Goal: Information Seeking & Learning: Learn about a topic

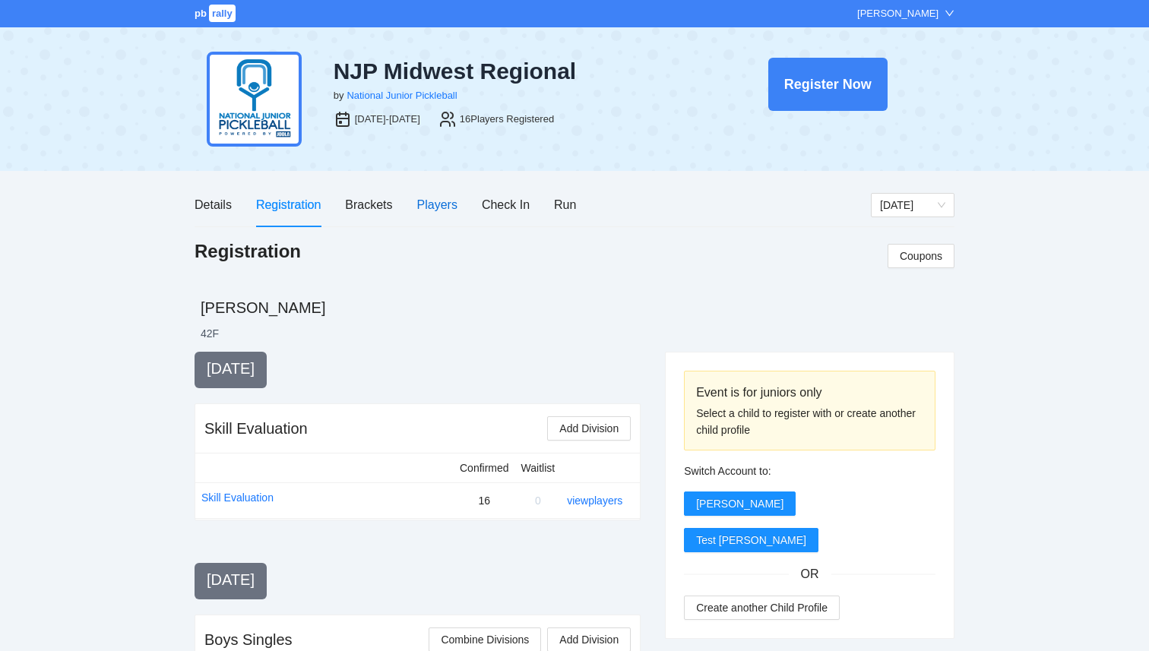
click at [441, 204] on div "Players" at bounding box center [437, 204] width 40 height 19
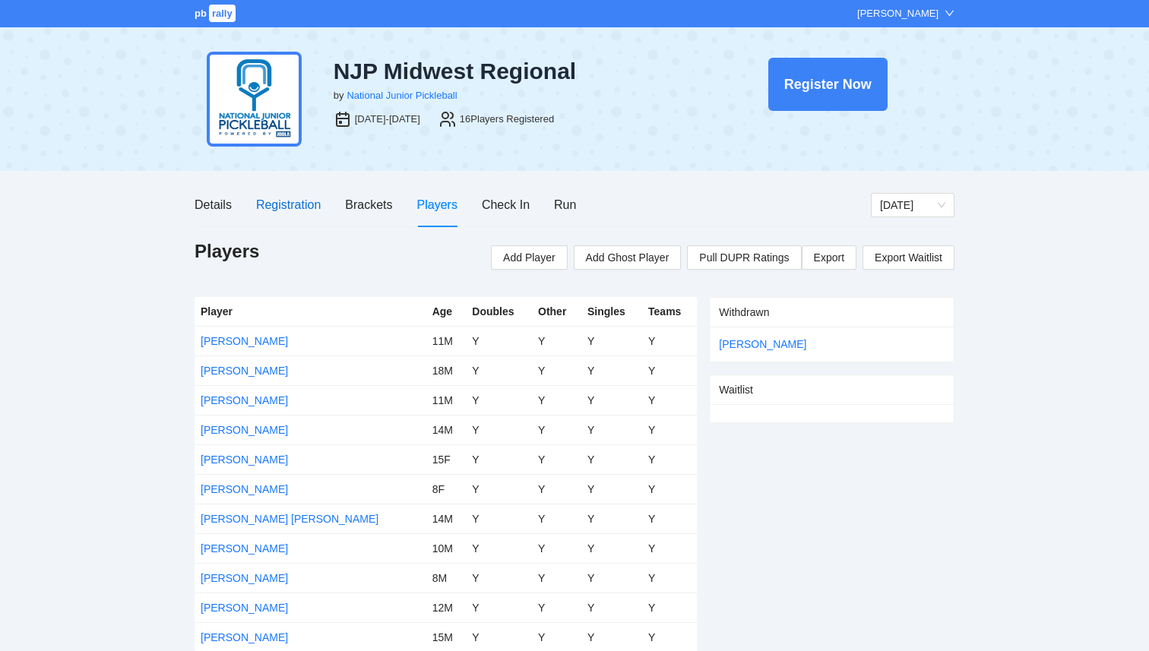
click at [306, 213] on div "Registration" at bounding box center [288, 204] width 65 height 19
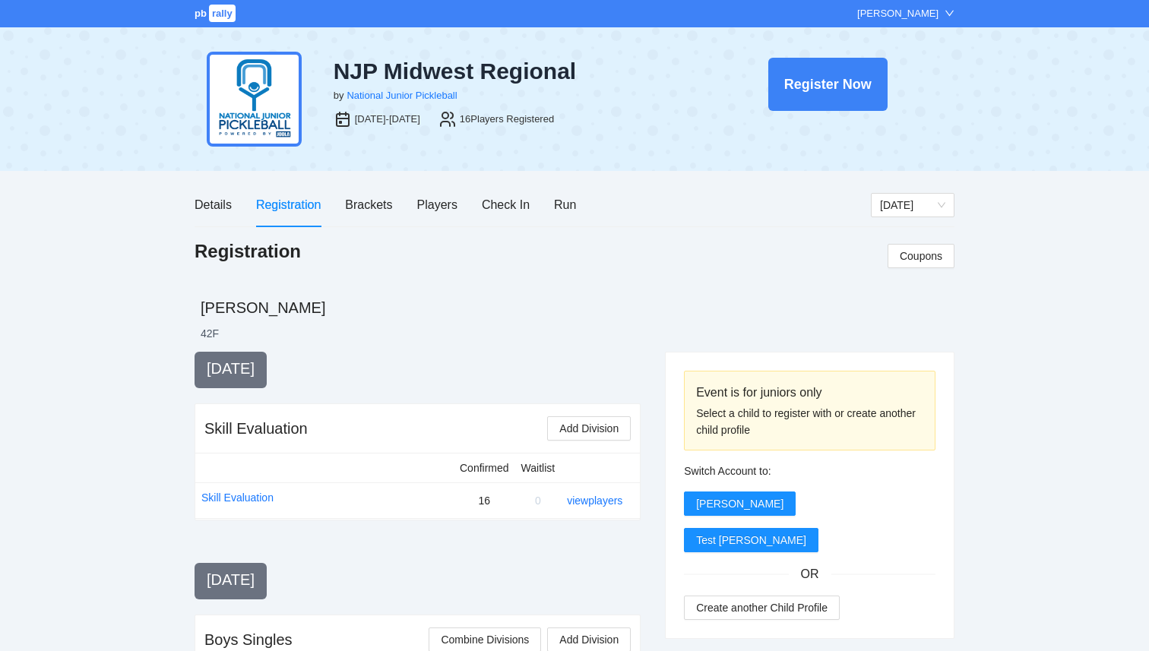
click at [211, 14] on span "rally" at bounding box center [222, 13] width 27 height 17
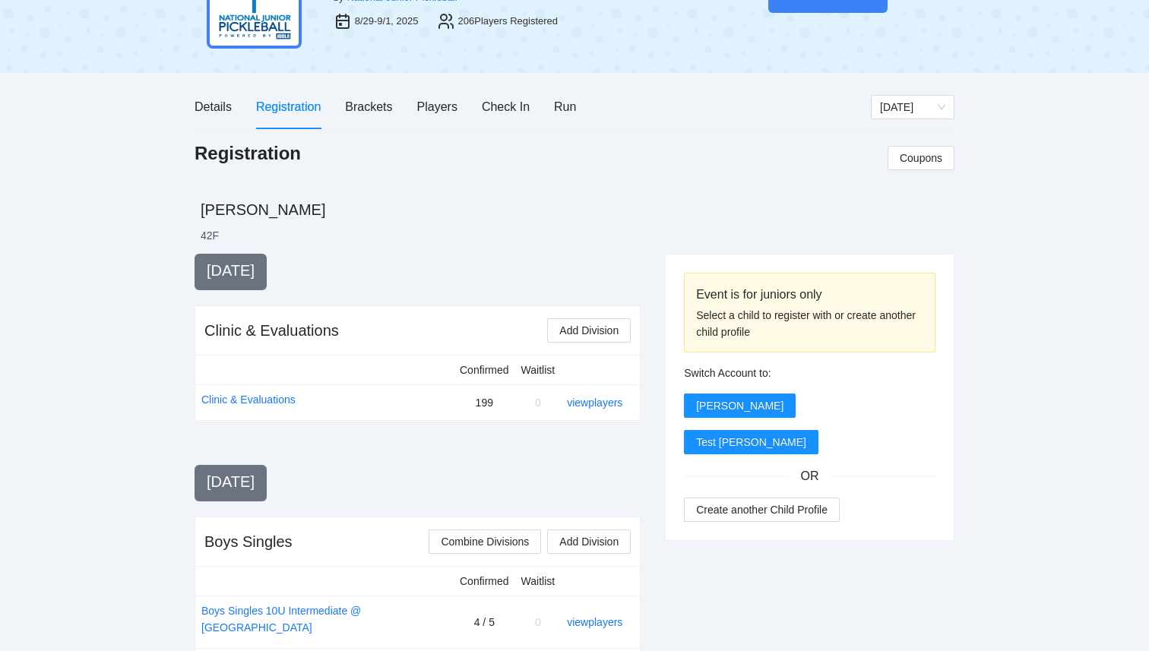
scroll to position [97, 0]
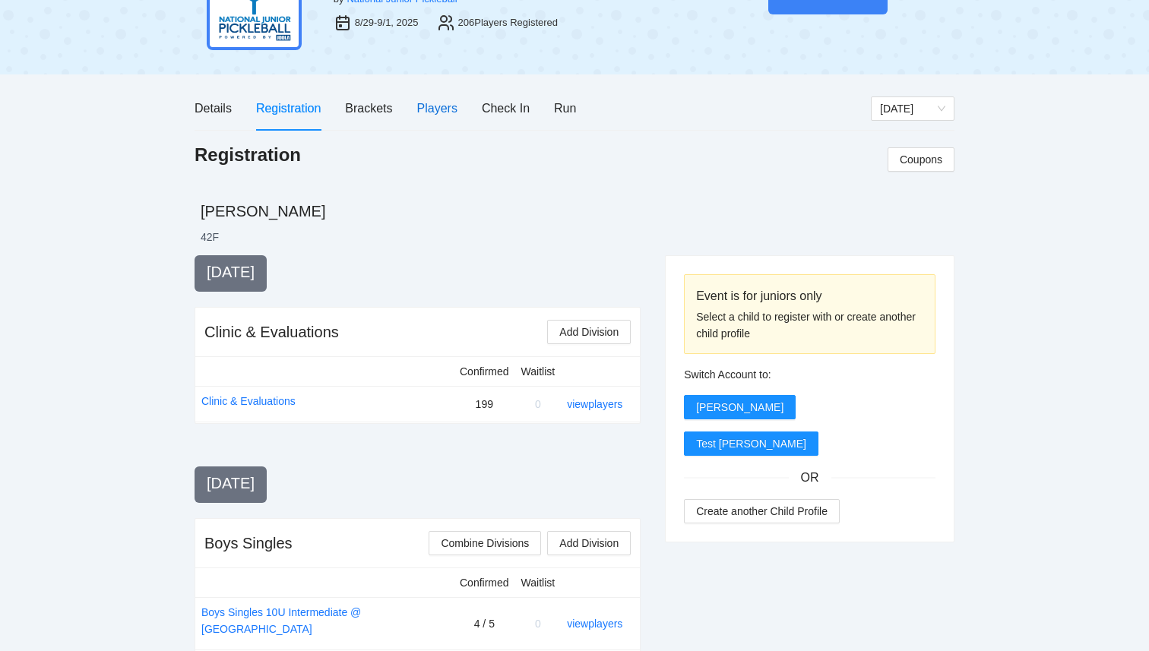
click at [447, 109] on div "Players" at bounding box center [437, 108] width 40 height 19
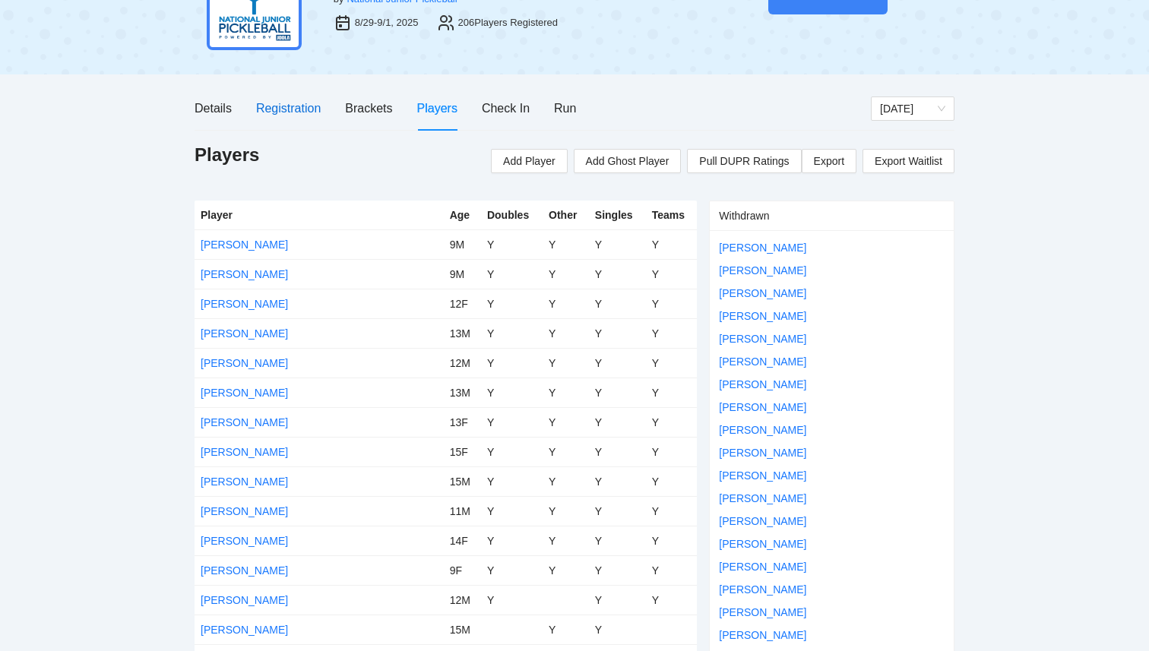
click at [280, 112] on div "Registration" at bounding box center [288, 108] width 65 height 19
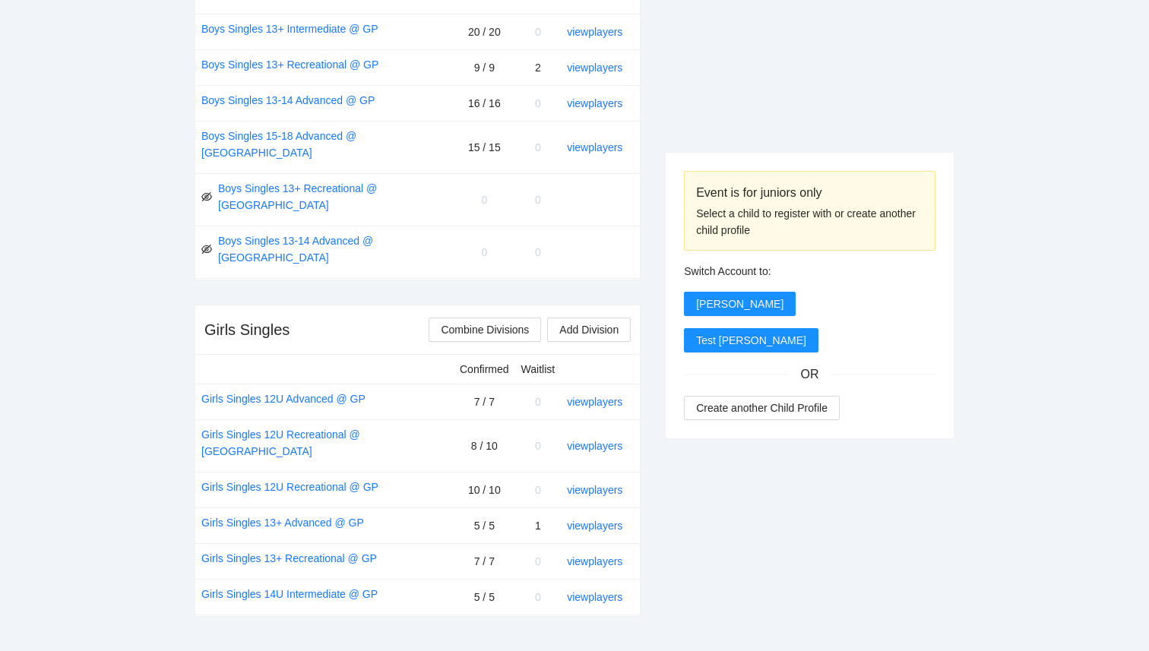
scroll to position [1055, 0]
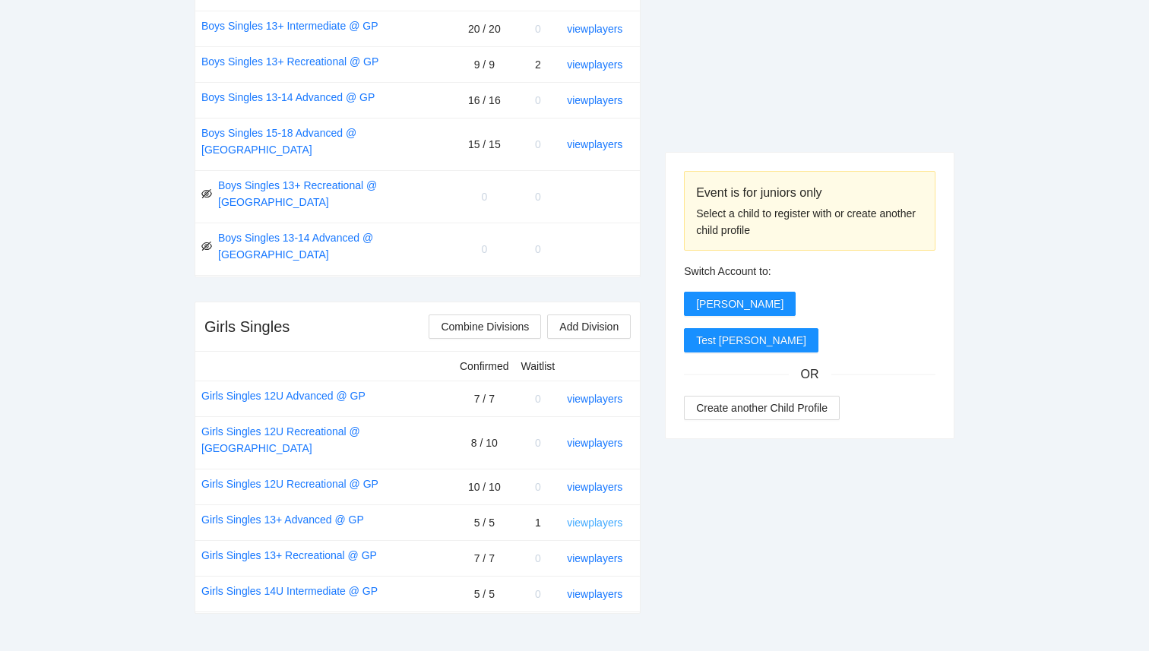
click at [602, 517] on link "view players" at bounding box center [594, 523] width 55 height 12
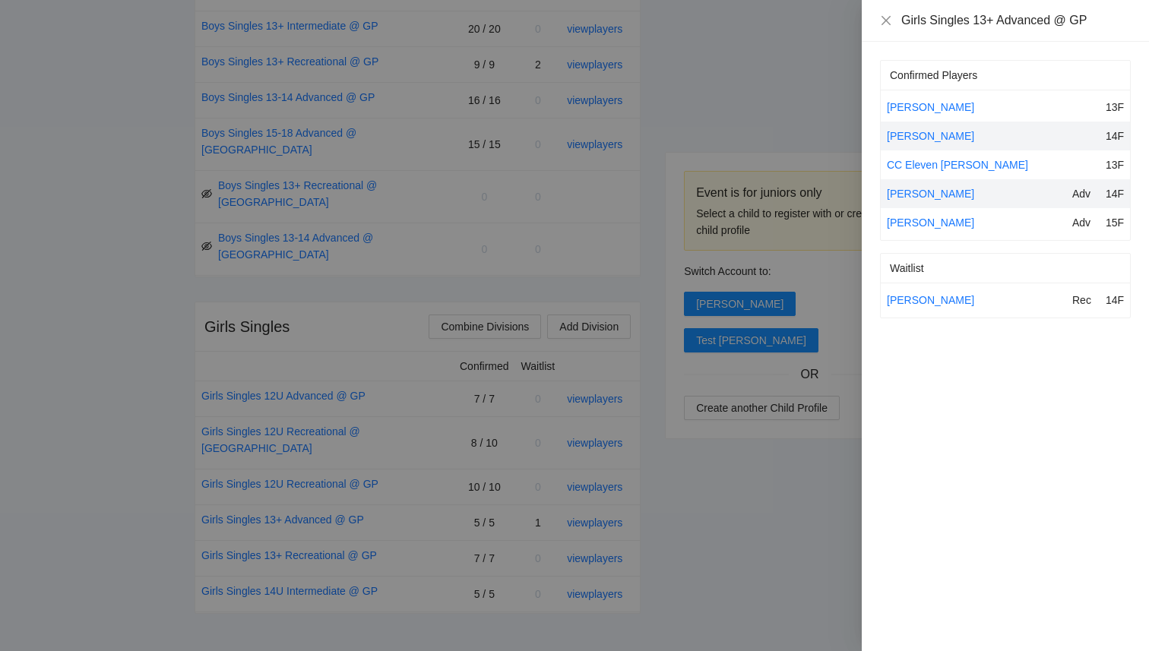
click at [741, 518] on div at bounding box center [574, 325] width 1149 height 651
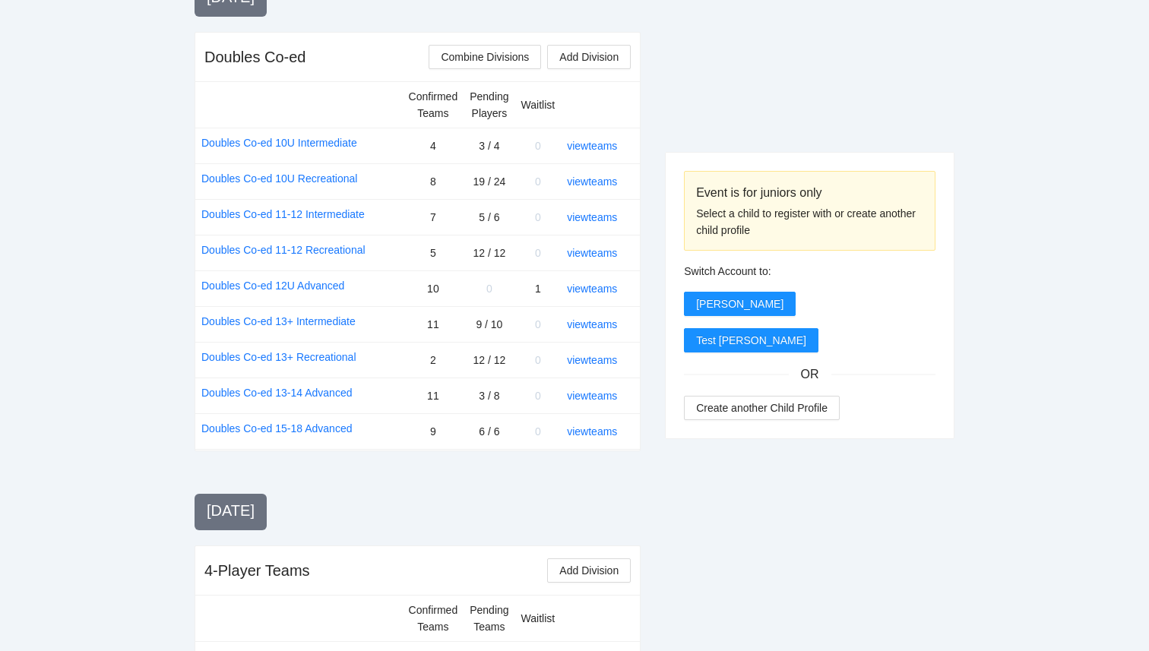
scroll to position [1727, 0]
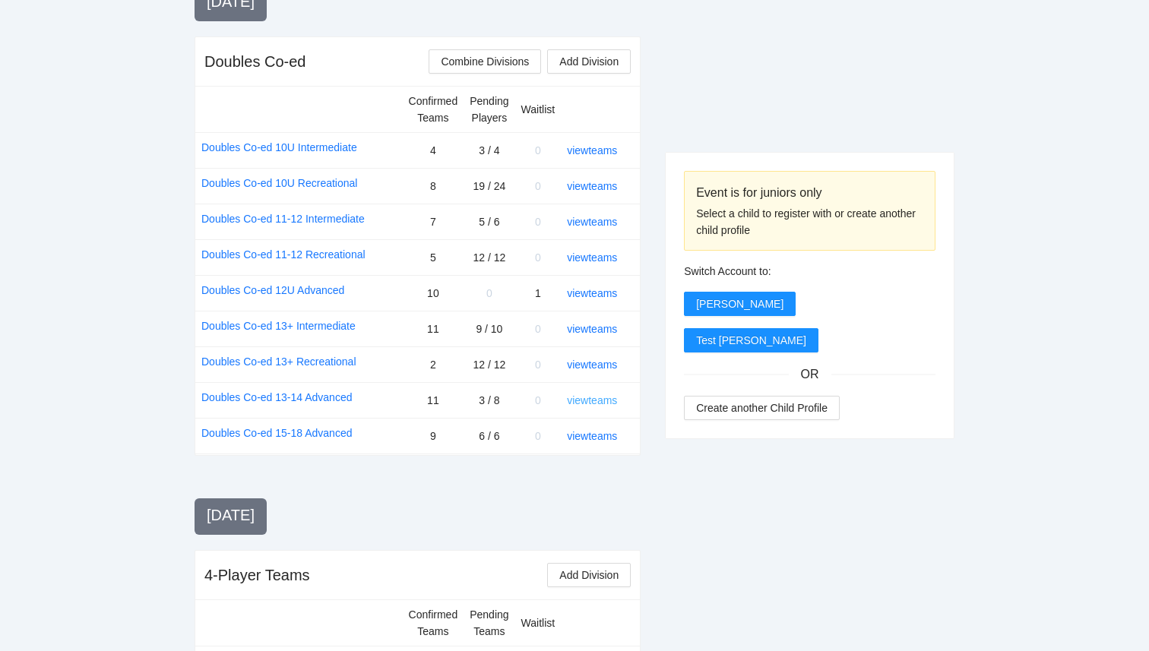
click at [599, 395] on link "view teams" at bounding box center [592, 401] width 50 height 12
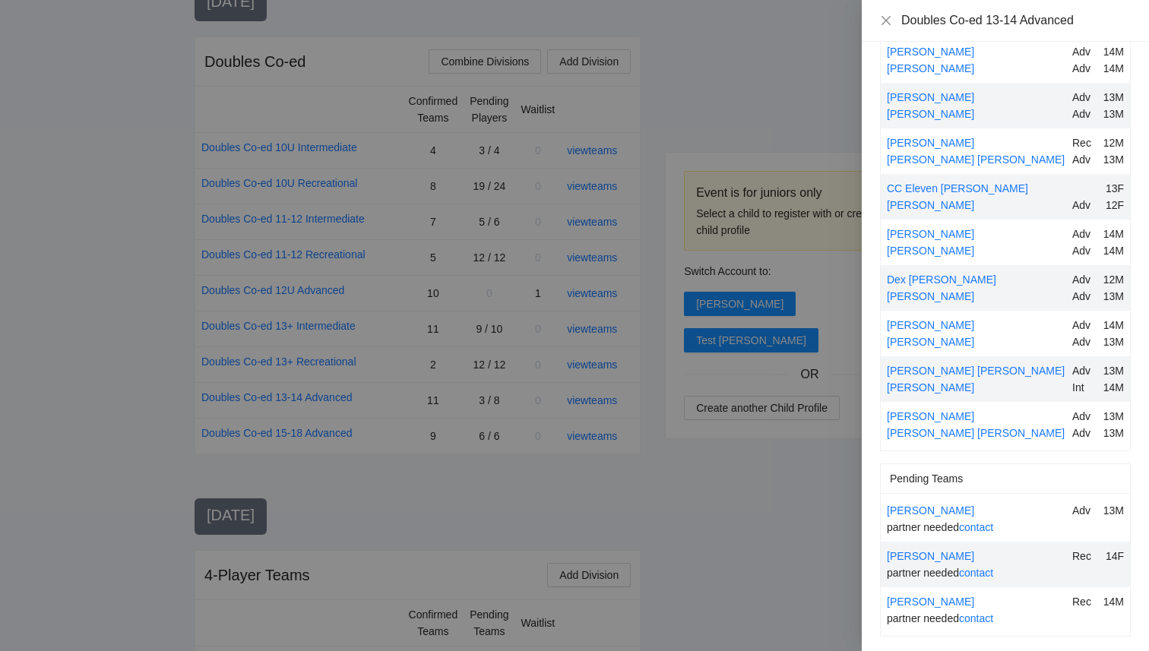
scroll to position [151, 0]
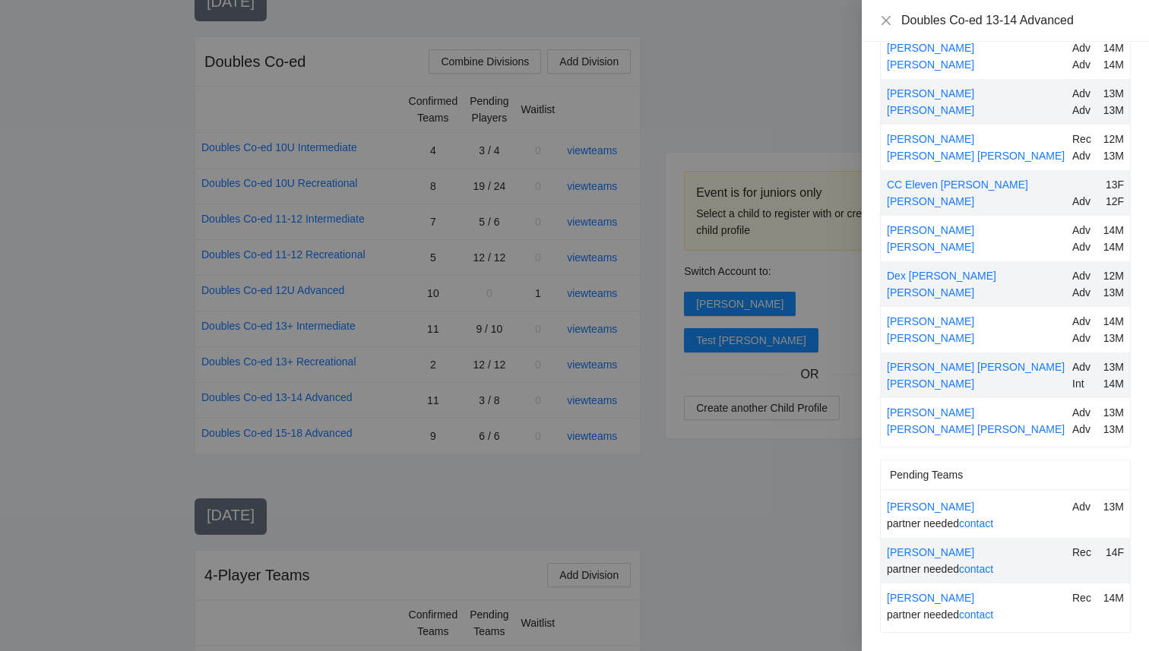
click at [718, 553] on div at bounding box center [574, 325] width 1149 height 651
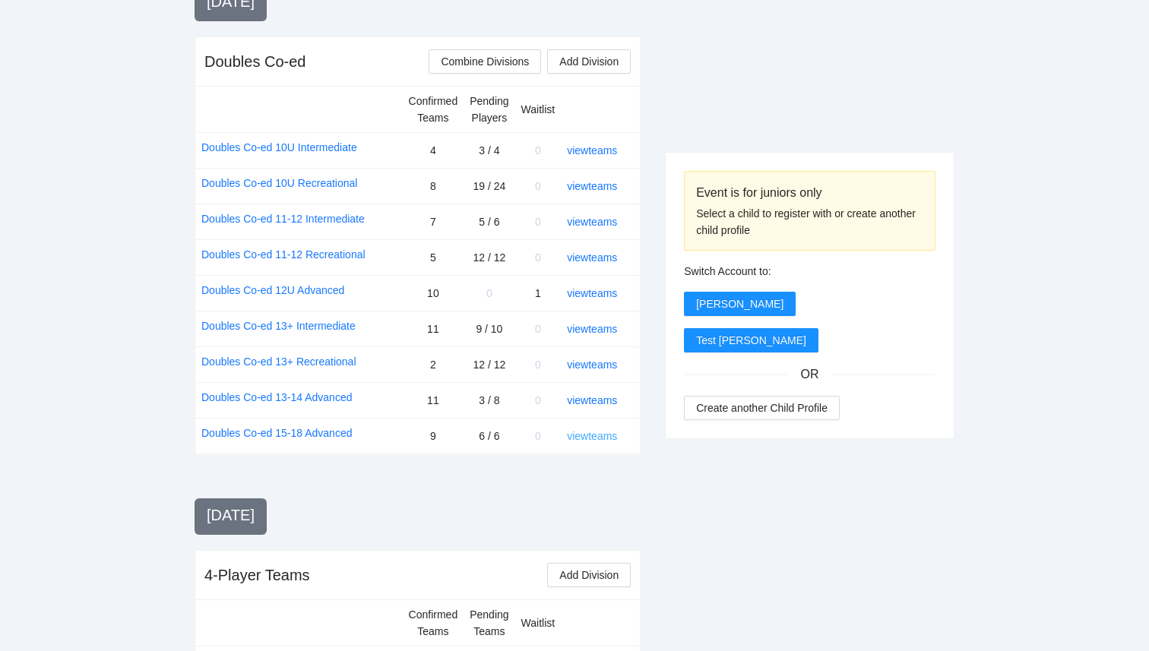
click at [607, 430] on link "view teams" at bounding box center [592, 436] width 50 height 12
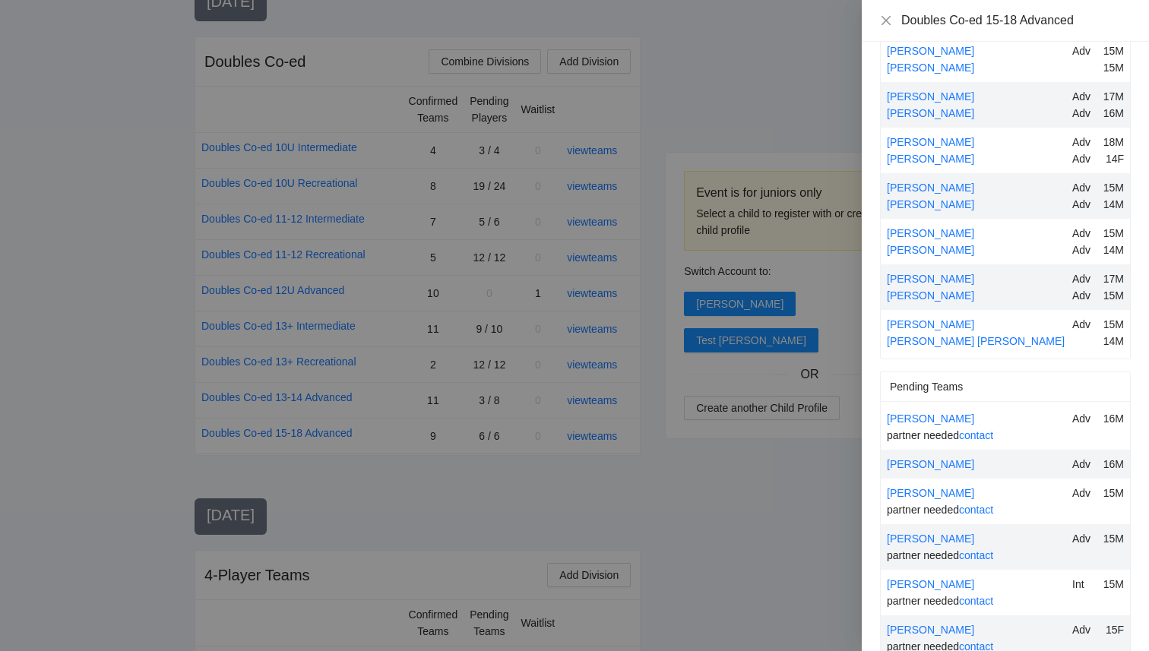
scroll to position [179, 0]
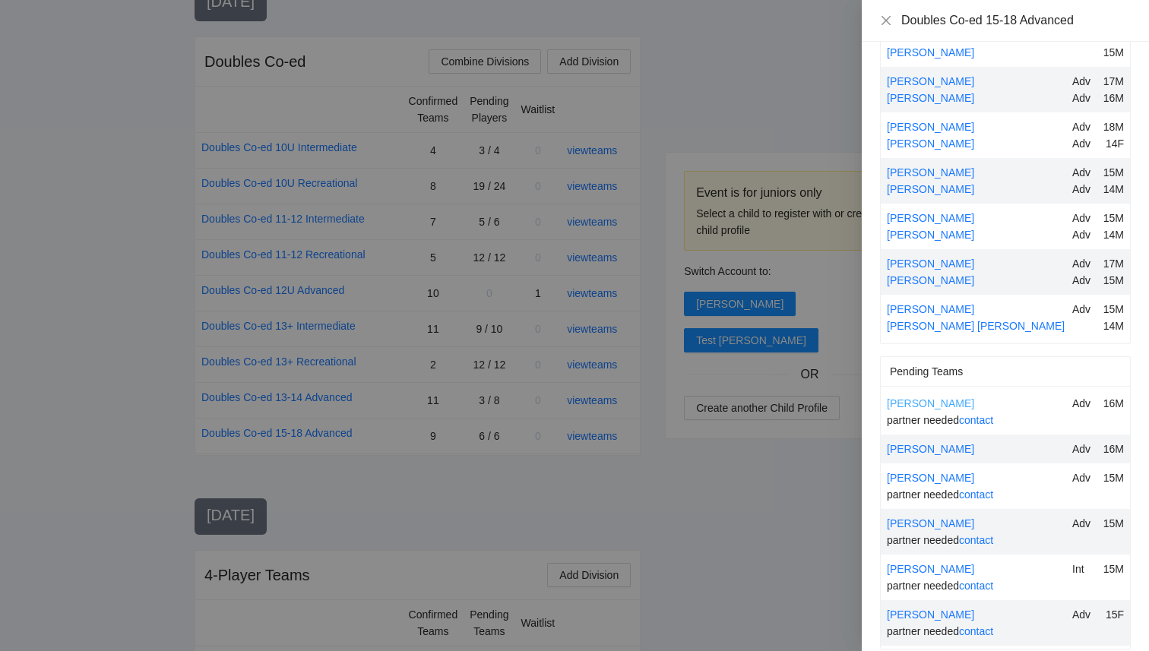
click at [936, 398] on link "[PERSON_NAME]" at bounding box center [930, 404] width 87 height 12
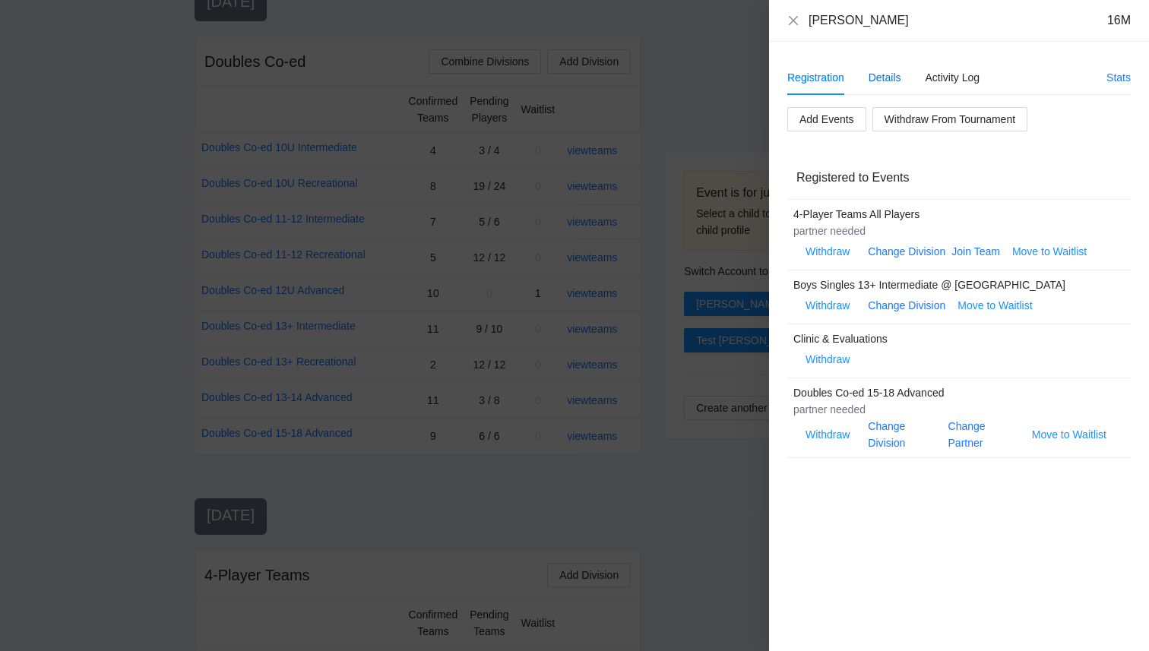
click at [895, 80] on div "Details" at bounding box center [885, 77] width 33 height 17
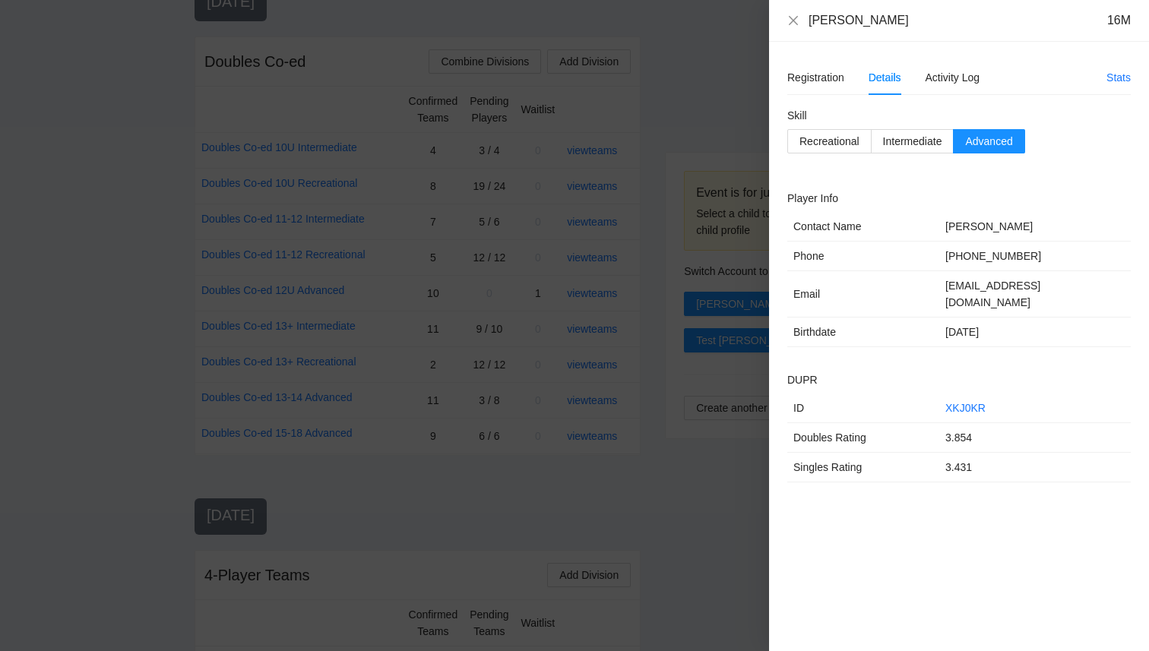
click at [794, 27] on div "Bennett Choi 16M" at bounding box center [959, 20] width 344 height 17
click at [795, 21] on icon "close" at bounding box center [793, 20] width 12 height 12
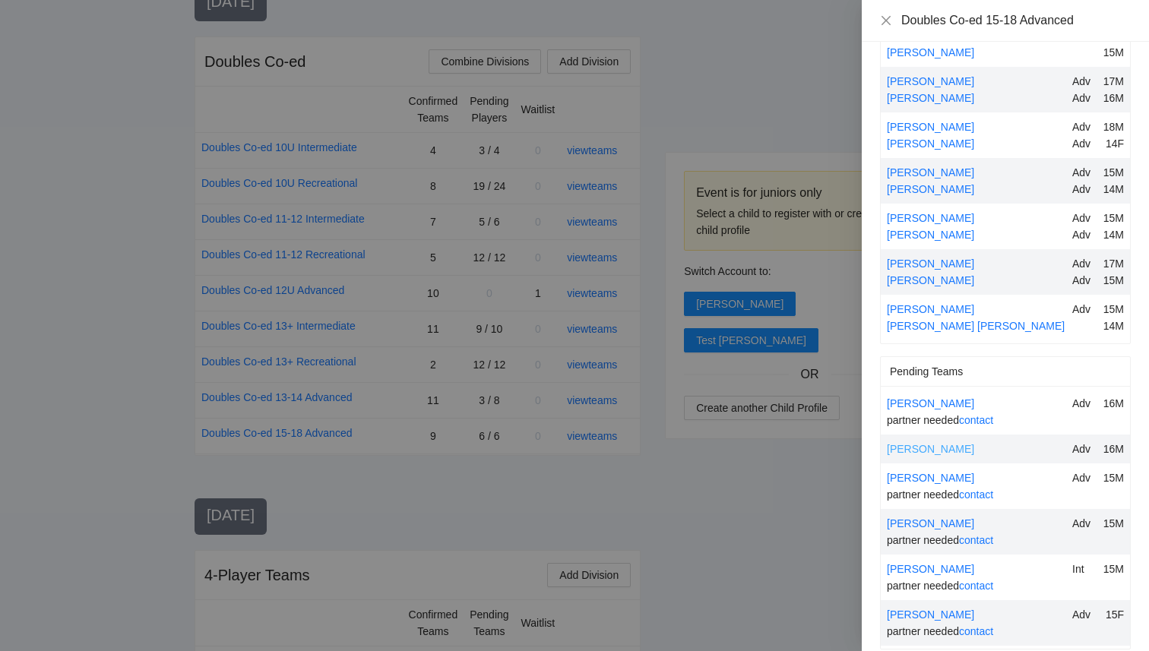
click at [927, 443] on link "[PERSON_NAME]" at bounding box center [930, 449] width 87 height 12
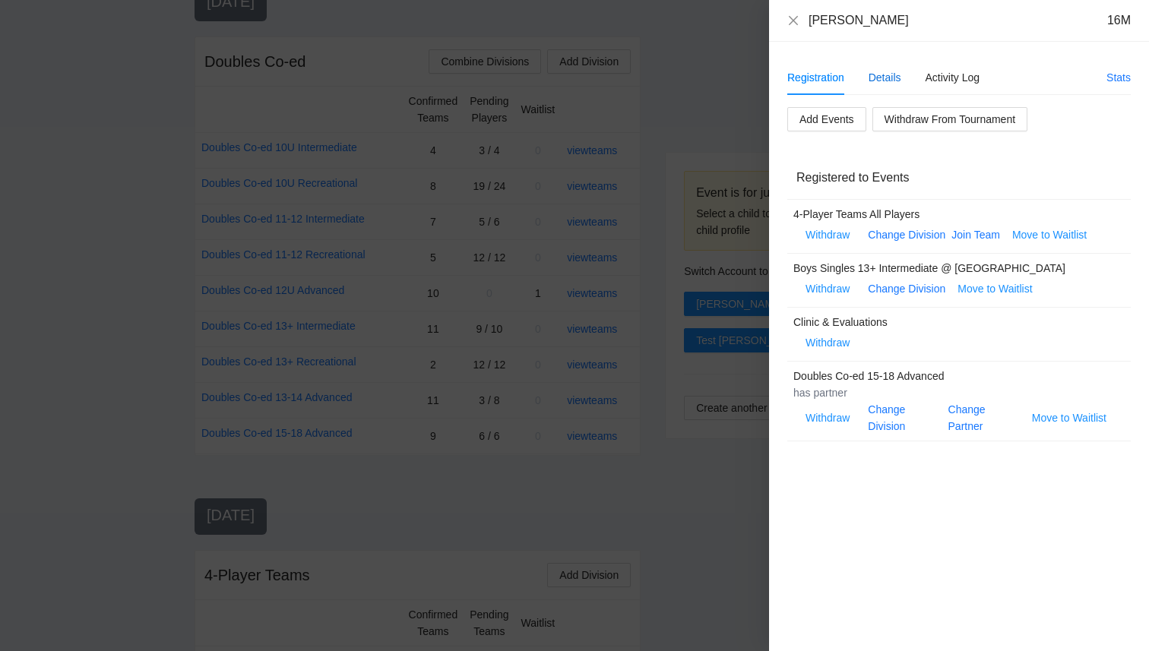
click at [886, 74] on div "Details" at bounding box center [885, 77] width 33 height 17
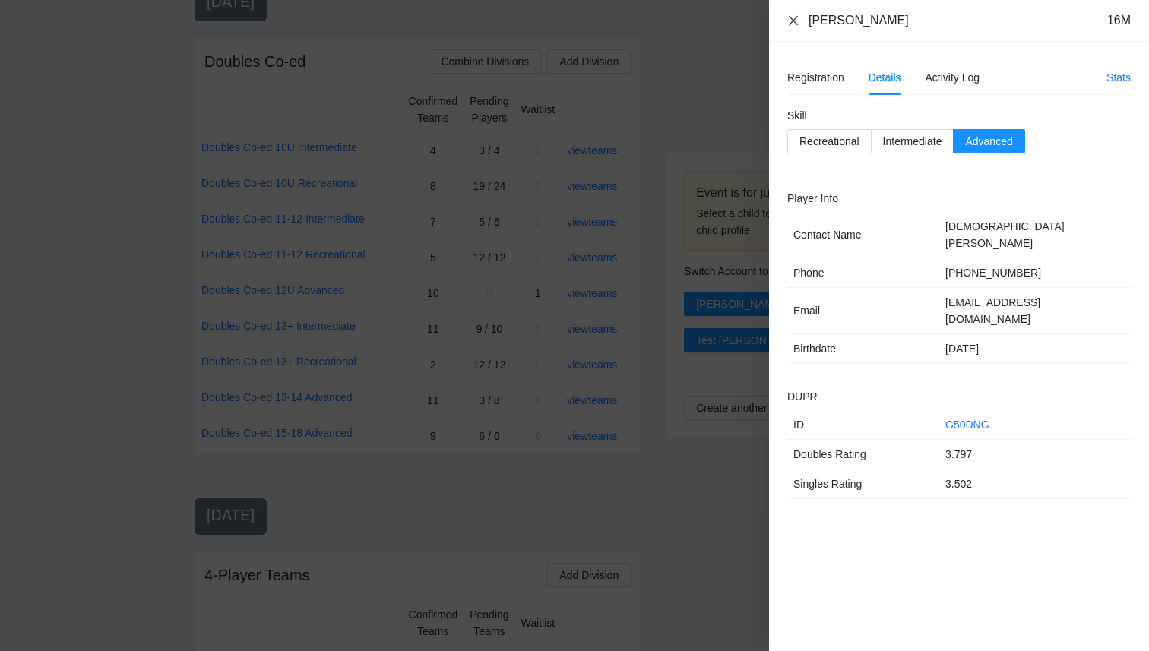
click at [797, 15] on icon "close" at bounding box center [793, 20] width 12 height 12
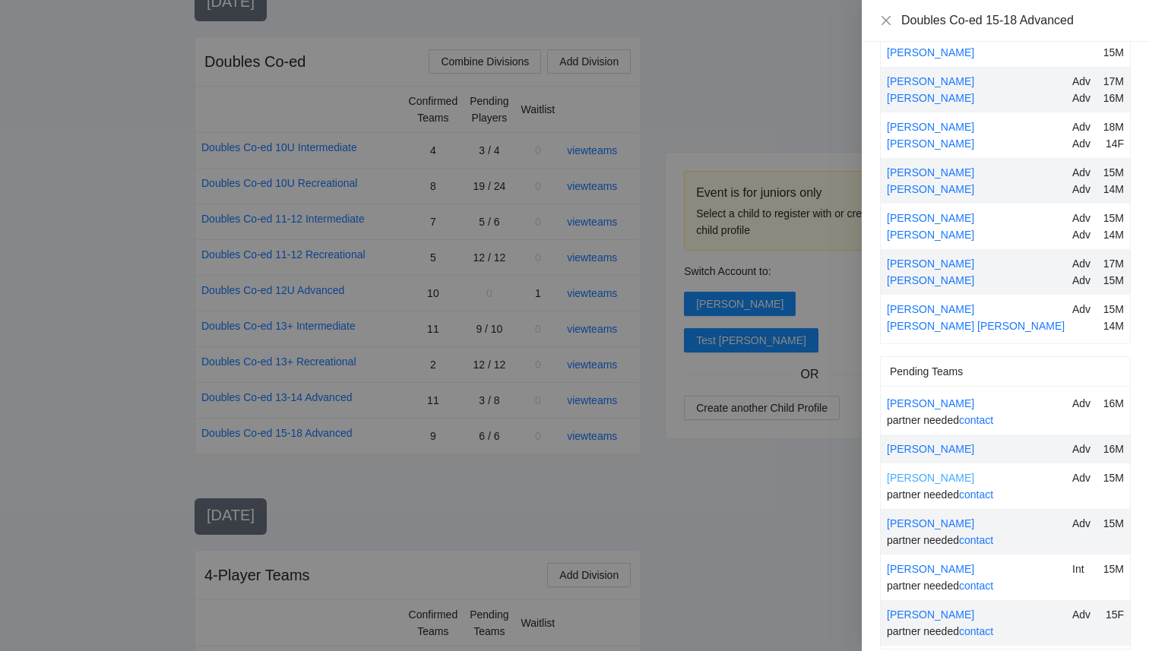
click at [927, 472] on link "[PERSON_NAME]" at bounding box center [930, 478] width 87 height 12
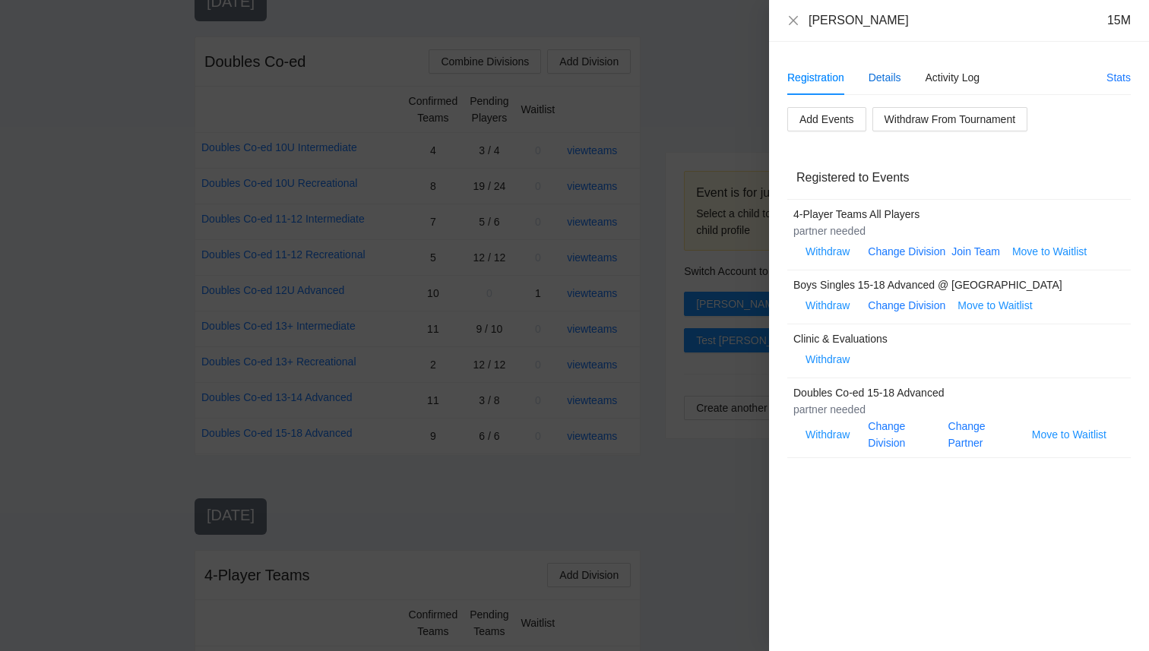
click at [873, 77] on div "Details" at bounding box center [885, 77] width 33 height 17
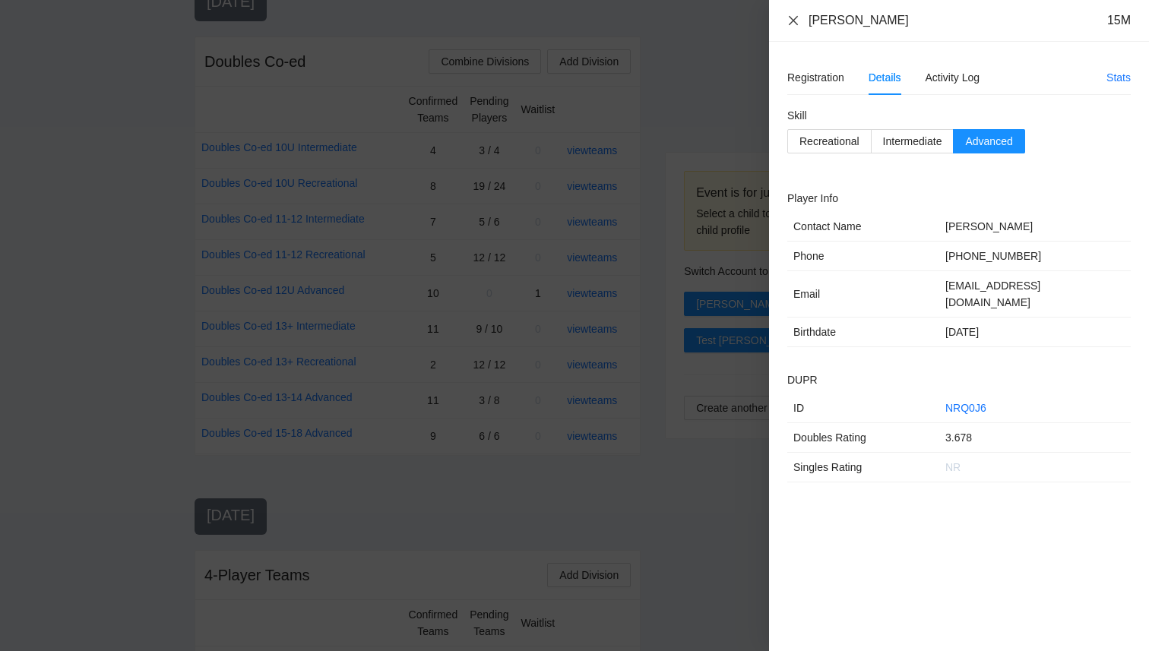
click at [797, 18] on icon "close" at bounding box center [793, 20] width 12 height 12
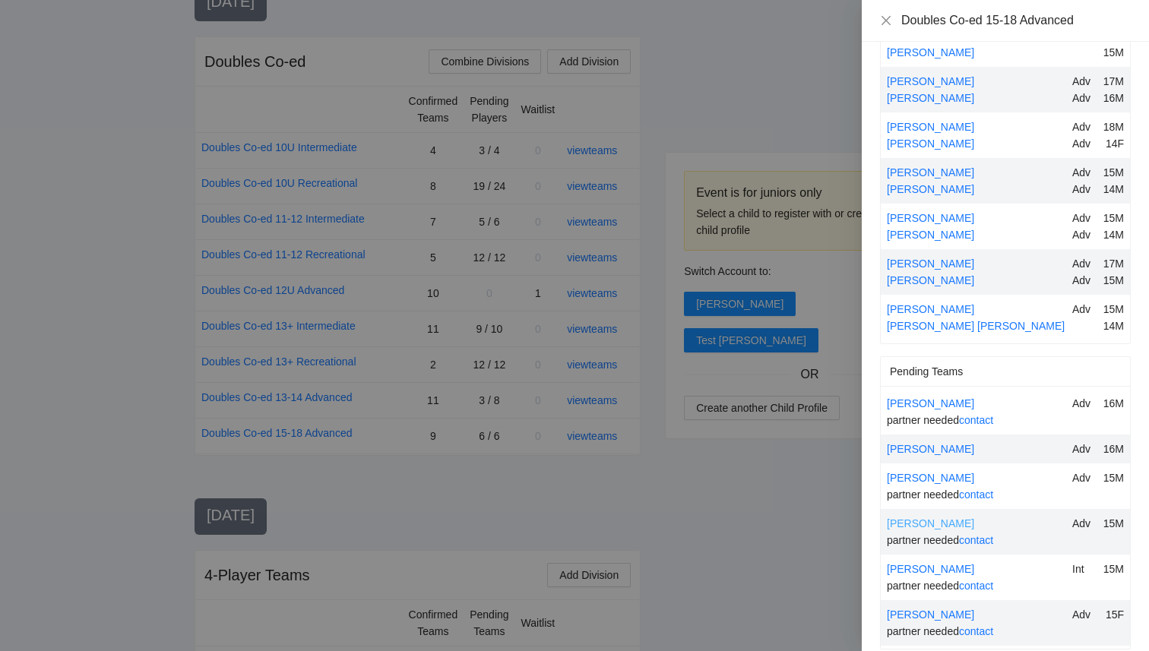
click at [928, 518] on link "[PERSON_NAME]" at bounding box center [930, 524] width 87 height 12
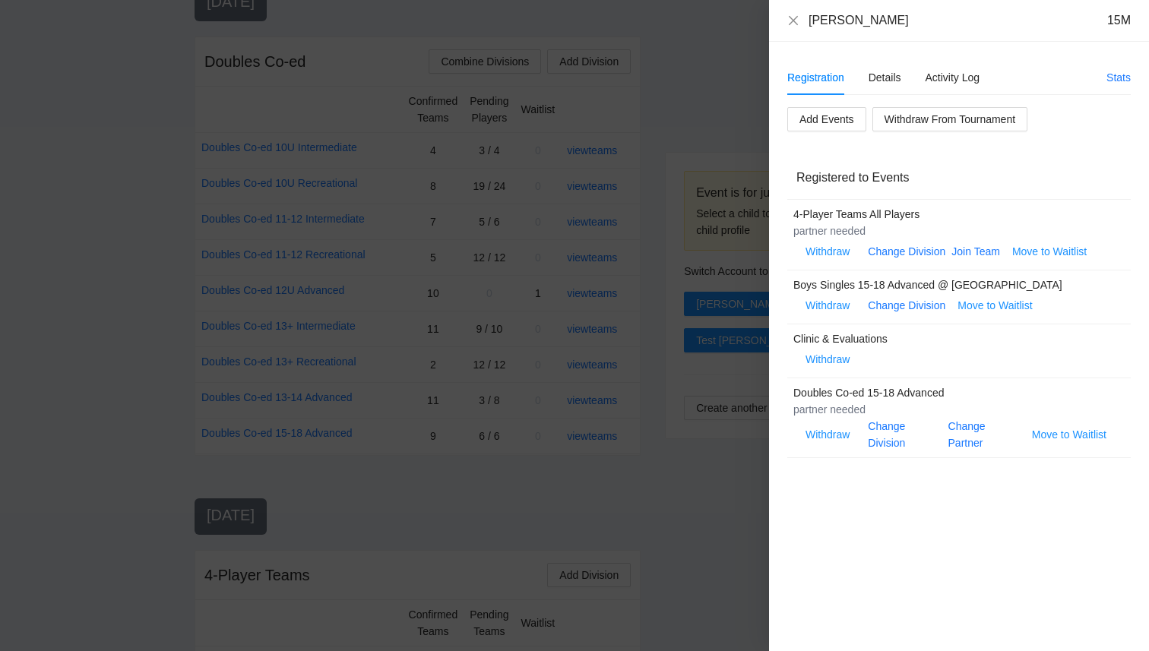
click at [881, 101] on div "Registration Details Activity Log Stats Add Events Withdraw From Tournament Reg…" at bounding box center [959, 259] width 344 height 399
click at [879, 81] on div "Details" at bounding box center [885, 77] width 33 height 17
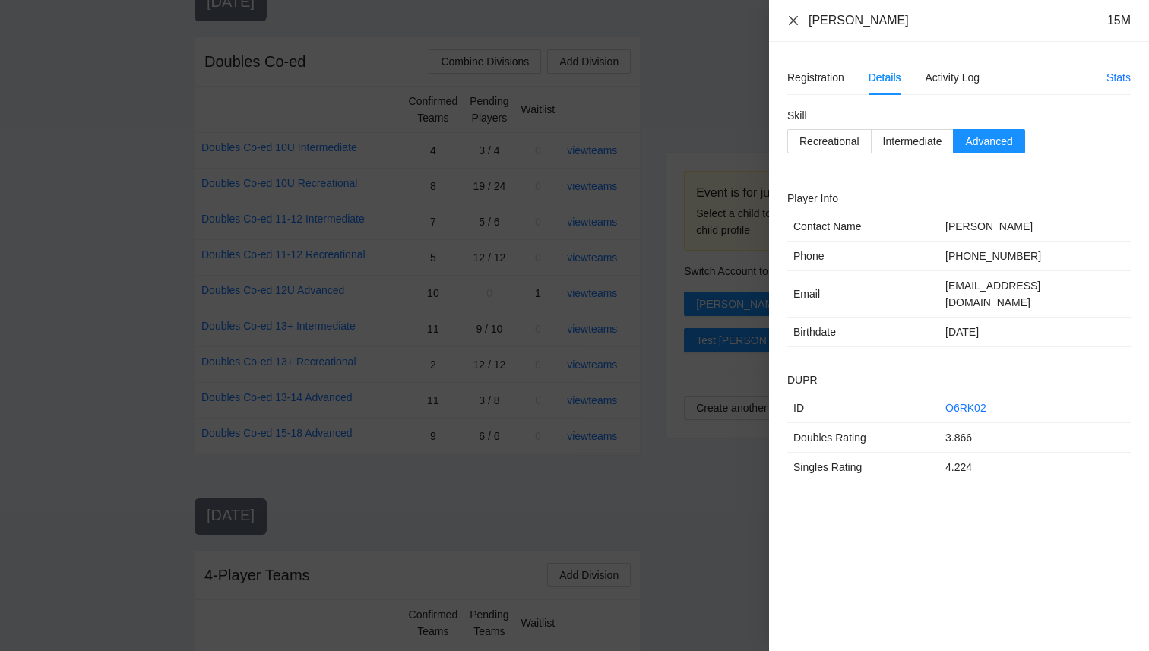
click at [795, 23] on icon "close" at bounding box center [793, 19] width 9 height 9
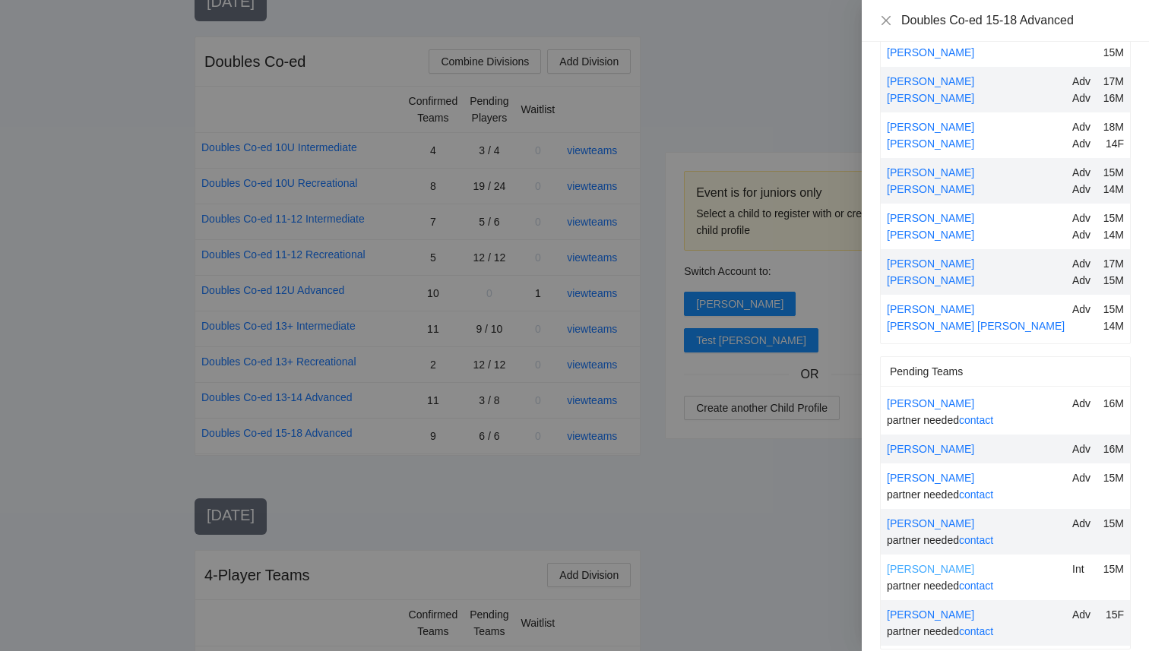
click at [917, 563] on link "[PERSON_NAME]" at bounding box center [930, 569] width 87 height 12
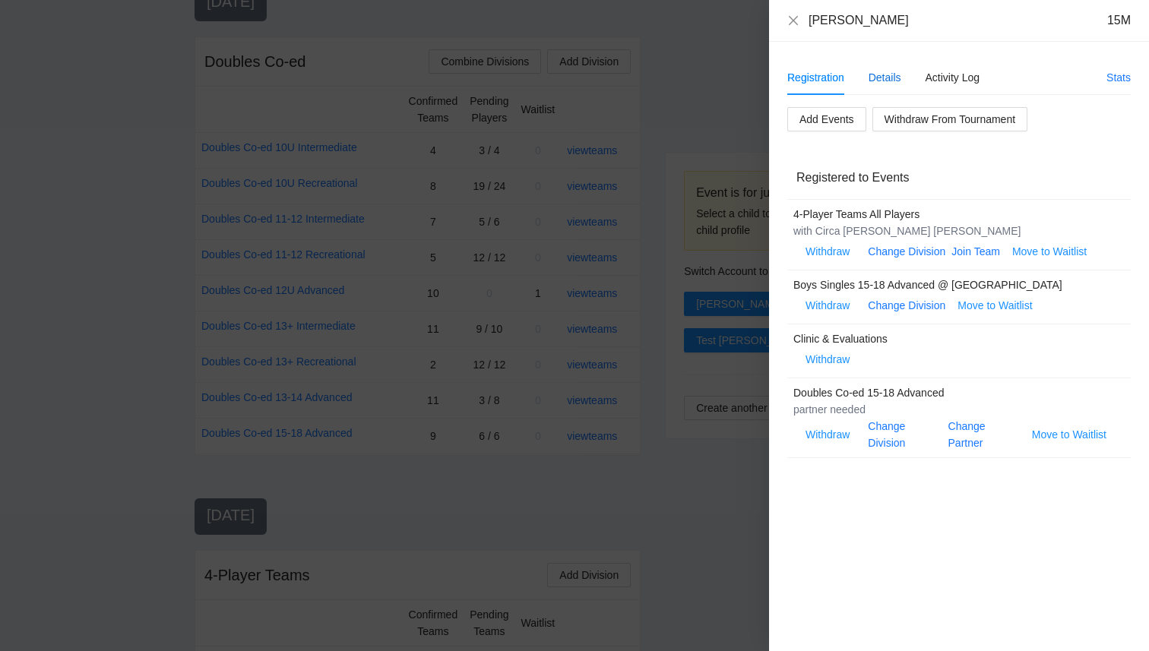
click at [884, 79] on div "Details" at bounding box center [885, 77] width 33 height 17
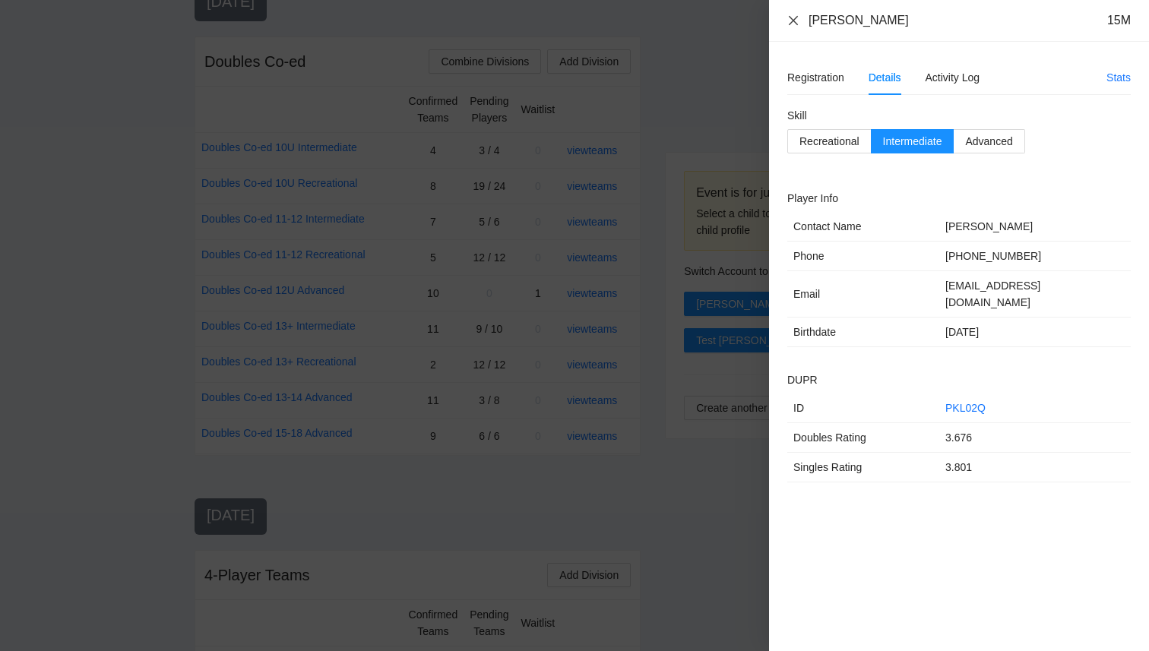
click at [793, 22] on icon "close" at bounding box center [793, 20] width 12 height 12
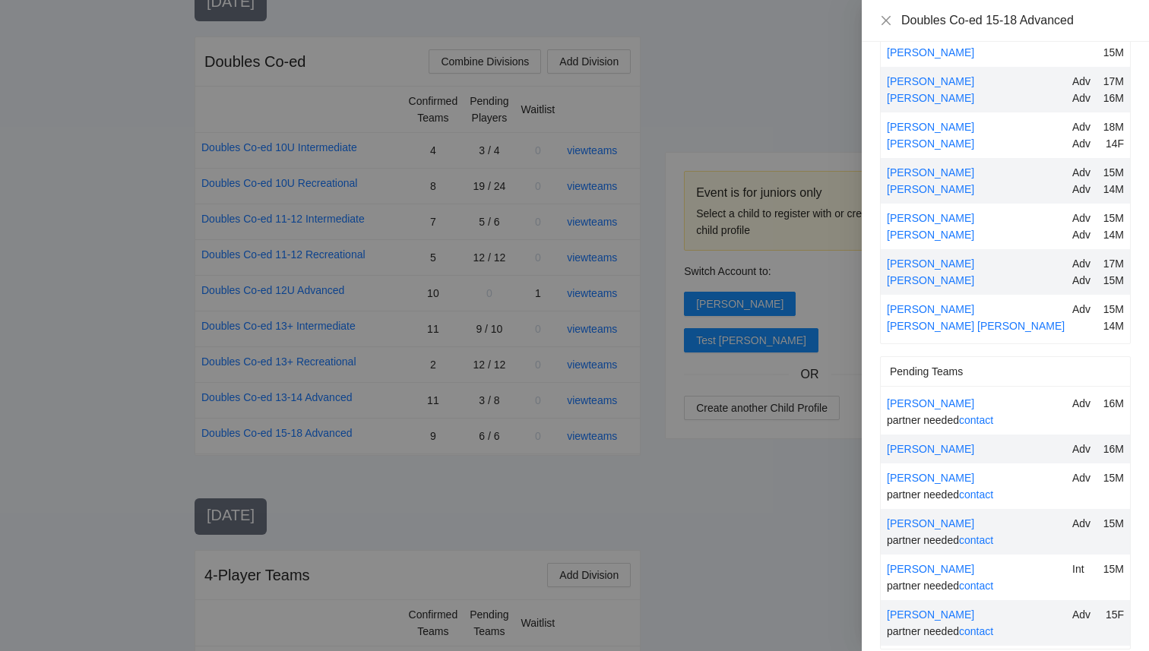
click at [787, 522] on div at bounding box center [574, 325] width 1149 height 651
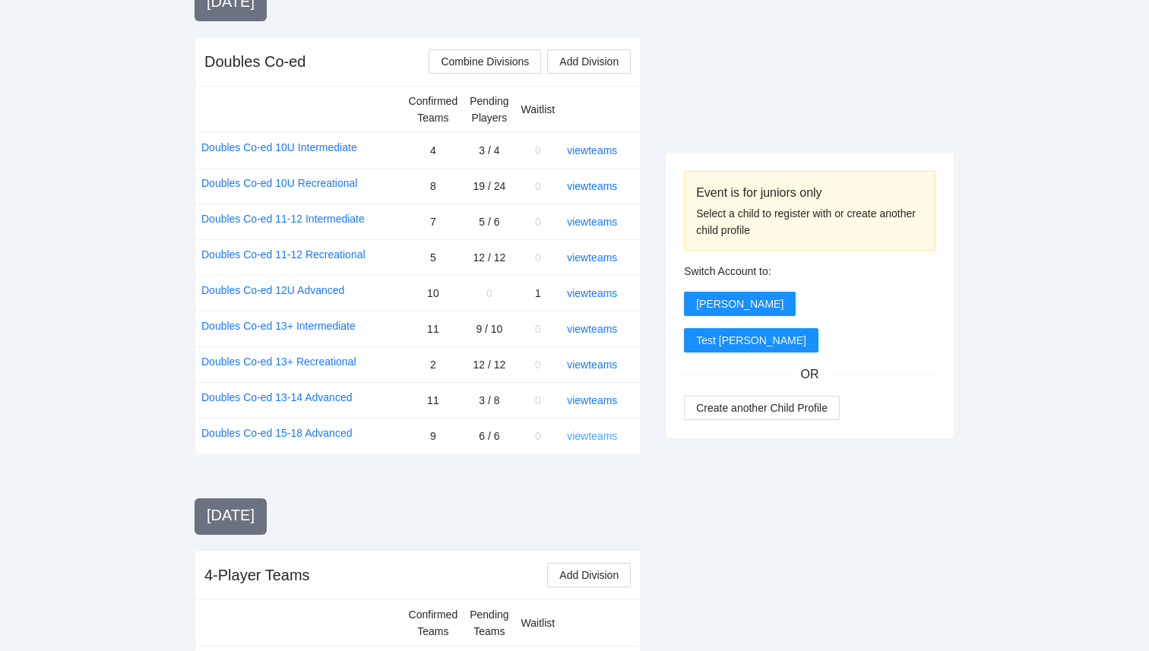
click at [609, 430] on link "view teams" at bounding box center [592, 436] width 50 height 12
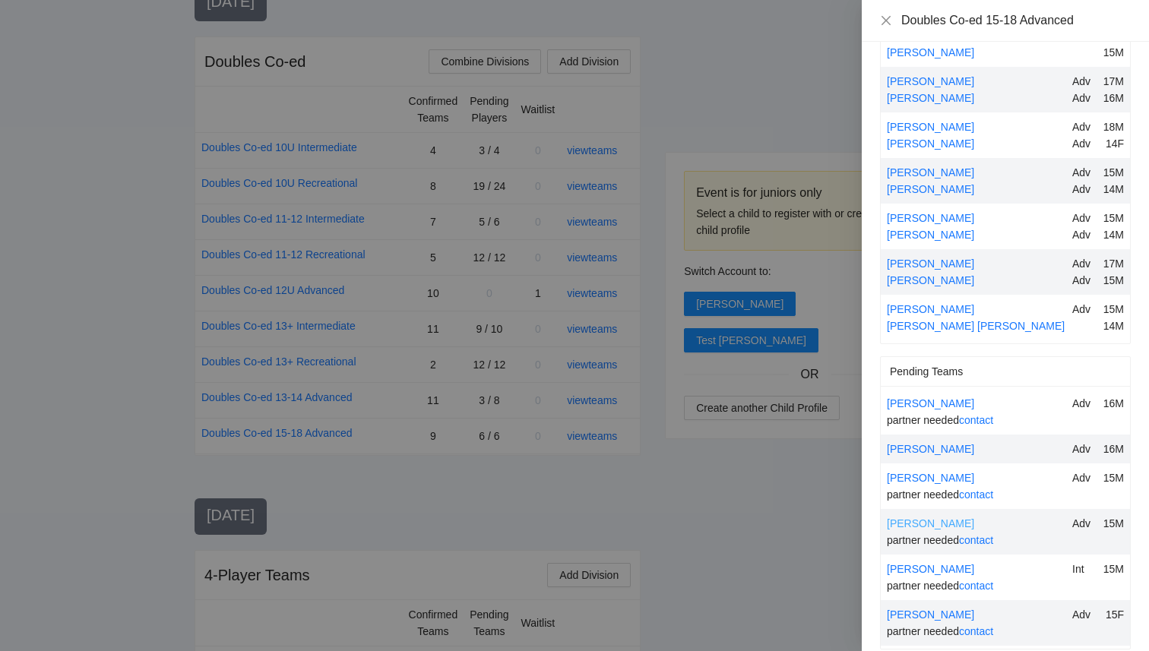
click at [941, 518] on link "[PERSON_NAME]" at bounding box center [930, 524] width 87 height 12
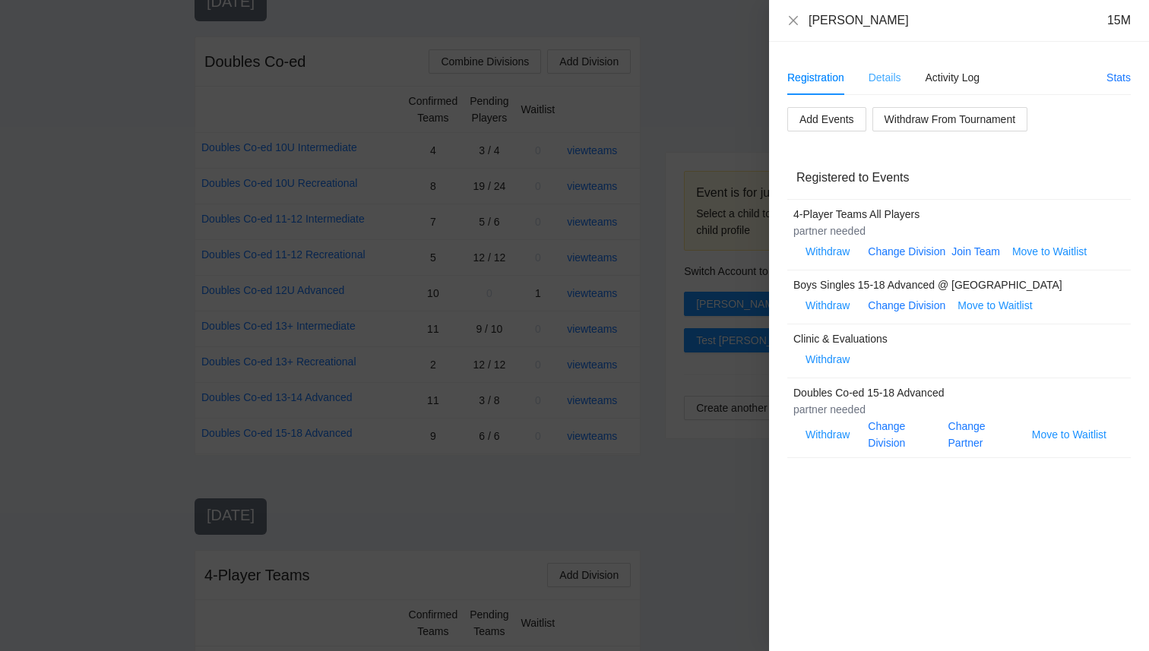
click at [880, 67] on div "Details" at bounding box center [885, 77] width 33 height 35
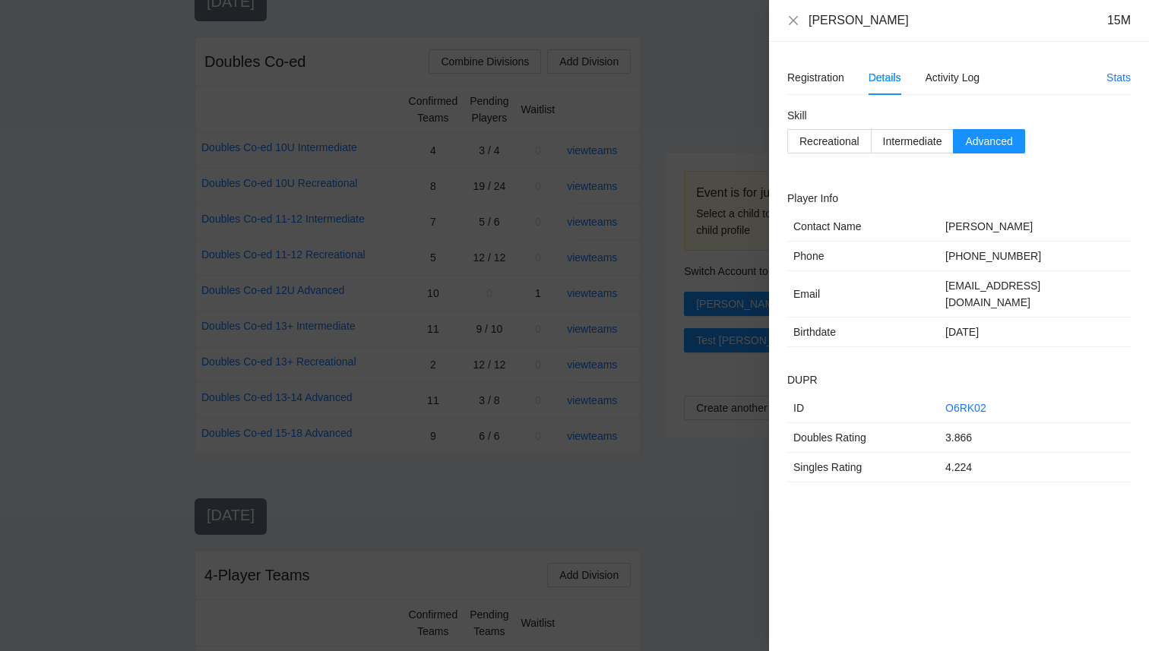
click at [791, 27] on div "Gabriel Alvarado 15M" at bounding box center [959, 20] width 344 height 17
click at [799, 21] on icon "close" at bounding box center [793, 20] width 12 height 12
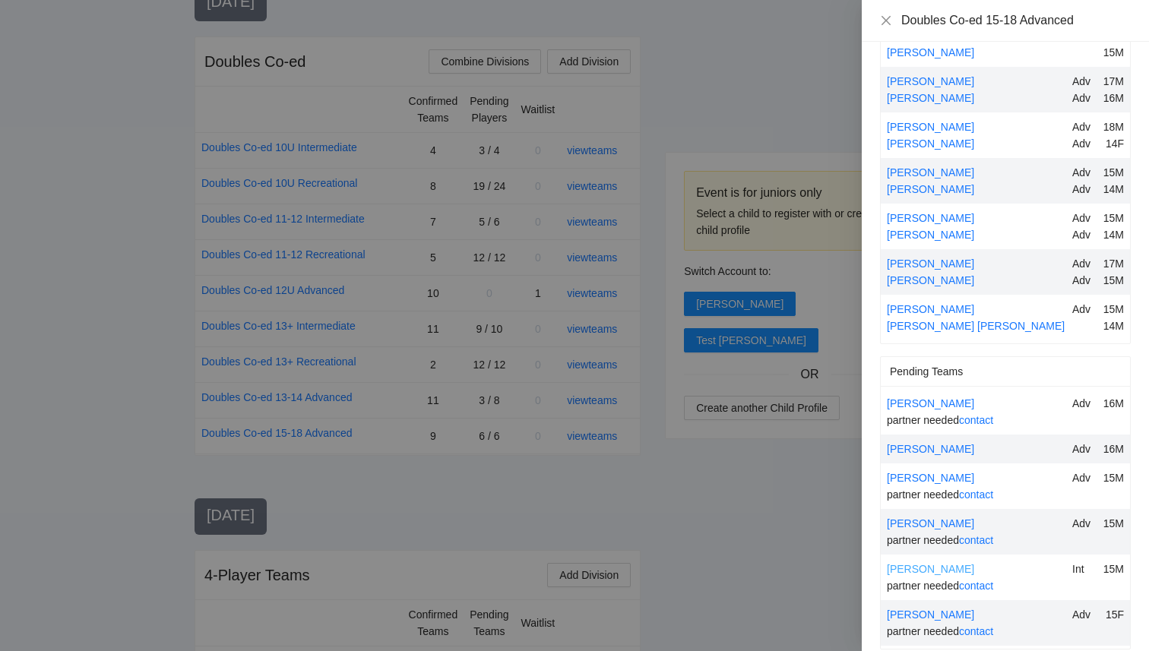
click at [914, 563] on link "[PERSON_NAME]" at bounding box center [930, 569] width 87 height 12
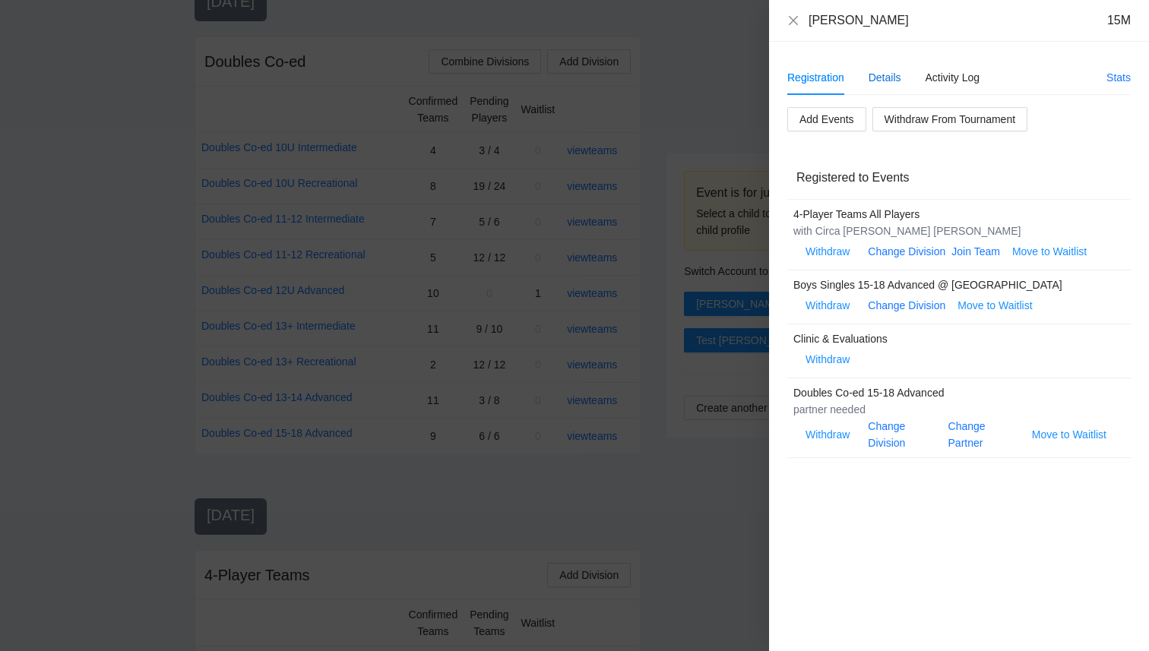
click at [873, 76] on div "Details" at bounding box center [885, 77] width 33 height 17
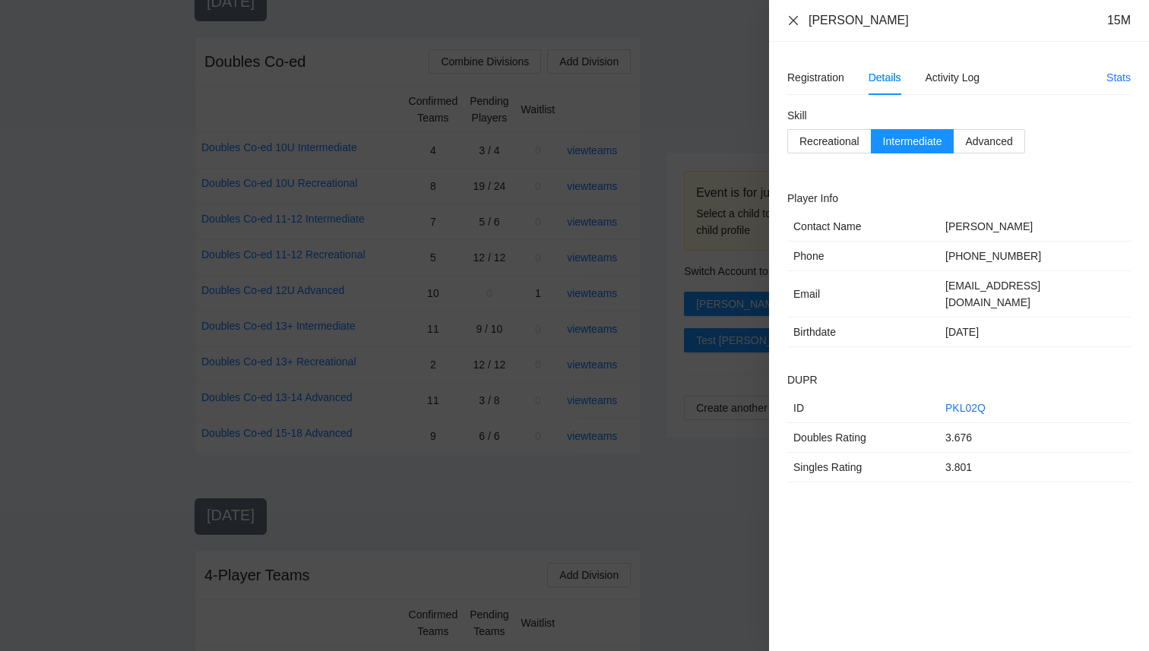
click at [794, 20] on icon "close" at bounding box center [793, 20] width 12 height 12
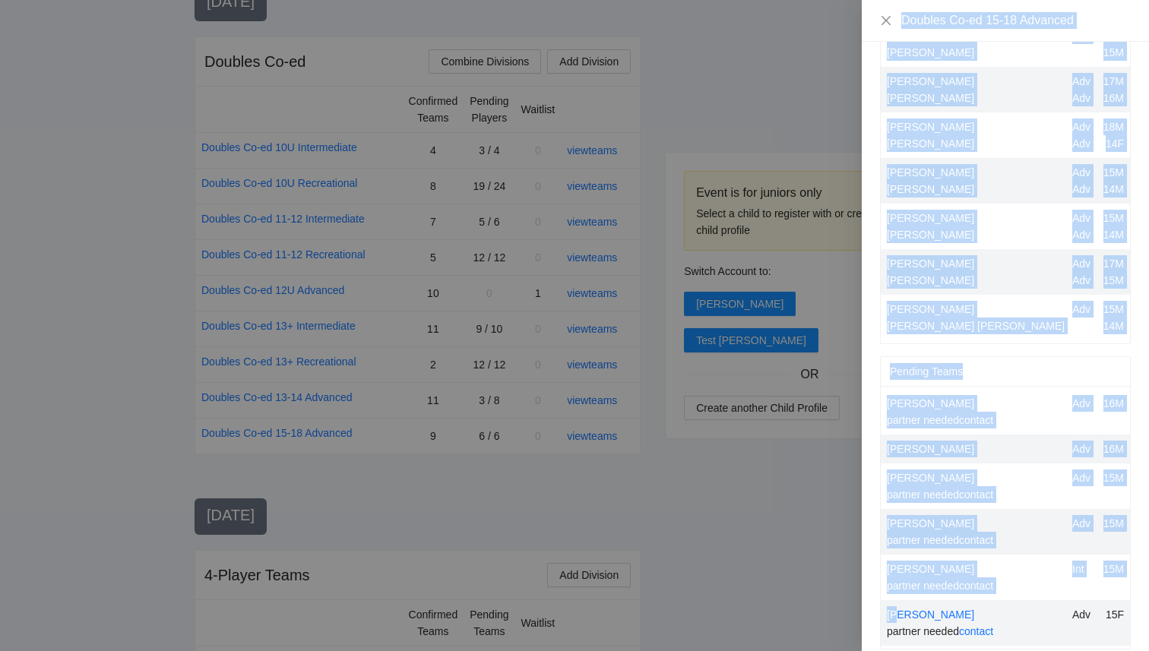
drag, startPoint x: 898, startPoint y: 599, endPoint x: 859, endPoint y: 592, distance: 39.4
click at [860, 595] on div "Doubles Co-ed 15-18 Advanced Confirmed Teams Ariana Ajani 14F Lincoln Beuster A…" at bounding box center [574, 325] width 1149 height 651
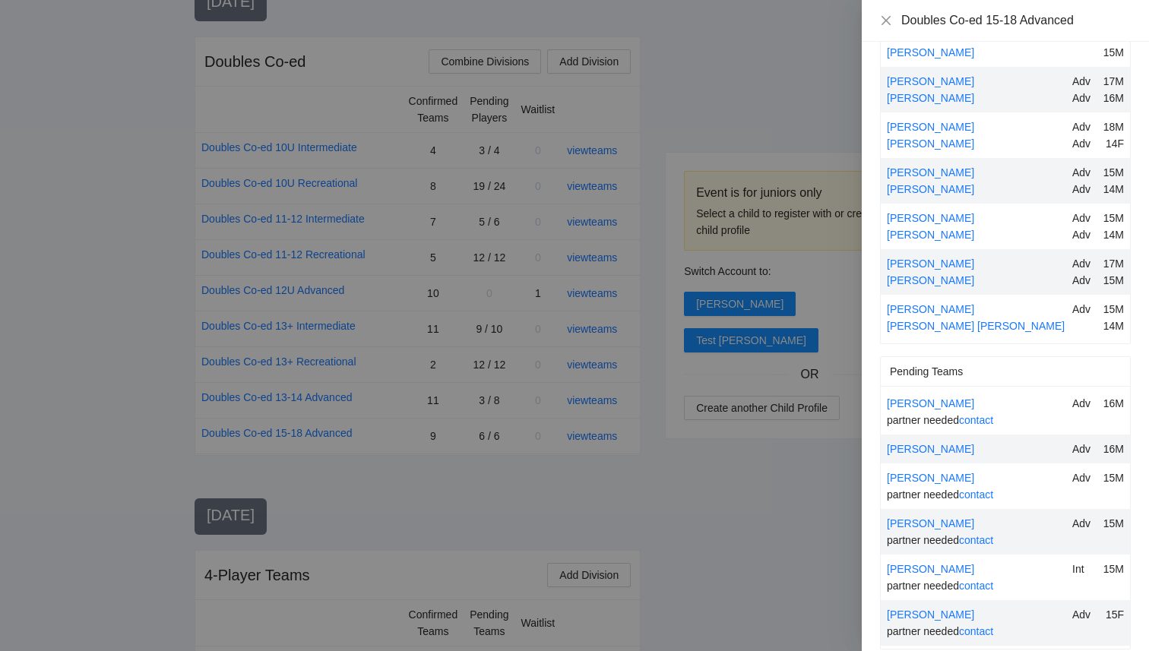
click at [848, 589] on div at bounding box center [574, 325] width 1149 height 651
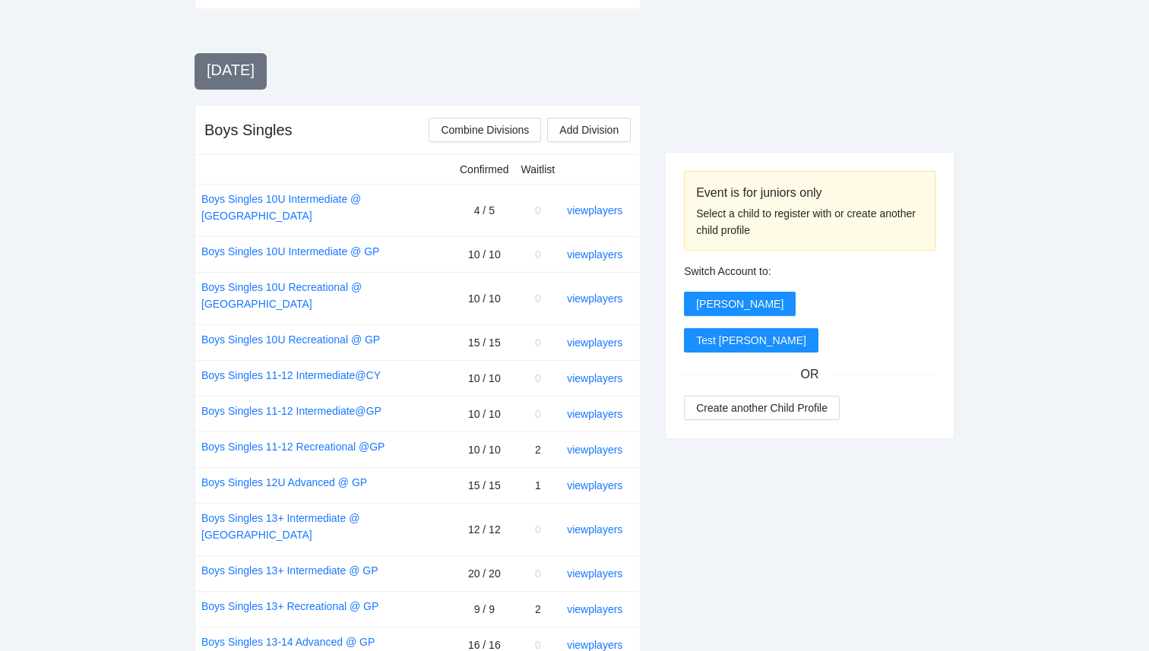
scroll to position [0, 0]
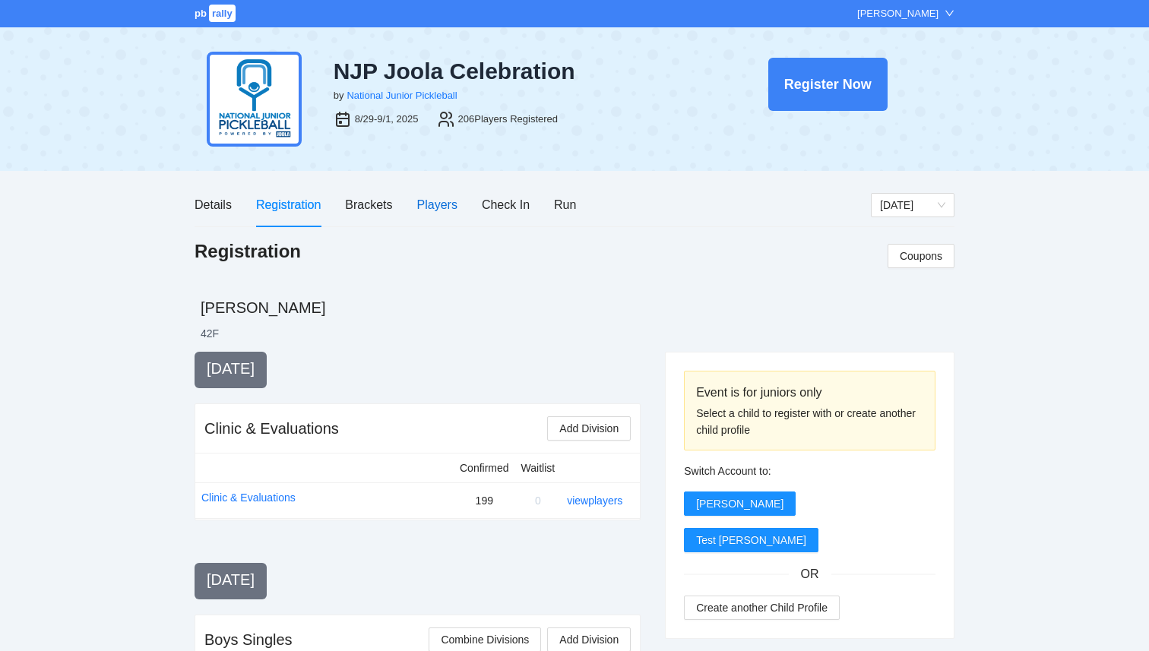
click at [437, 210] on div "Players" at bounding box center [437, 204] width 40 height 19
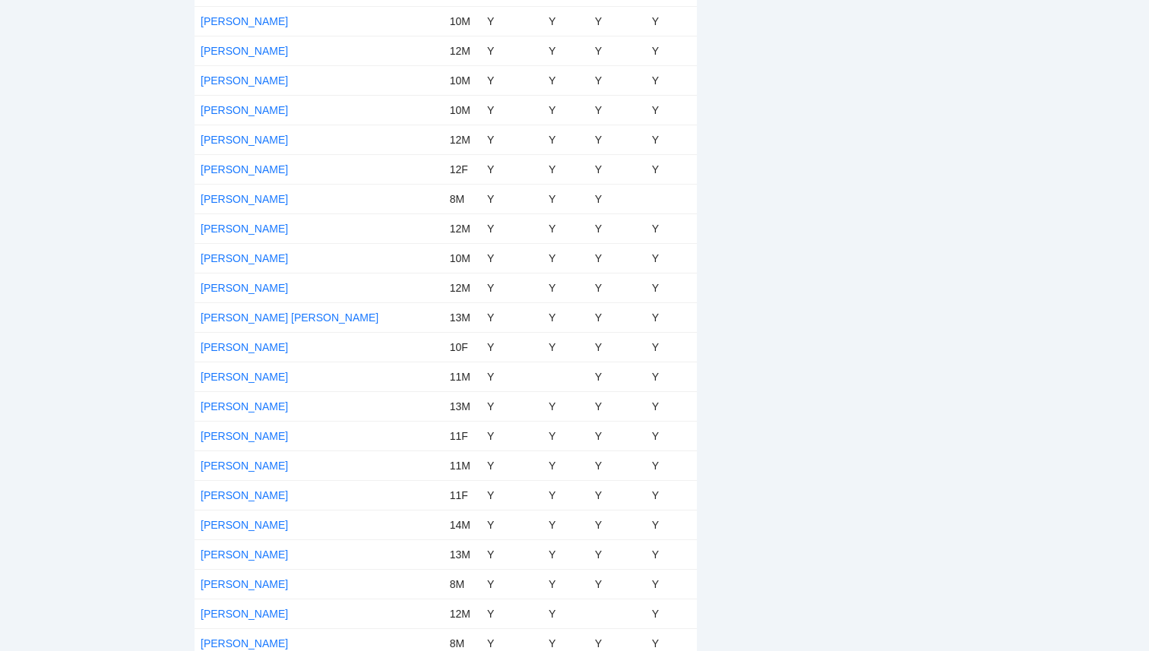
scroll to position [5781, 0]
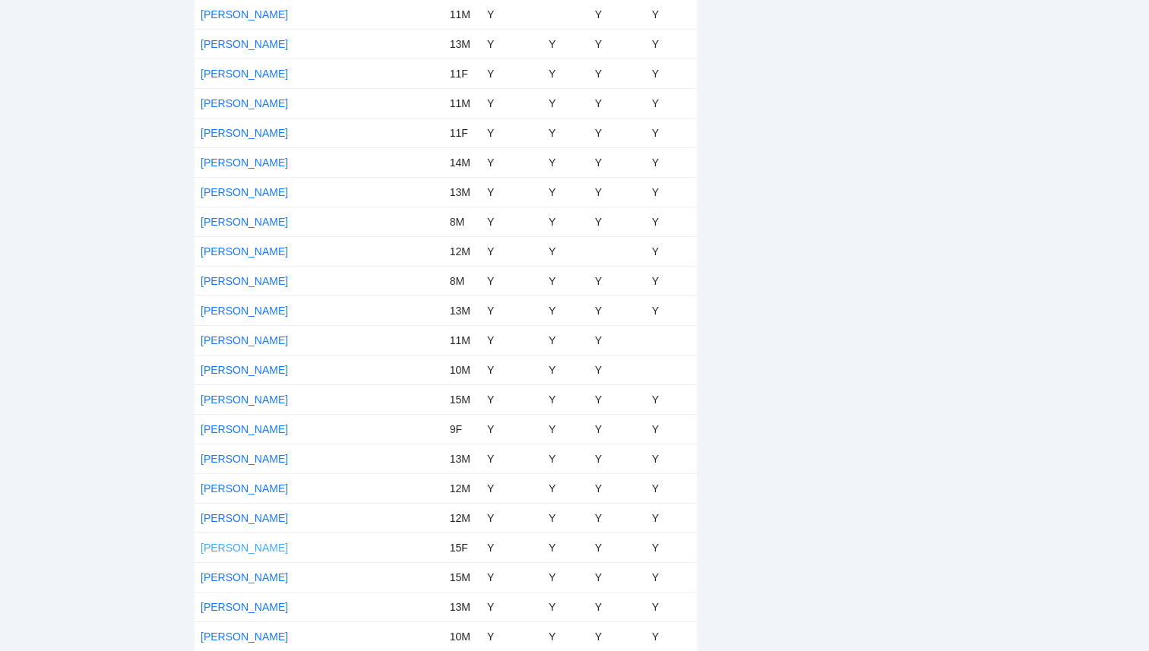
click at [233, 544] on link "[PERSON_NAME]" at bounding box center [244, 548] width 87 height 12
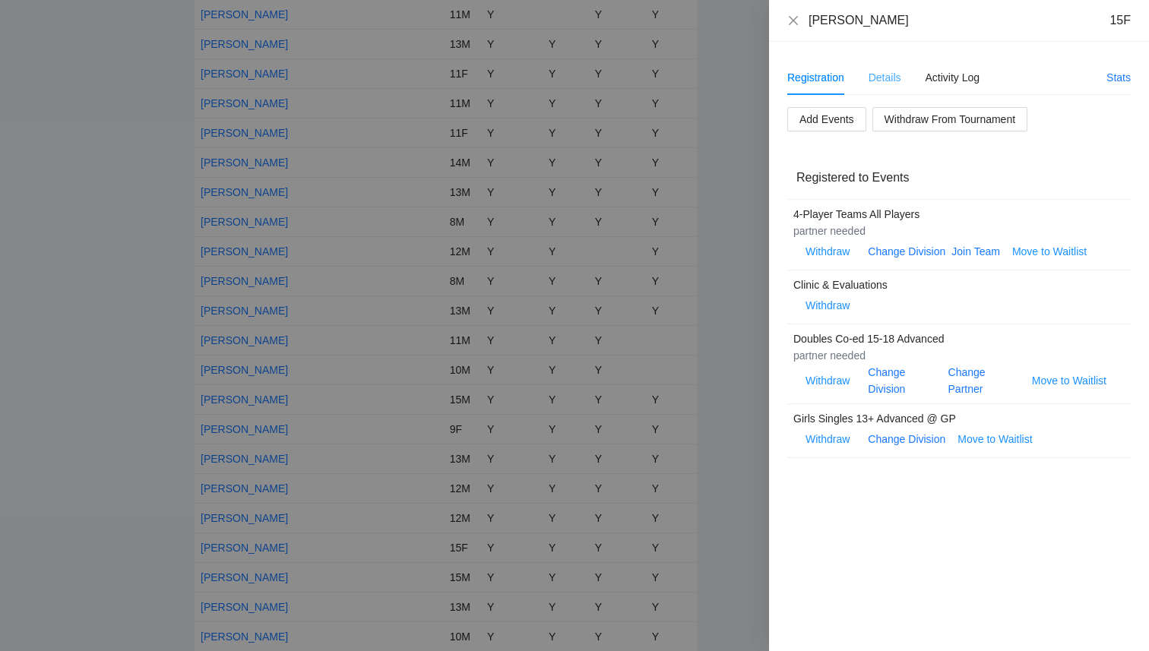
click at [887, 87] on div "Details" at bounding box center [885, 77] width 33 height 35
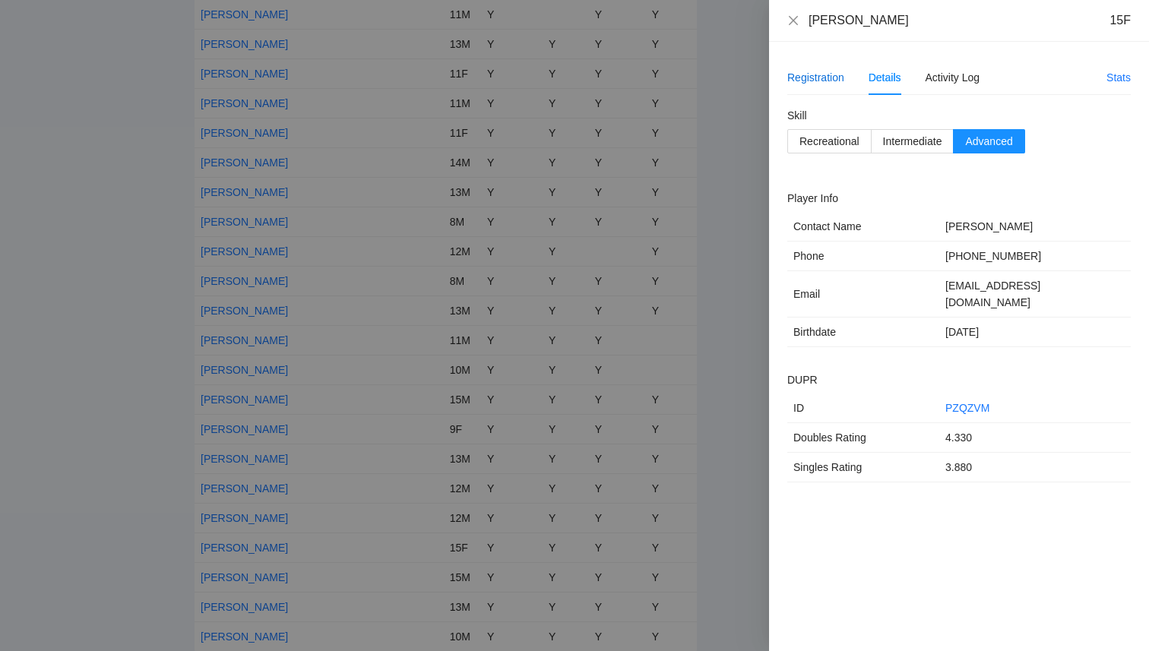
click at [809, 82] on div "Registration" at bounding box center [815, 77] width 57 height 17
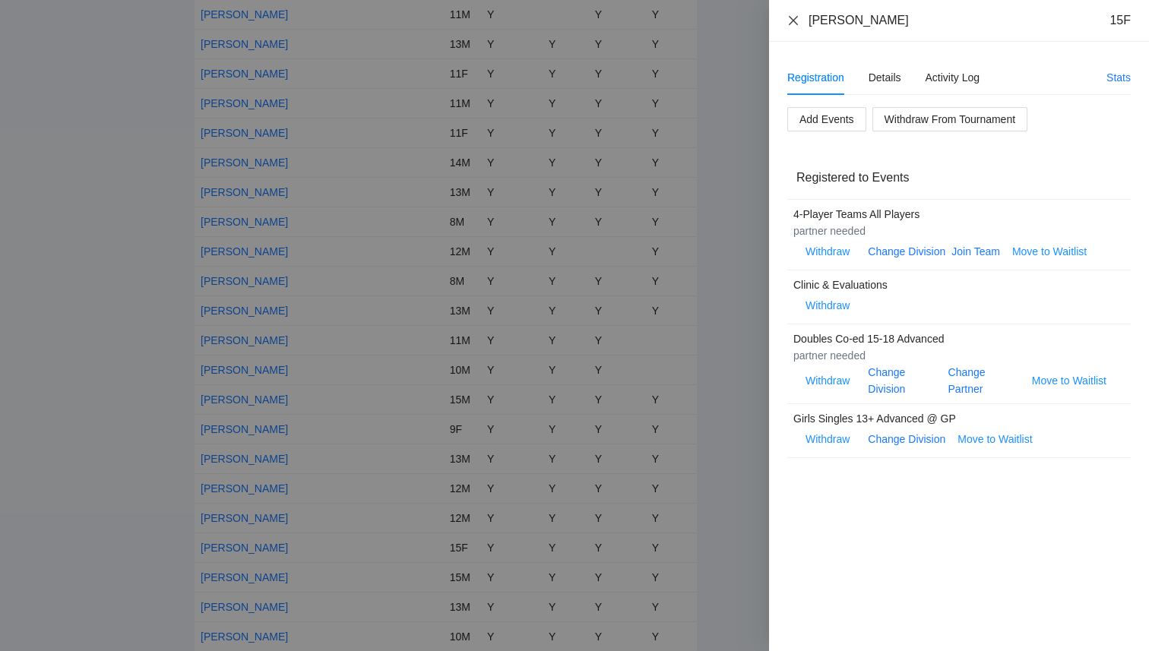
click at [797, 21] on icon "close" at bounding box center [793, 20] width 12 height 12
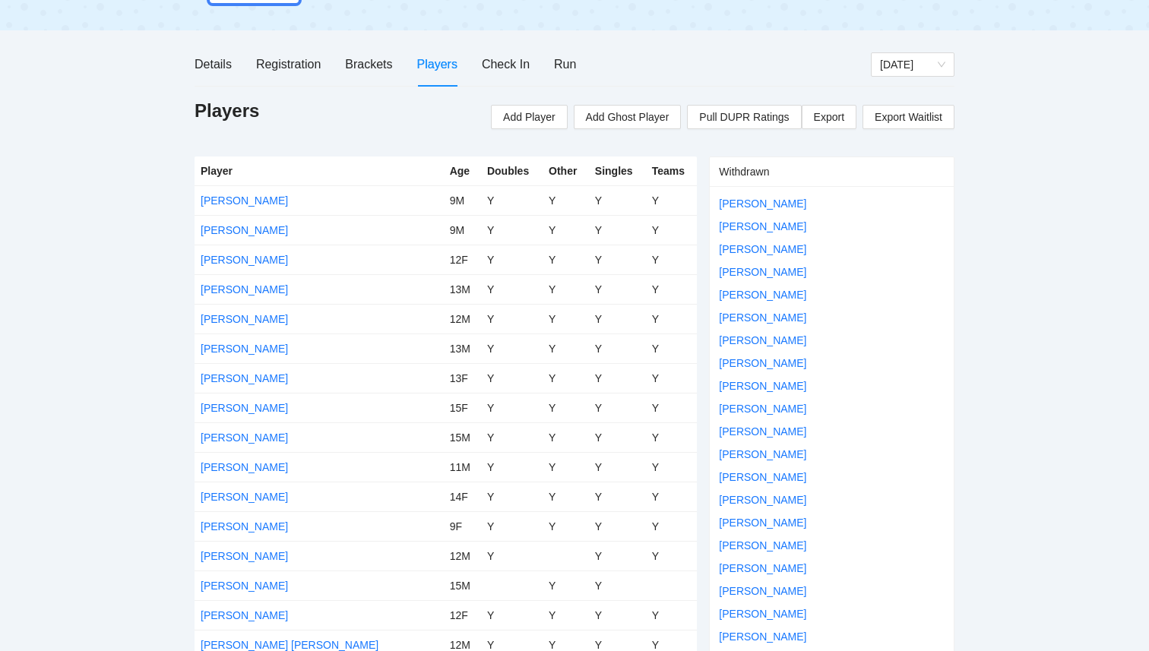
scroll to position [0, 0]
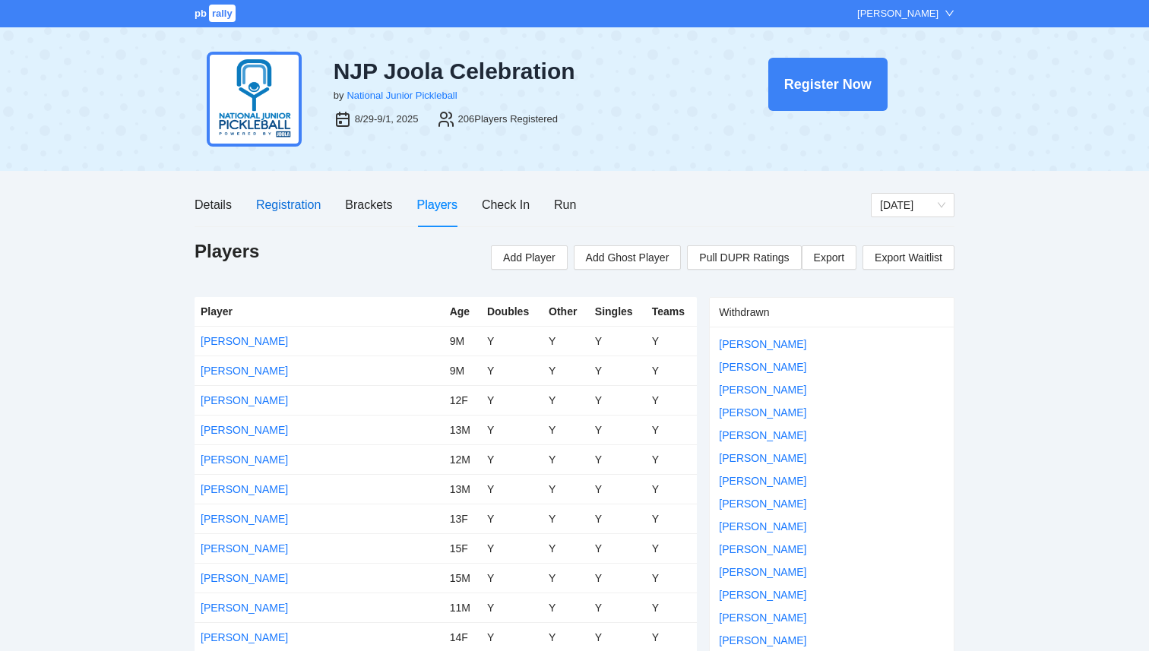
click at [277, 206] on div "Registration" at bounding box center [288, 204] width 65 height 19
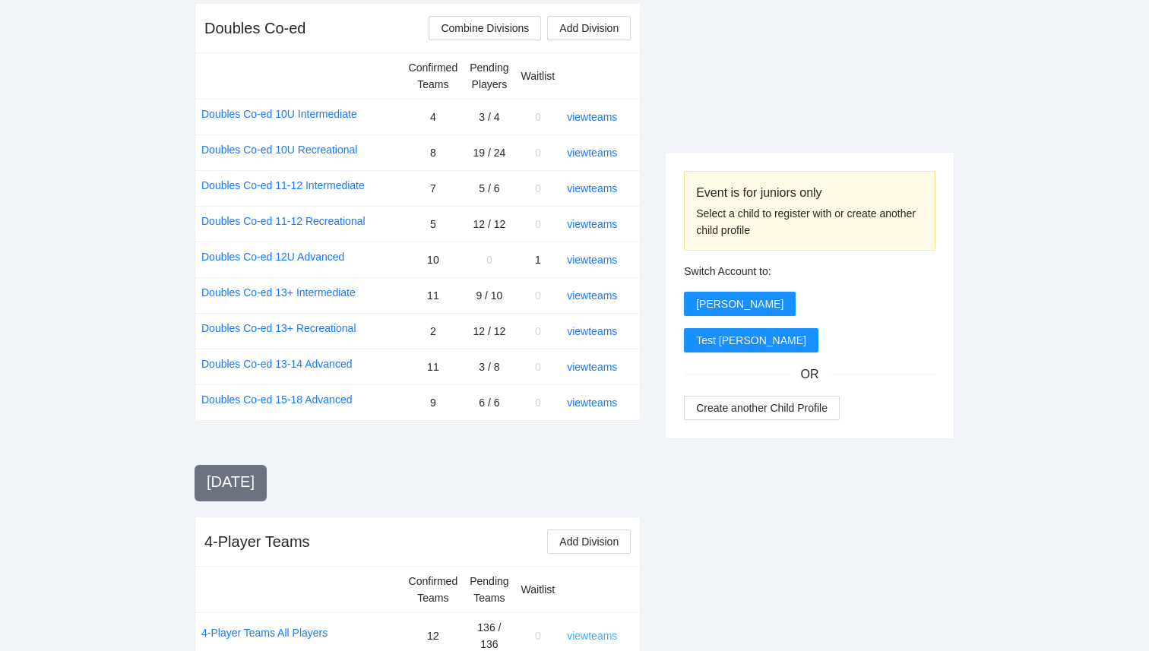
scroll to position [1763, 0]
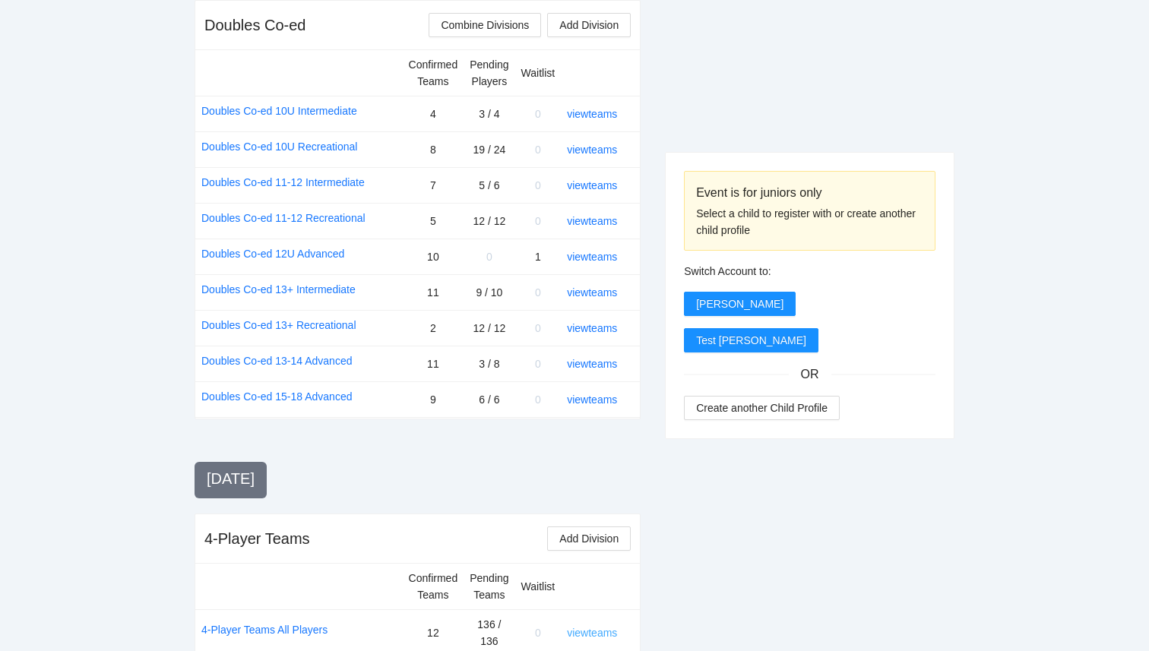
click at [599, 627] on link "view teams" at bounding box center [592, 633] width 50 height 12
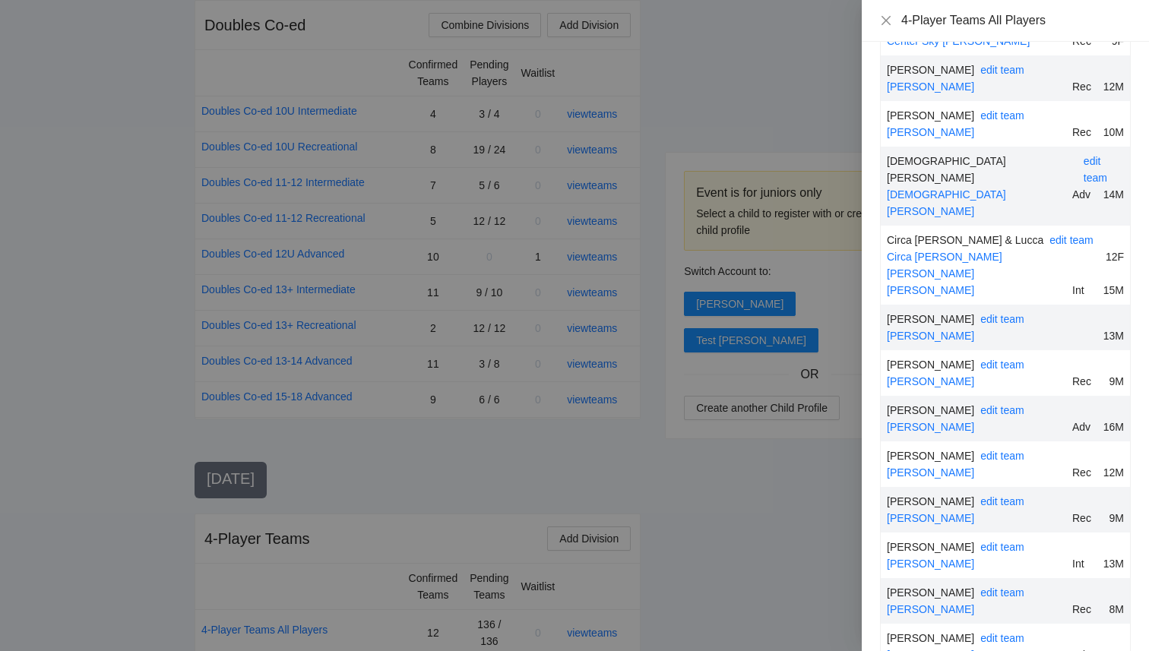
scroll to position [2549, 0]
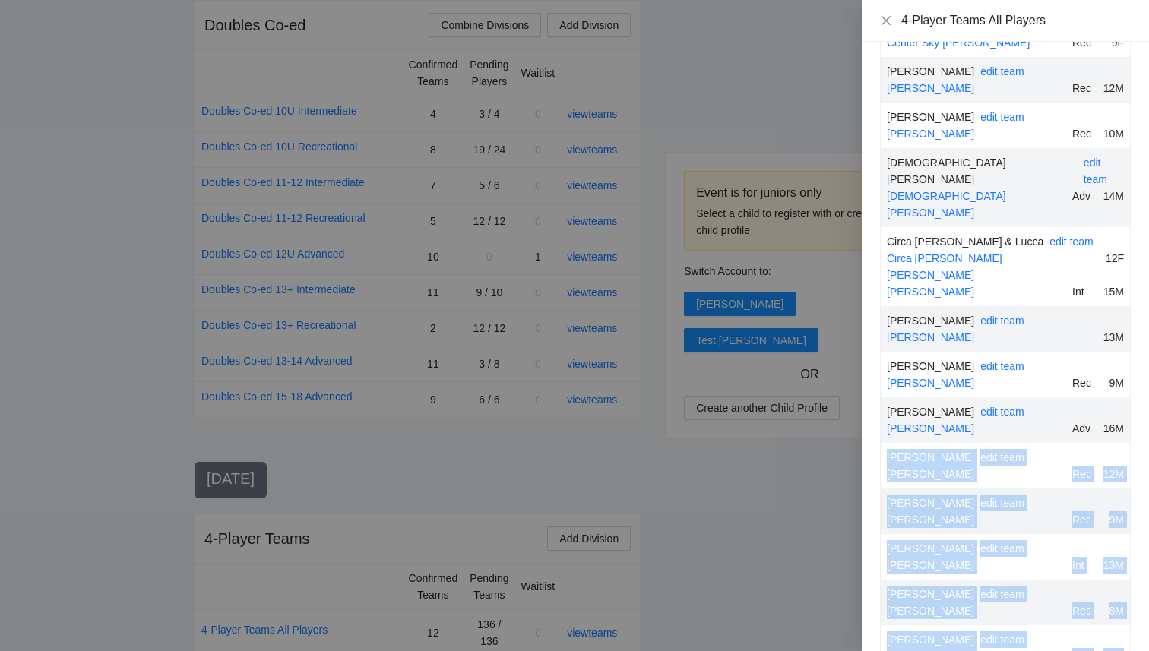
drag, startPoint x: 1120, startPoint y: 540, endPoint x: 884, endPoint y: 330, distance: 316.0
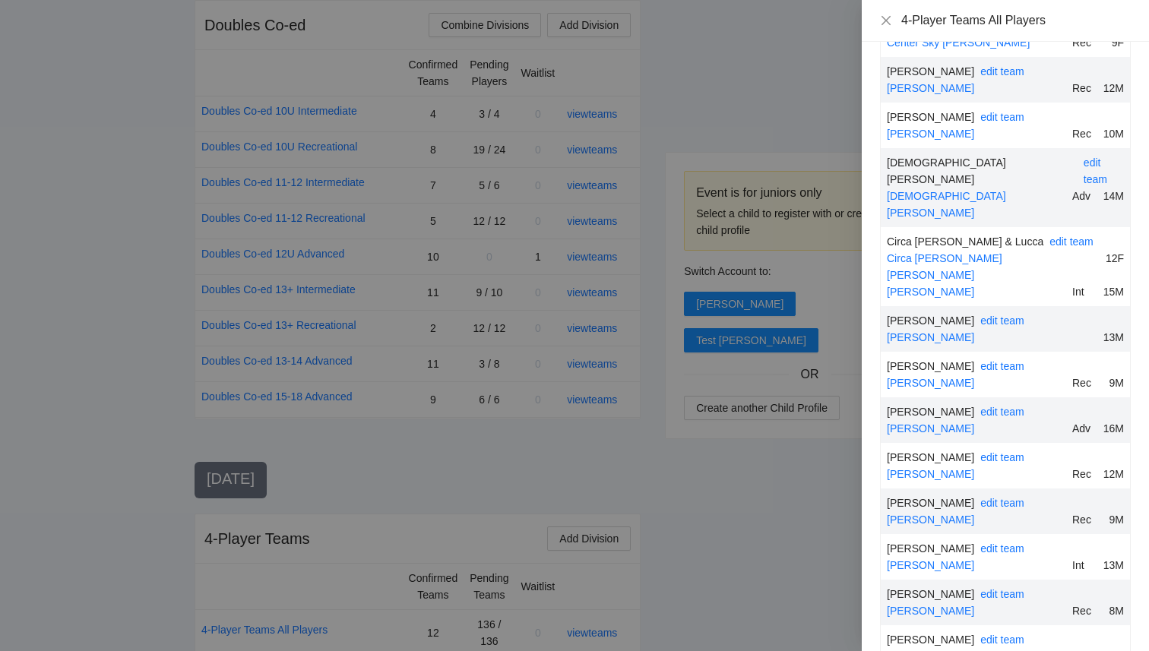
click at [884, 443] on div "Connor Gerhardt edit team Connor Gerhardt Rec 12M" at bounding box center [1005, 466] width 249 height 46
click at [749, 578] on div at bounding box center [574, 325] width 1149 height 651
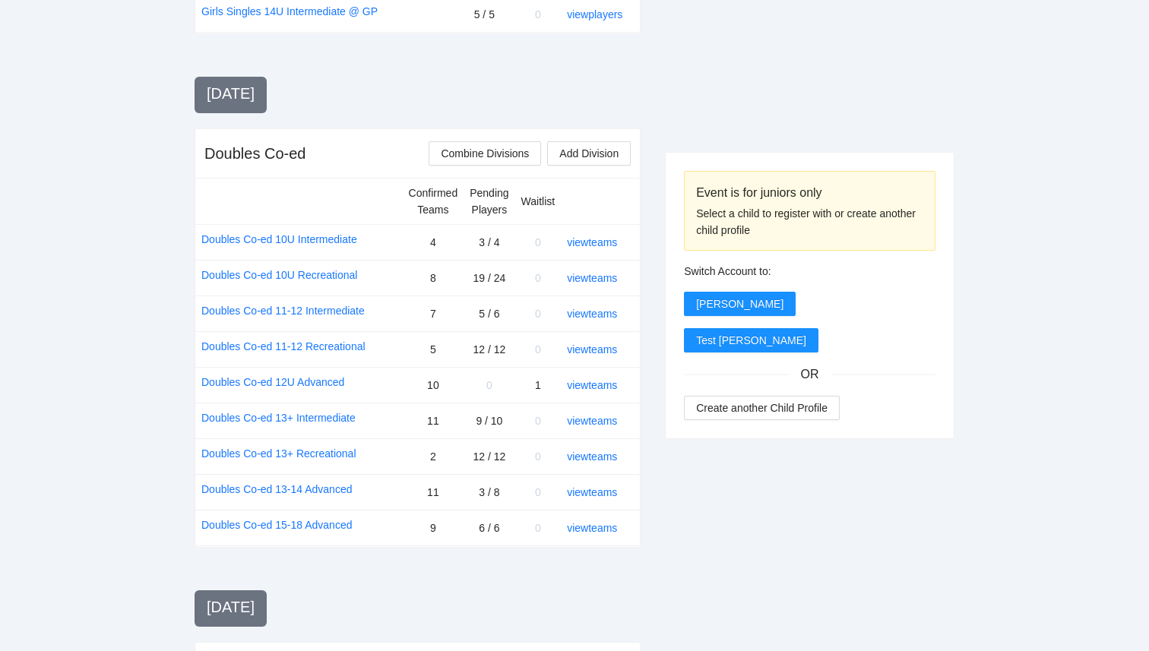
scroll to position [1542, 0]
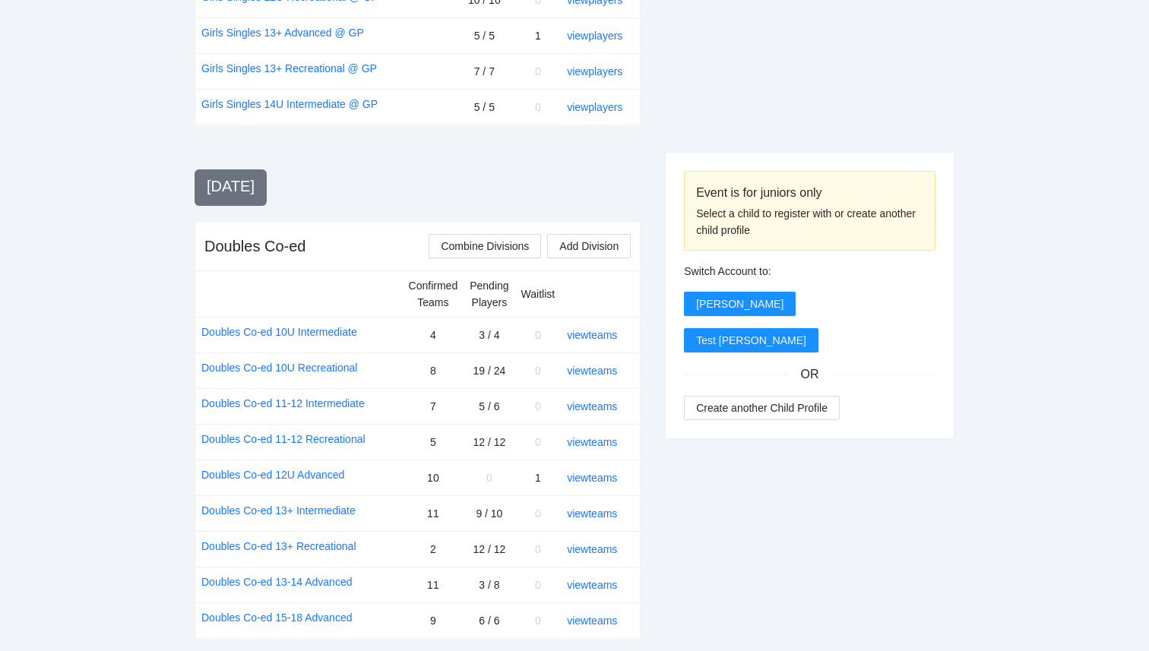
click at [591, 567] on td "view teams" at bounding box center [600, 585] width 79 height 36
click at [598, 579] on link "view teams" at bounding box center [592, 585] width 50 height 12
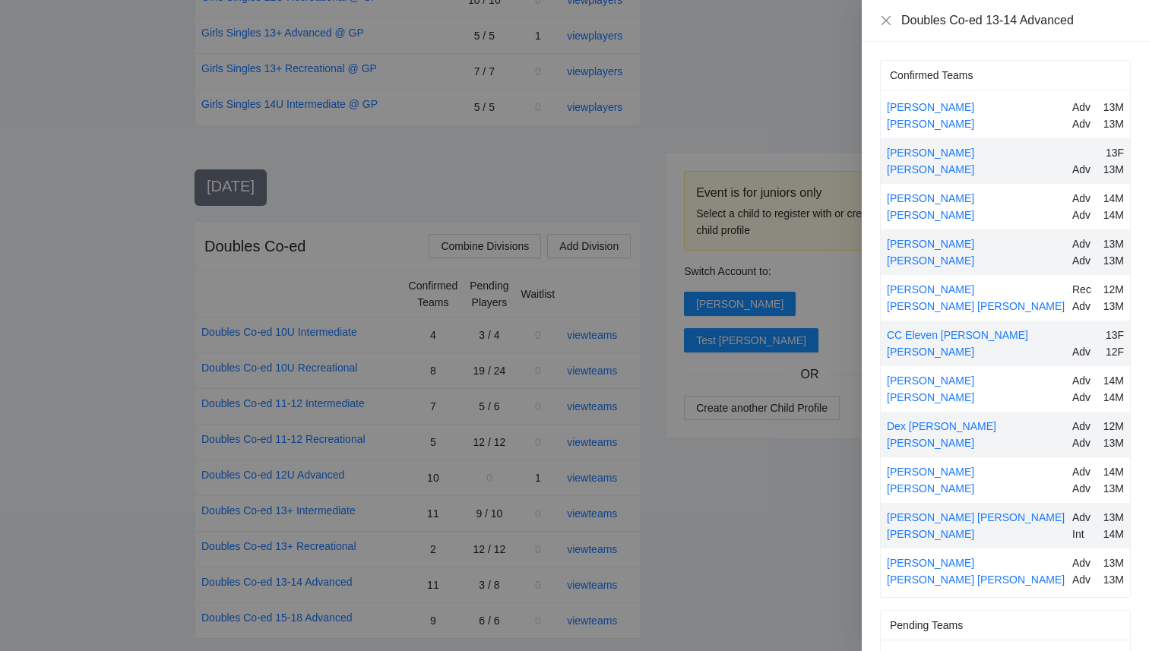
scroll to position [151, 0]
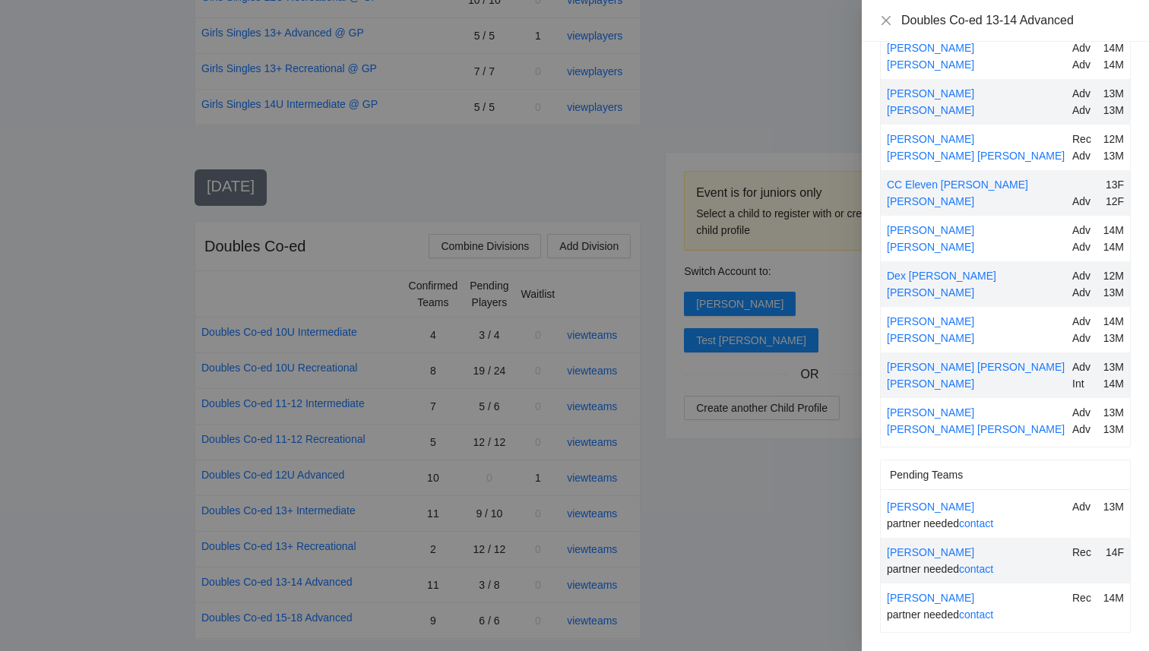
click at [647, 502] on div at bounding box center [574, 325] width 1149 height 651
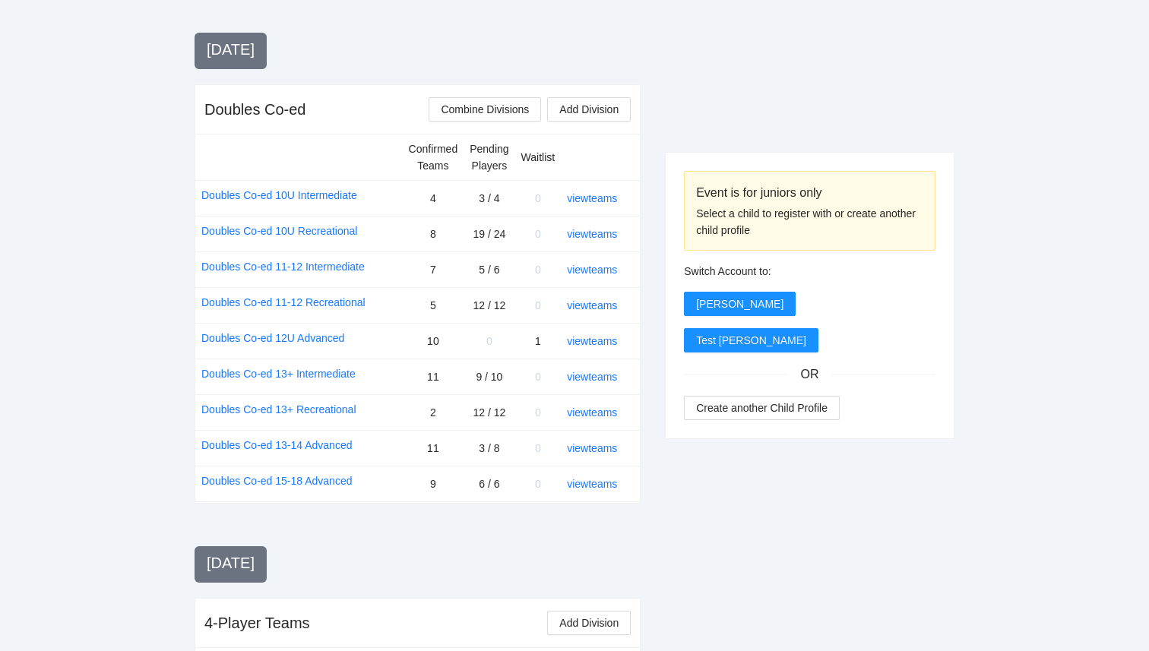
scroll to position [1835, 0]
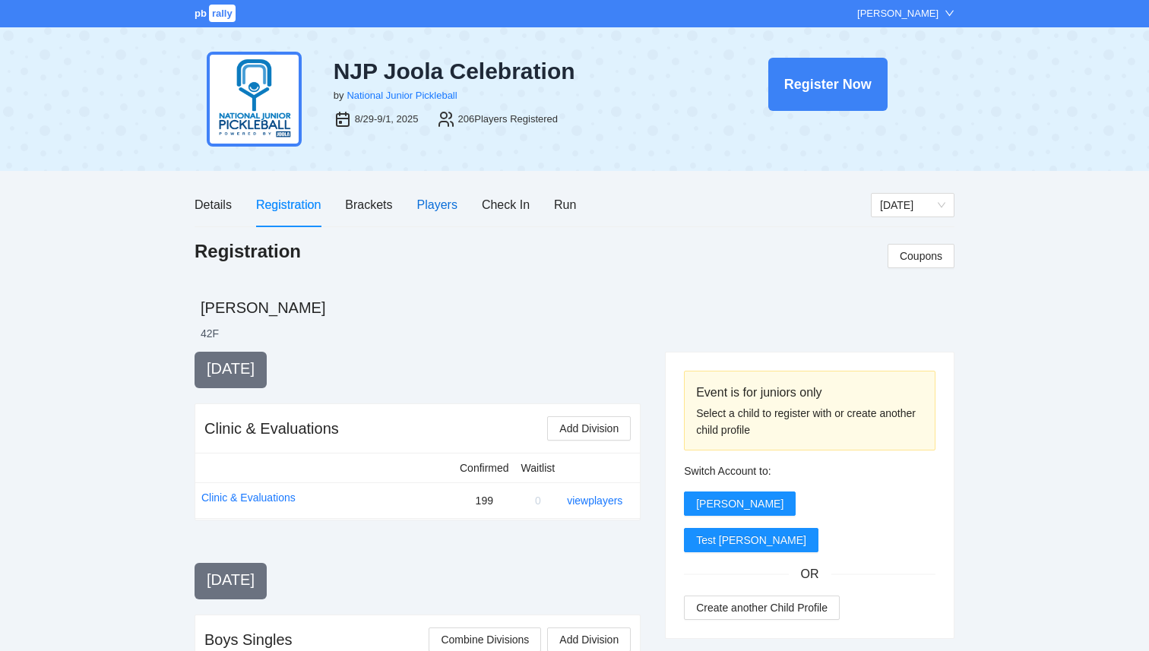
click at [440, 207] on div "Players" at bounding box center [437, 204] width 40 height 19
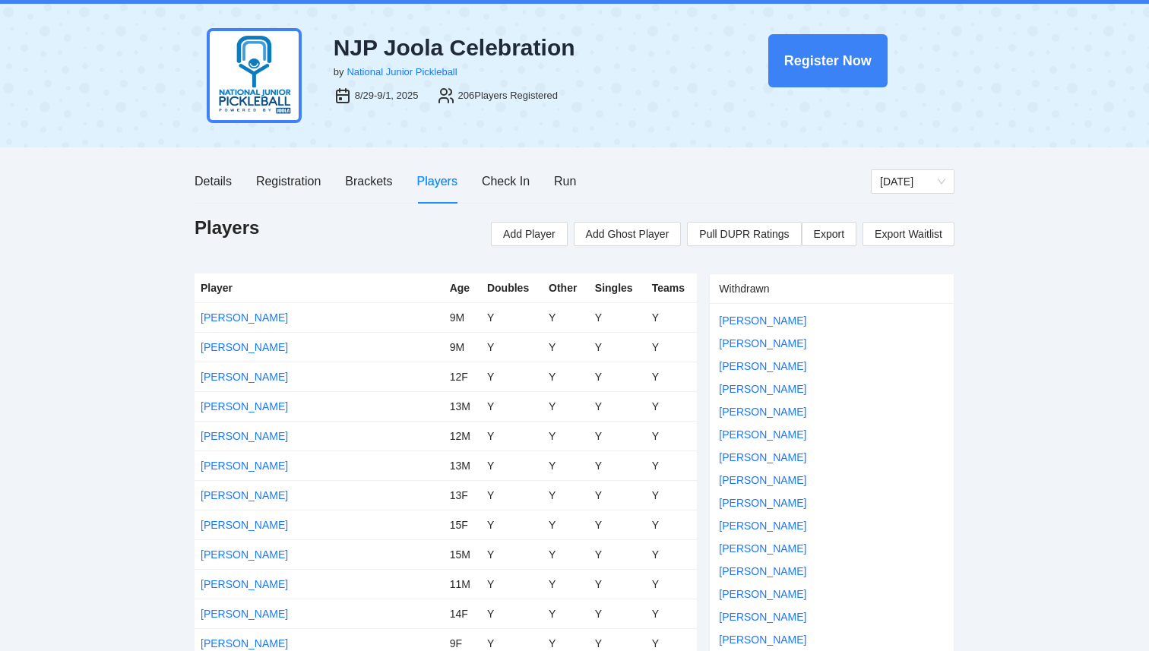
scroll to position [38, 0]
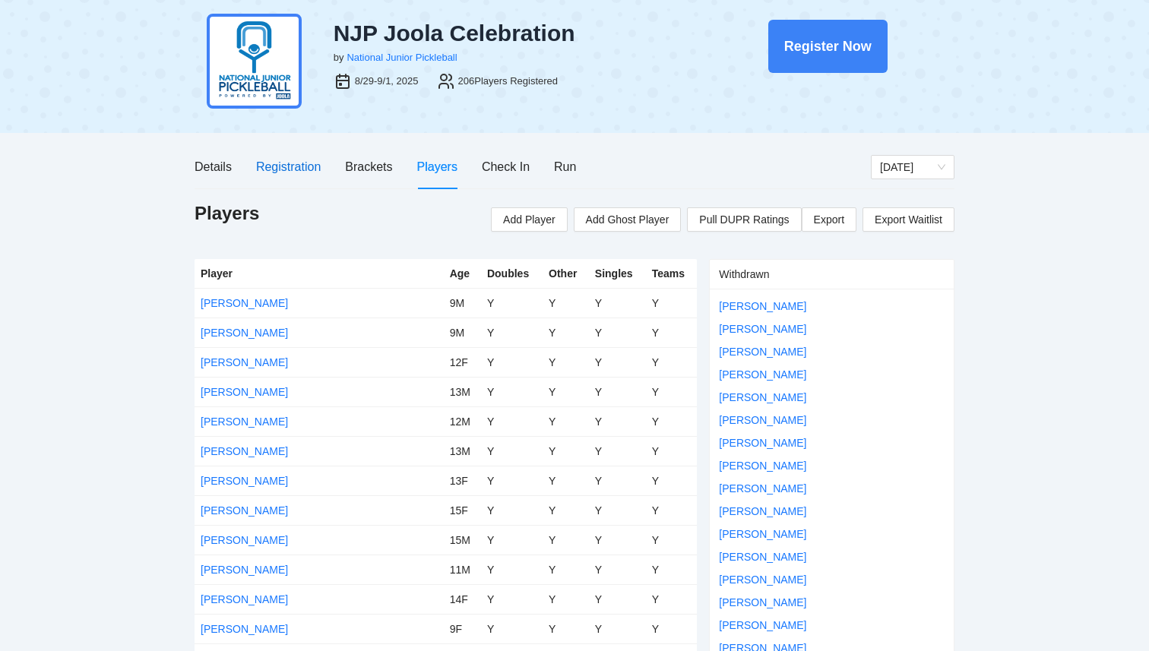
click at [317, 176] on div "Registration" at bounding box center [288, 166] width 65 height 19
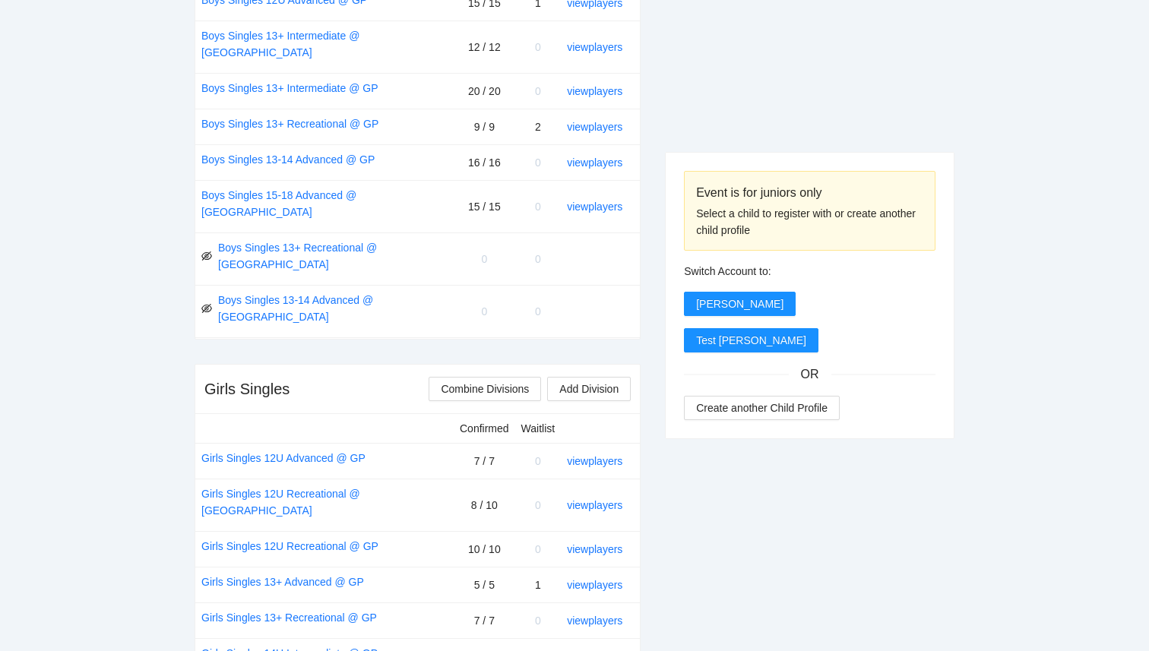
scroll to position [999, 0]
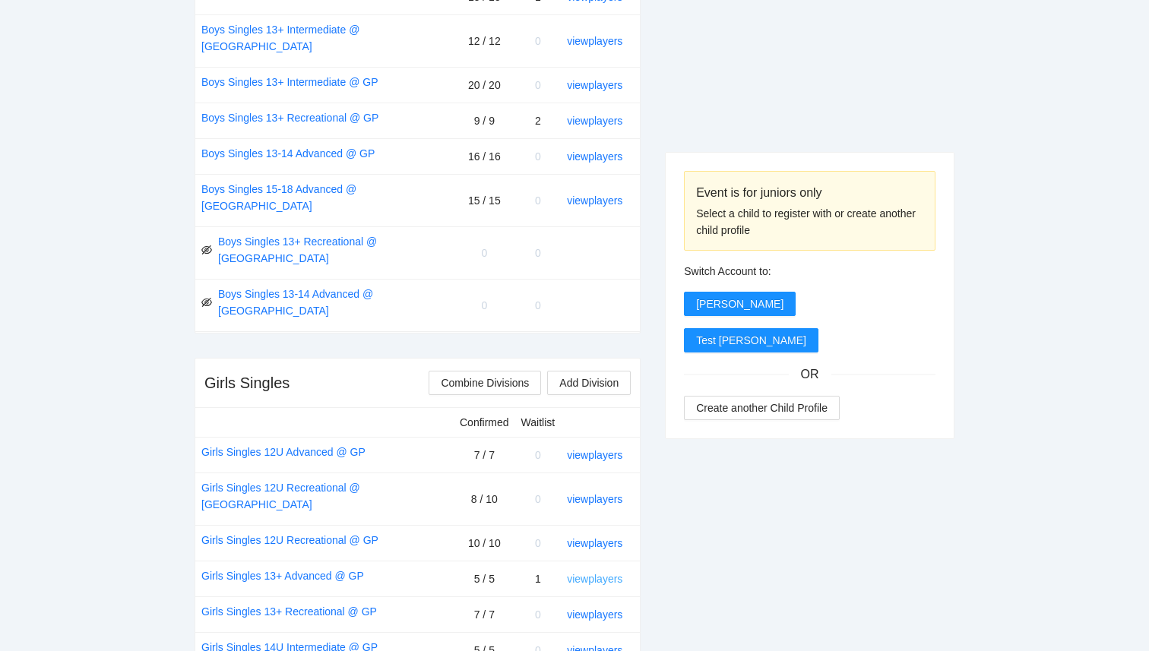
click at [598, 573] on link "view players" at bounding box center [594, 579] width 55 height 12
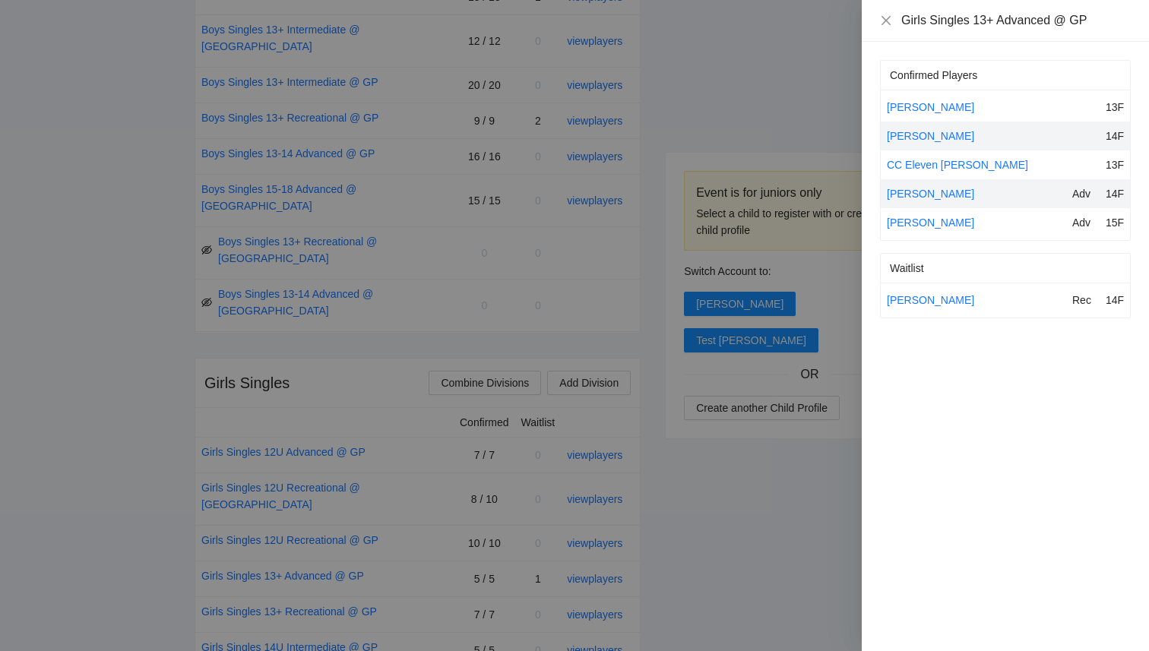
click at [759, 505] on div at bounding box center [574, 325] width 1149 height 651
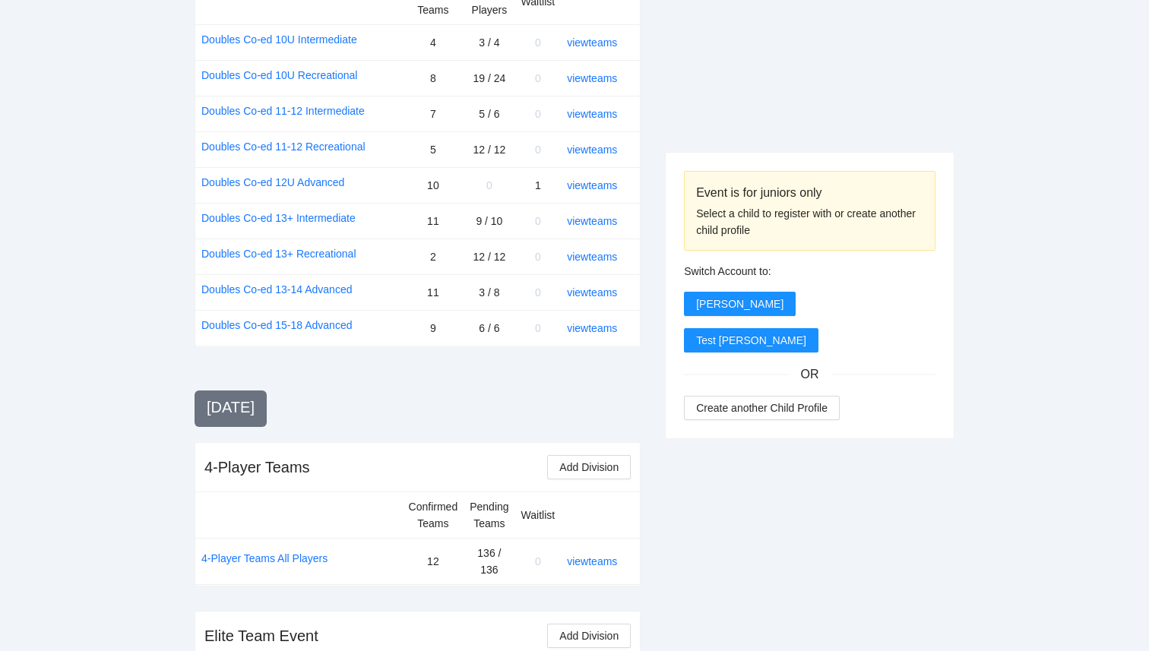
scroll to position [1831, 0]
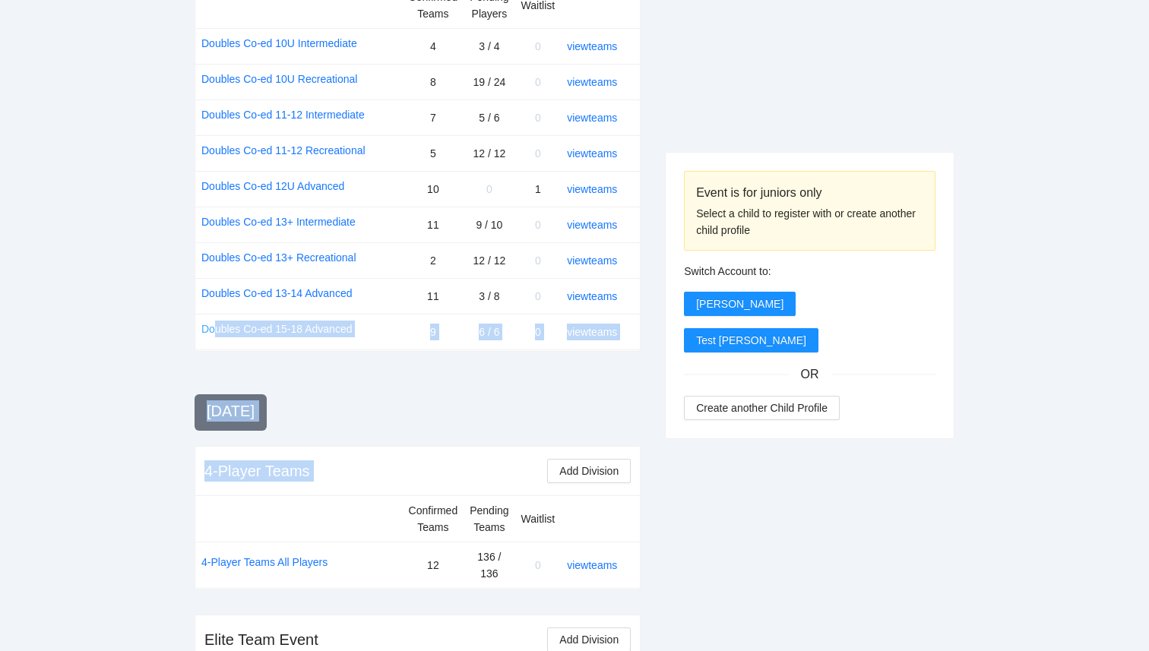
drag, startPoint x: 645, startPoint y: 460, endPoint x: 204, endPoint y: 204, distance: 508.8
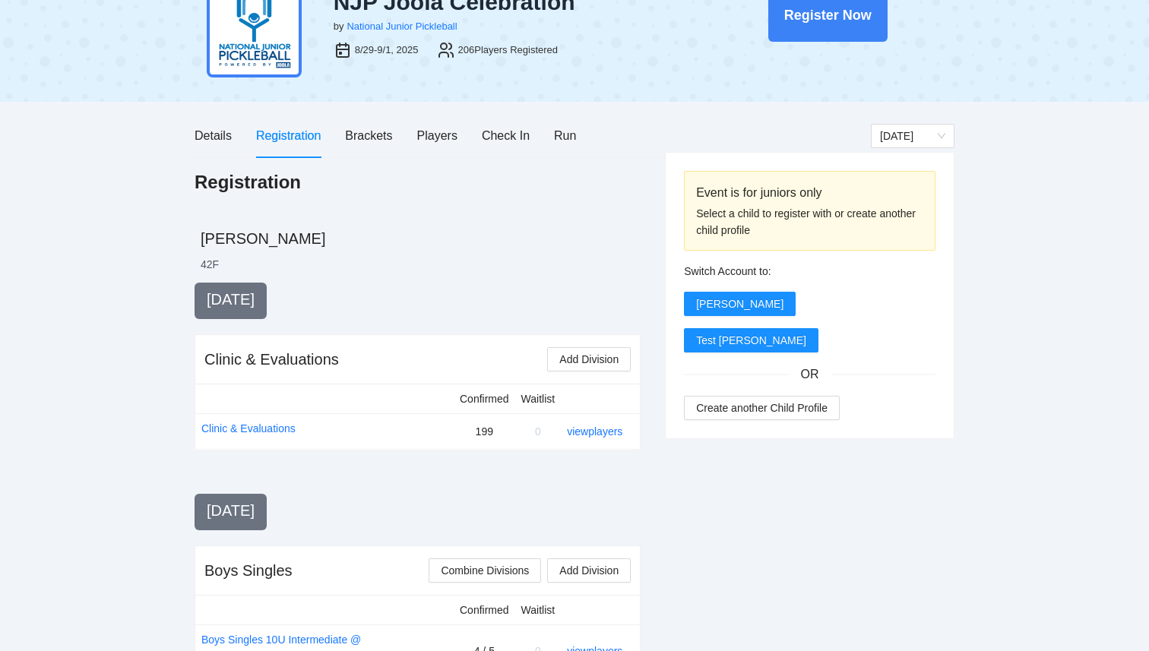
scroll to position [0, 0]
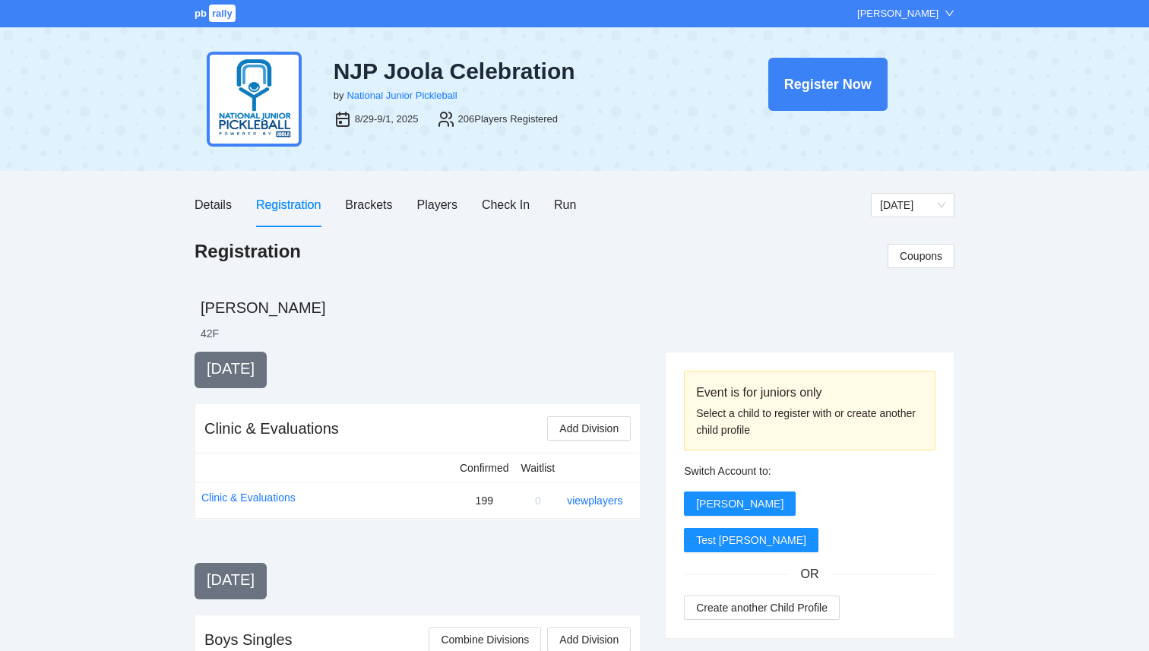
click at [217, 20] on span "rally" at bounding box center [222, 13] width 27 height 17
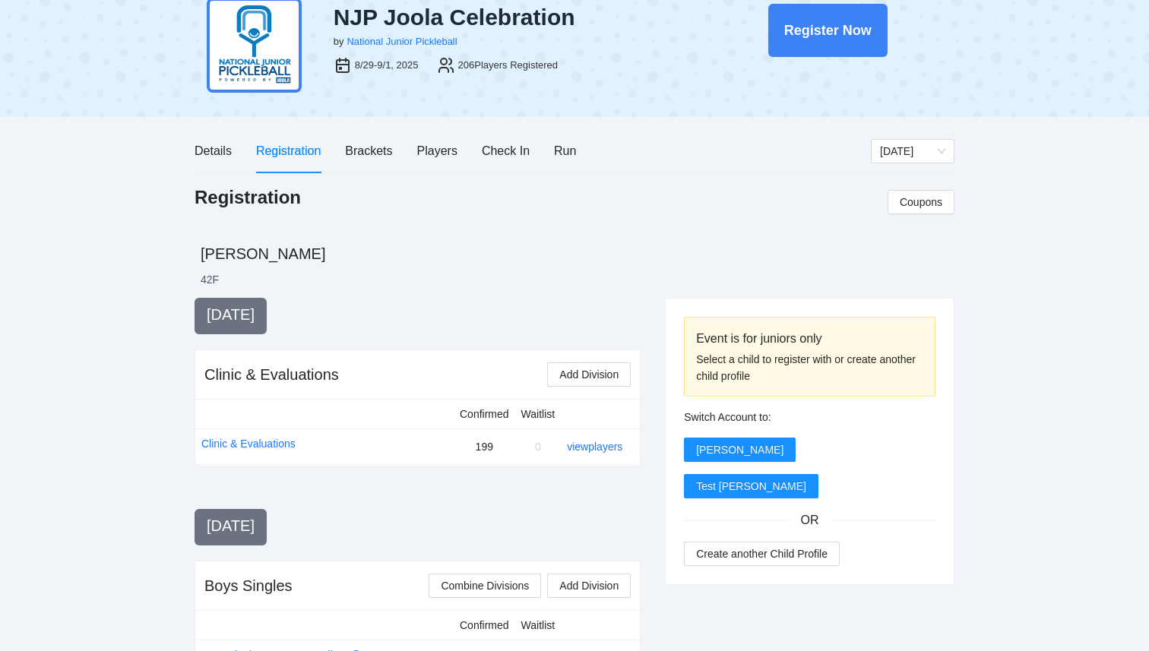
scroll to position [53, 0]
click at [450, 143] on div "Players" at bounding box center [437, 151] width 40 height 19
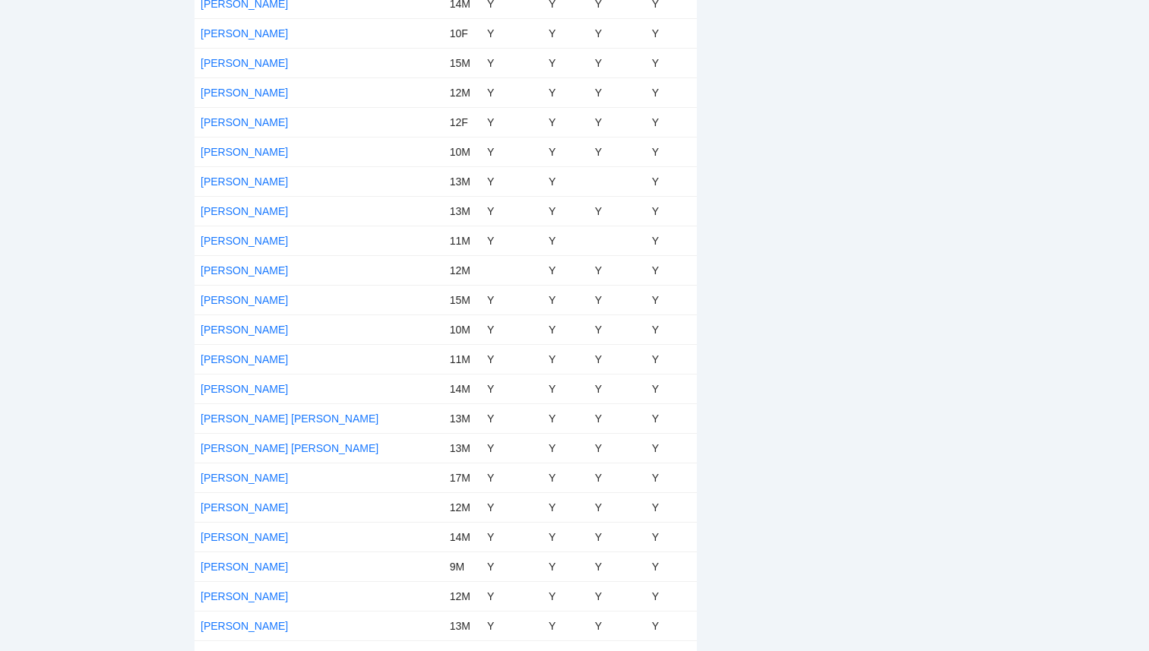
scroll to position [2981, 0]
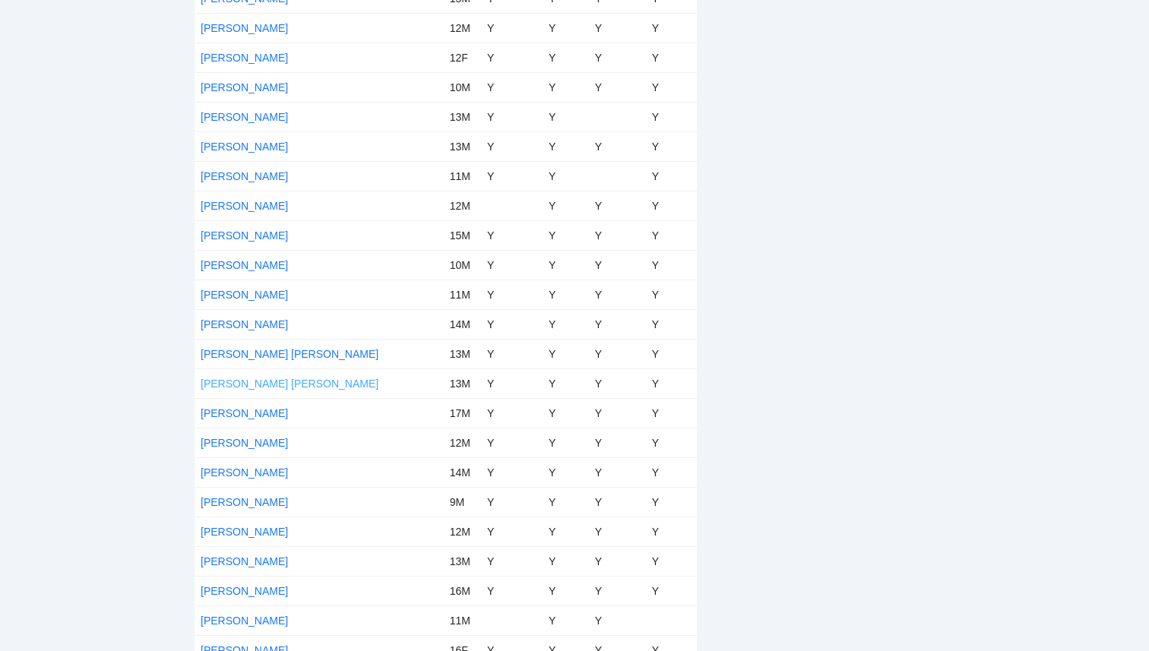
click at [266, 387] on link "[PERSON_NAME] [PERSON_NAME]" at bounding box center [290, 384] width 178 height 12
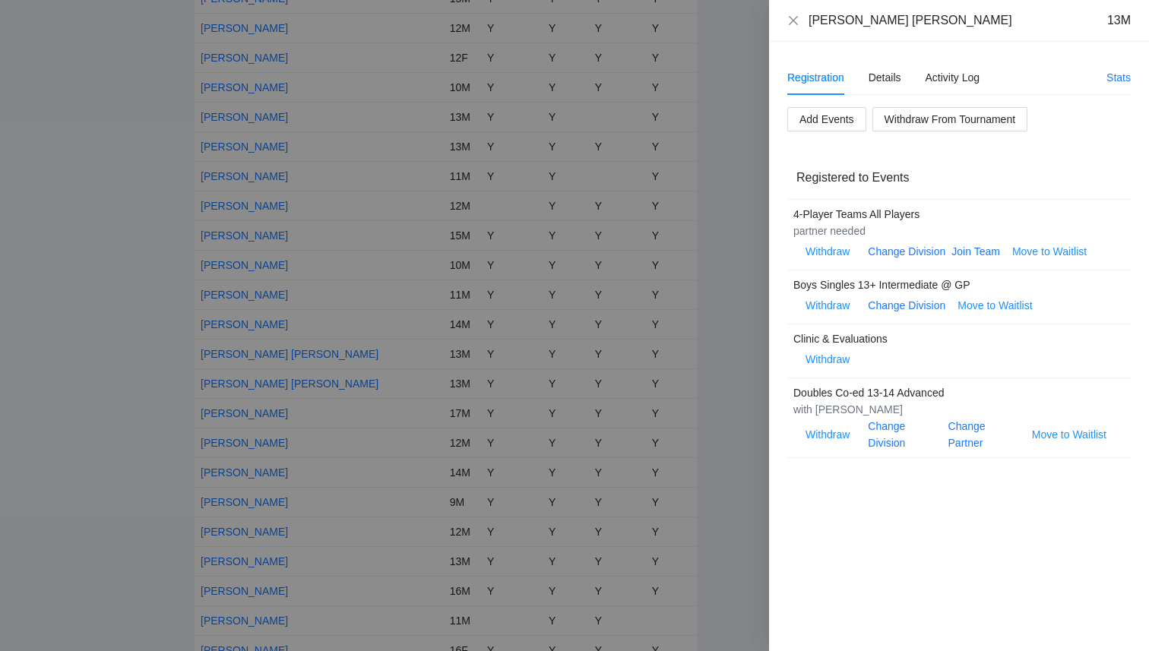
click at [117, 249] on div at bounding box center [574, 325] width 1149 height 651
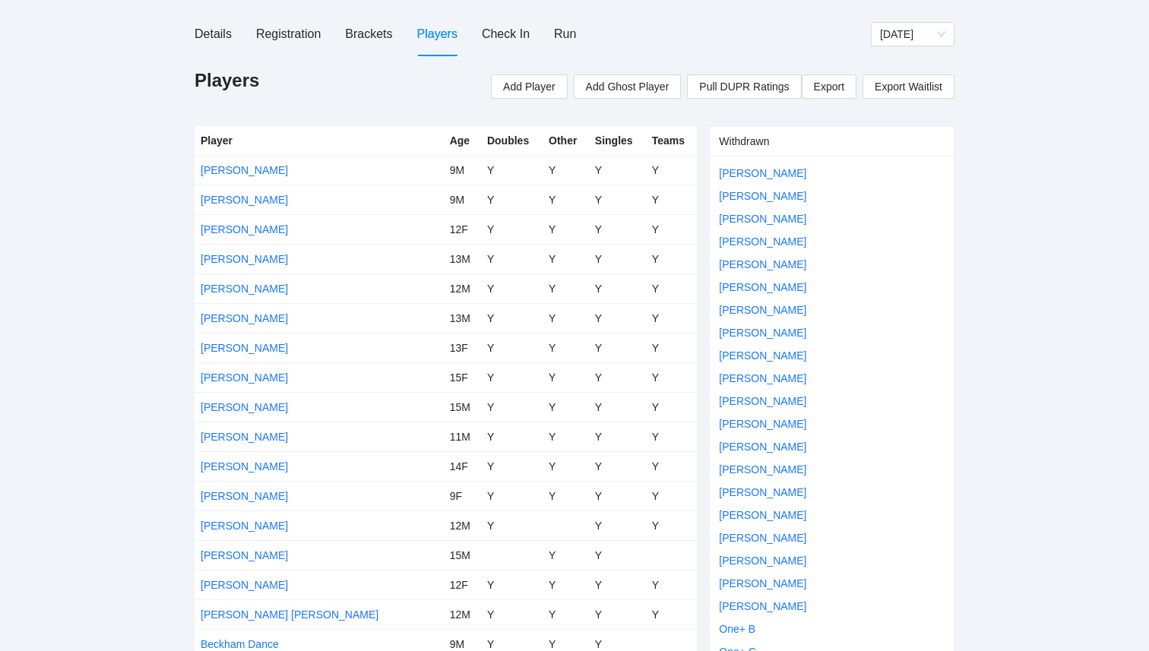
scroll to position [0, 0]
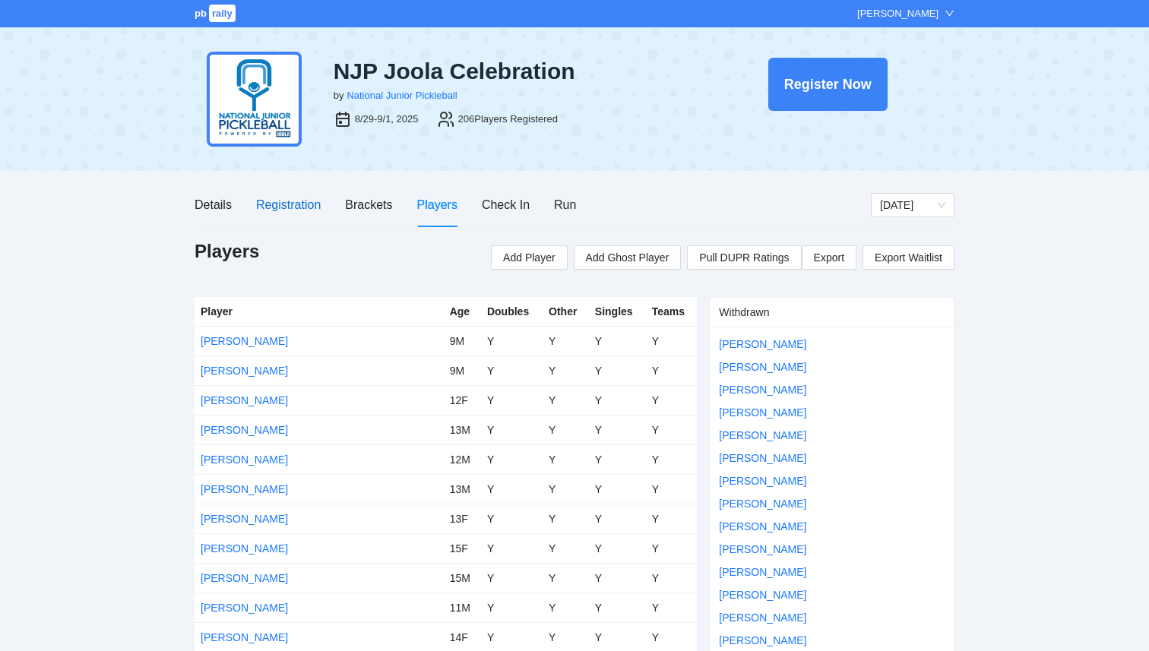
click at [288, 201] on div "Registration" at bounding box center [288, 204] width 65 height 19
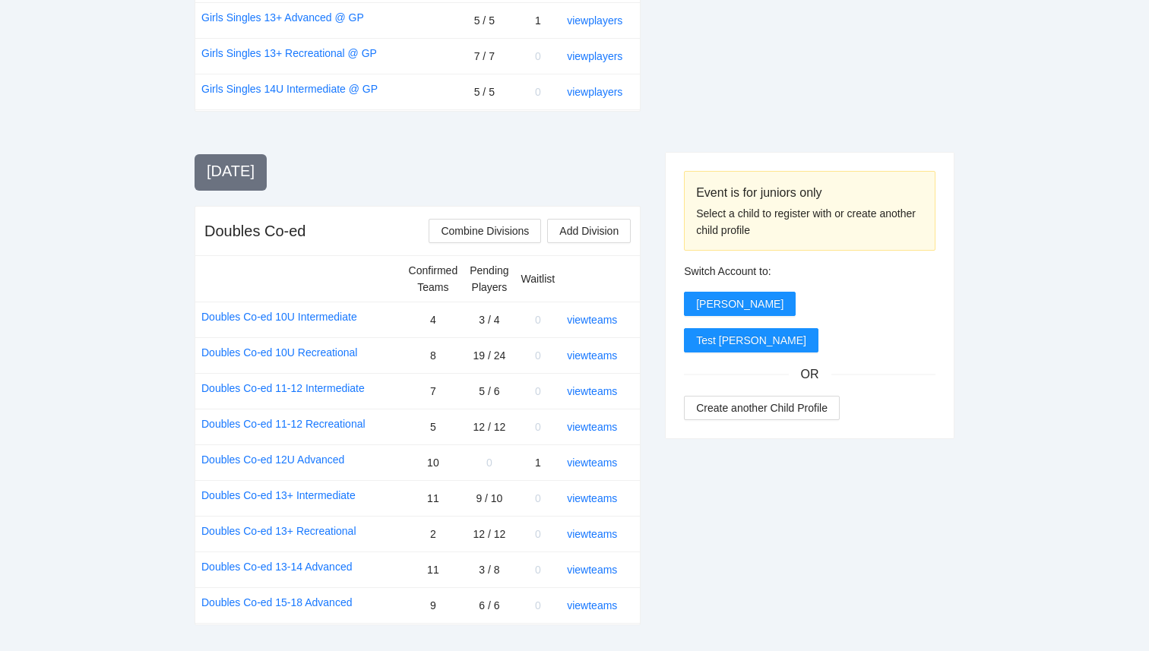
scroll to position [1550, 0]
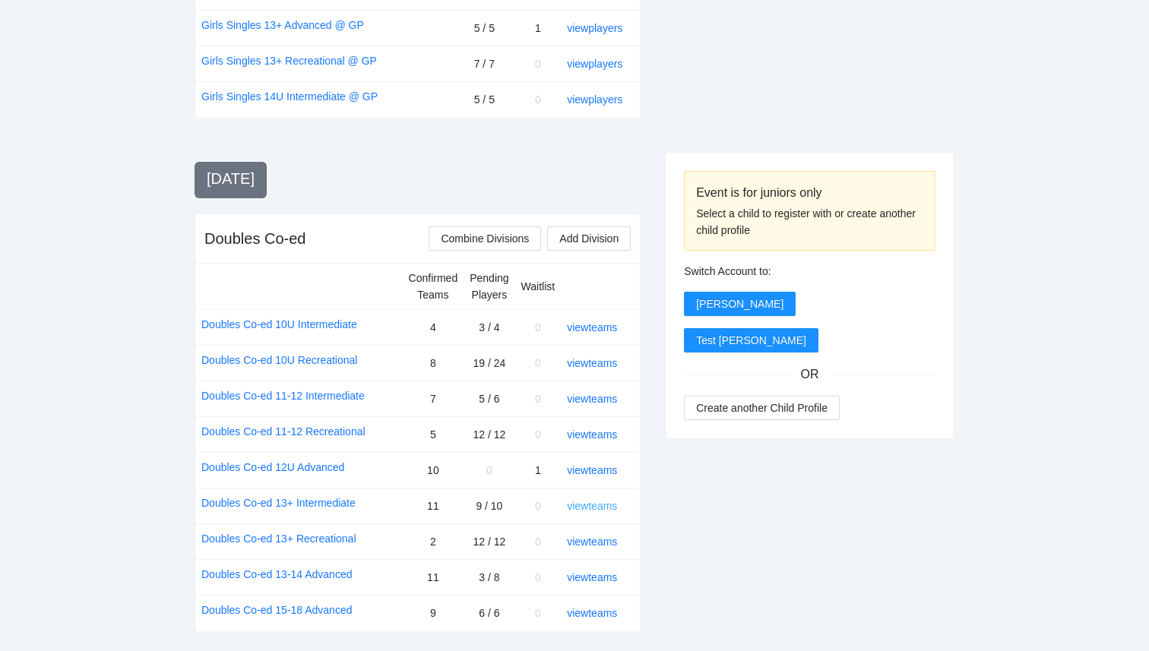
click at [602, 500] on link "view teams" at bounding box center [592, 506] width 50 height 12
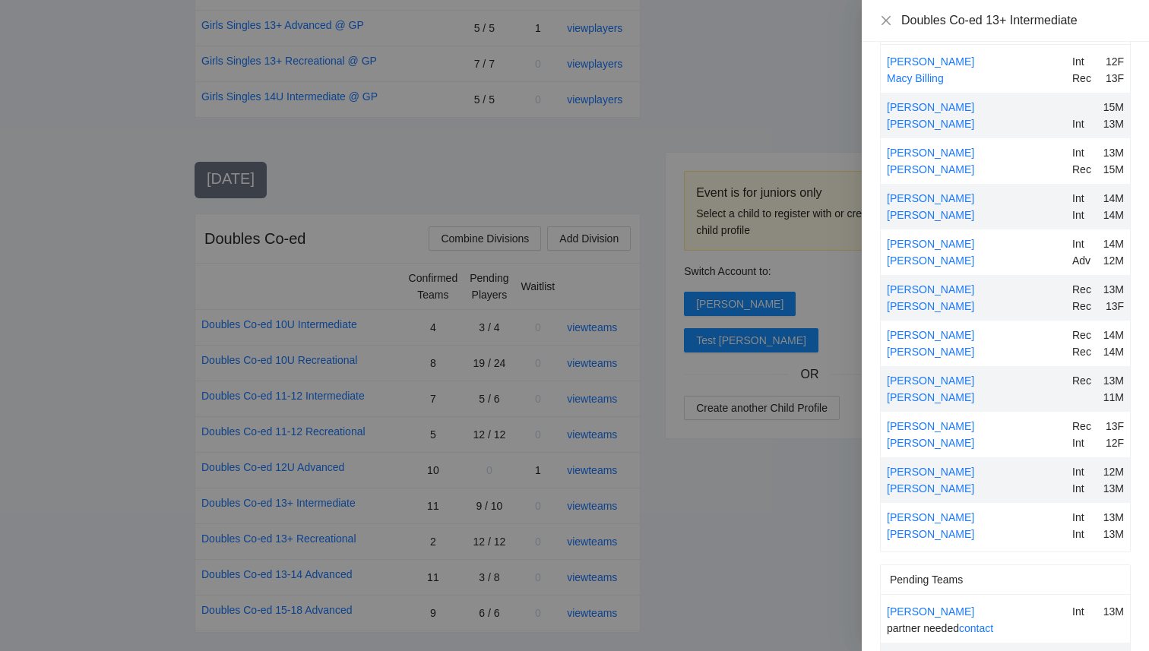
scroll to position [45, 0]
click at [902, 264] on link "[PERSON_NAME]" at bounding box center [930, 261] width 87 height 12
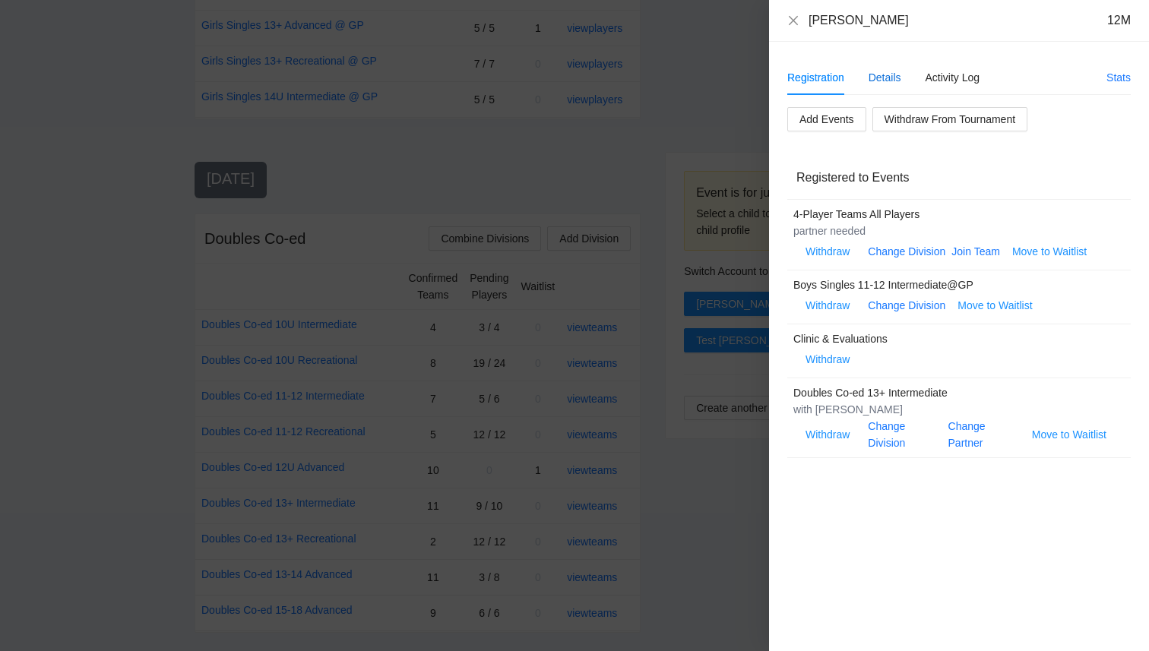
click at [882, 78] on div "Details" at bounding box center [885, 77] width 33 height 17
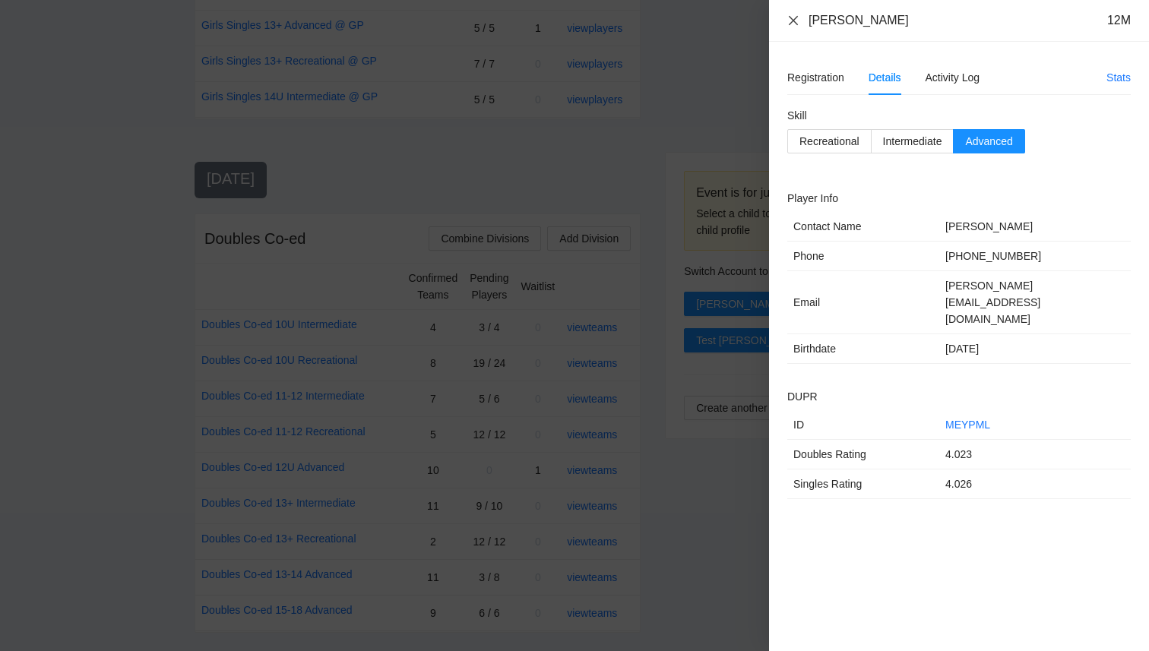
click at [798, 23] on icon "close" at bounding box center [793, 20] width 12 height 12
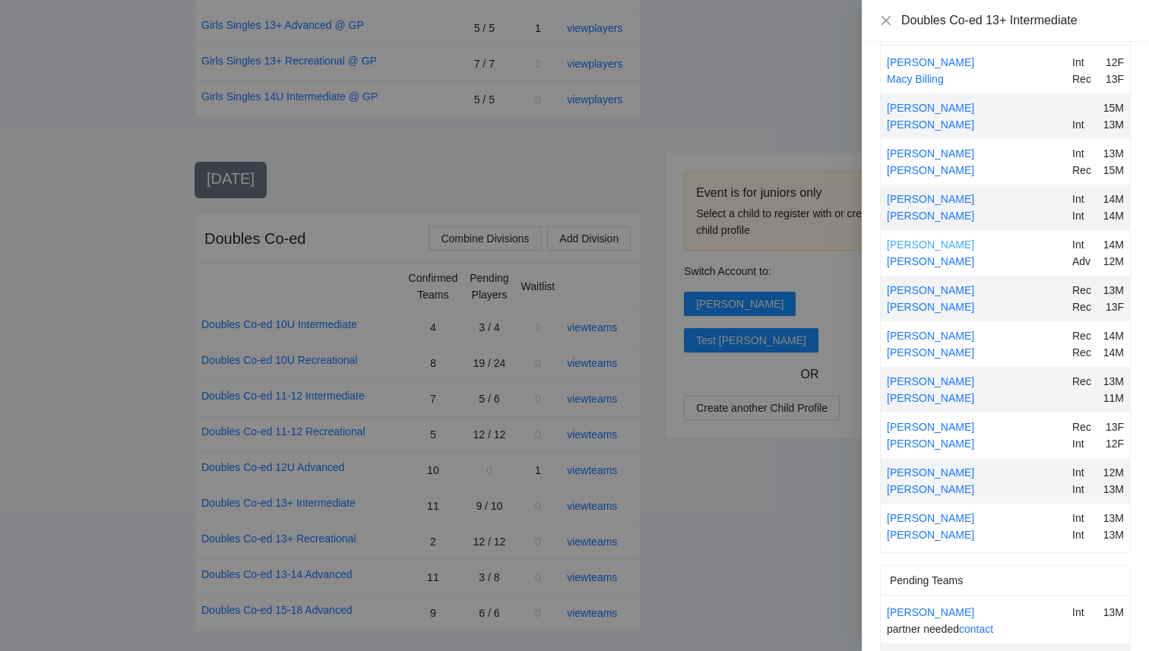
click at [922, 242] on link "[PERSON_NAME]" at bounding box center [930, 245] width 87 height 12
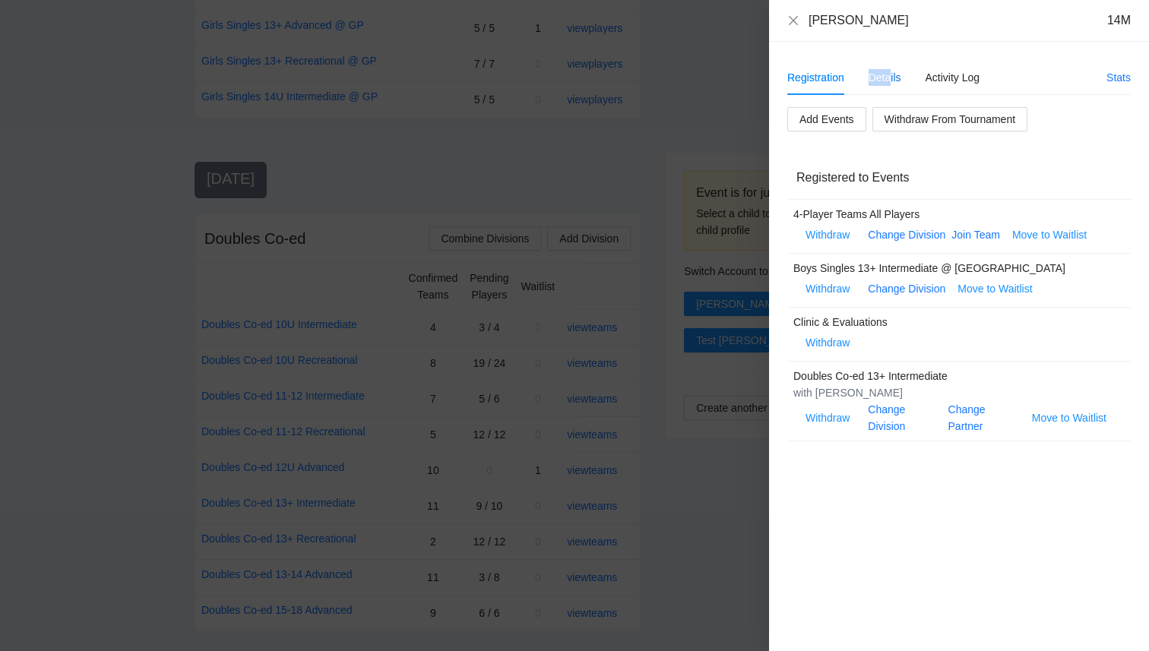
click at [889, 69] on div "Details" at bounding box center [885, 77] width 33 height 17
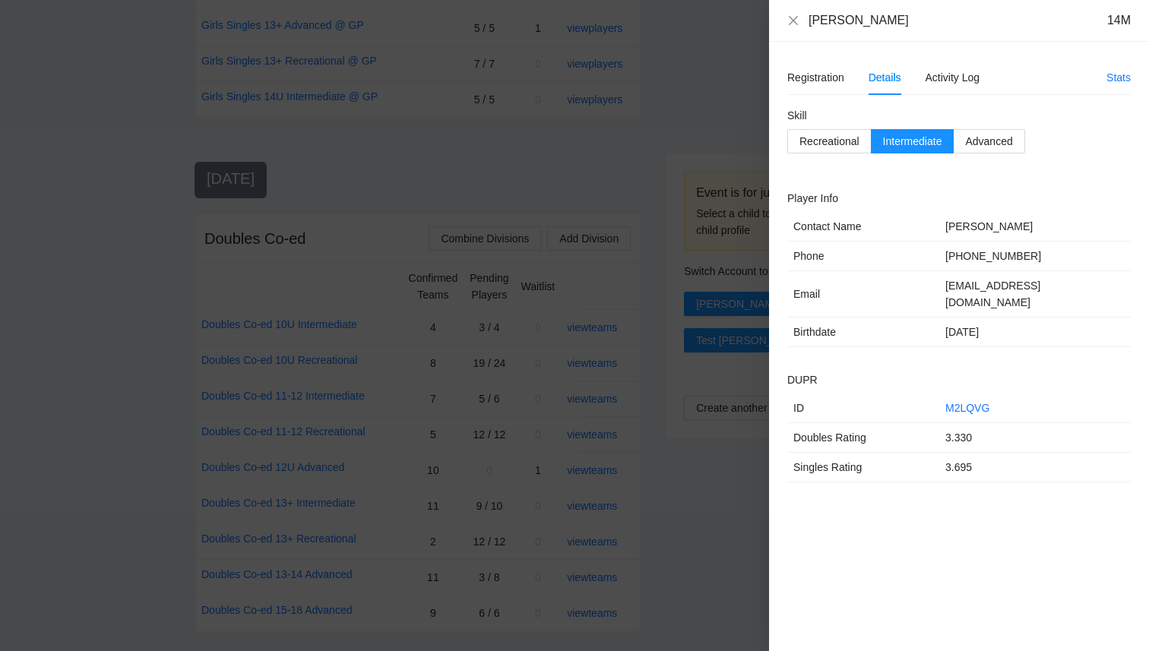
click at [793, 29] on div "Elijah Sotelo 14M" at bounding box center [959, 21] width 380 height 42
click at [794, 21] on icon "close" at bounding box center [793, 20] width 12 height 12
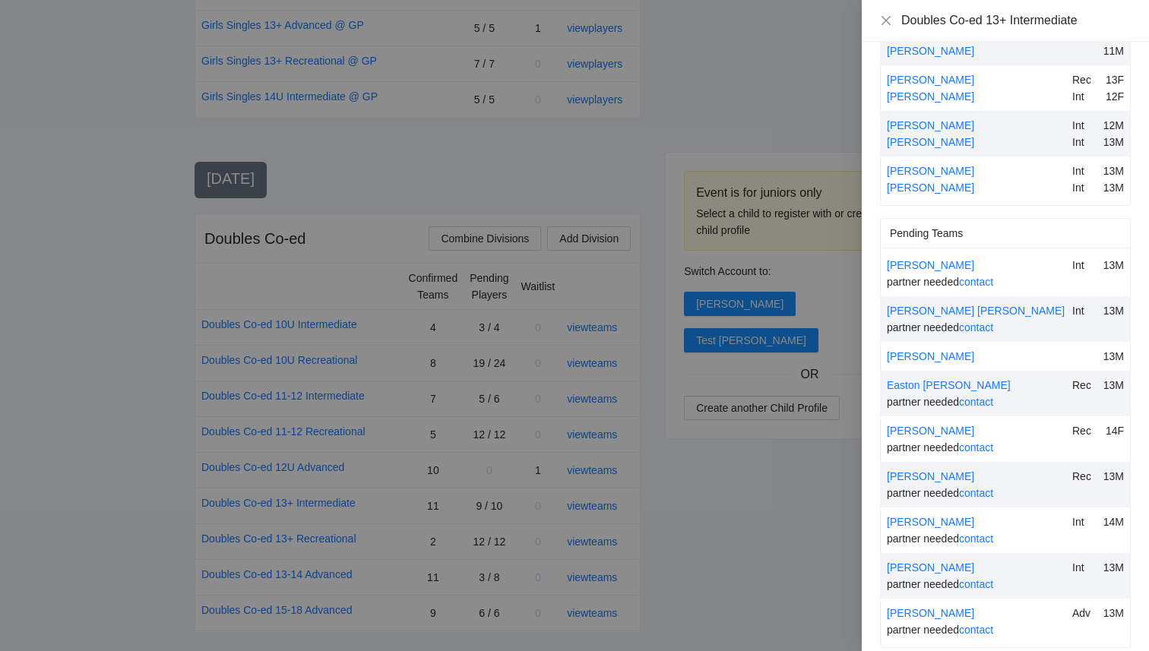
scroll to position [407, 0]
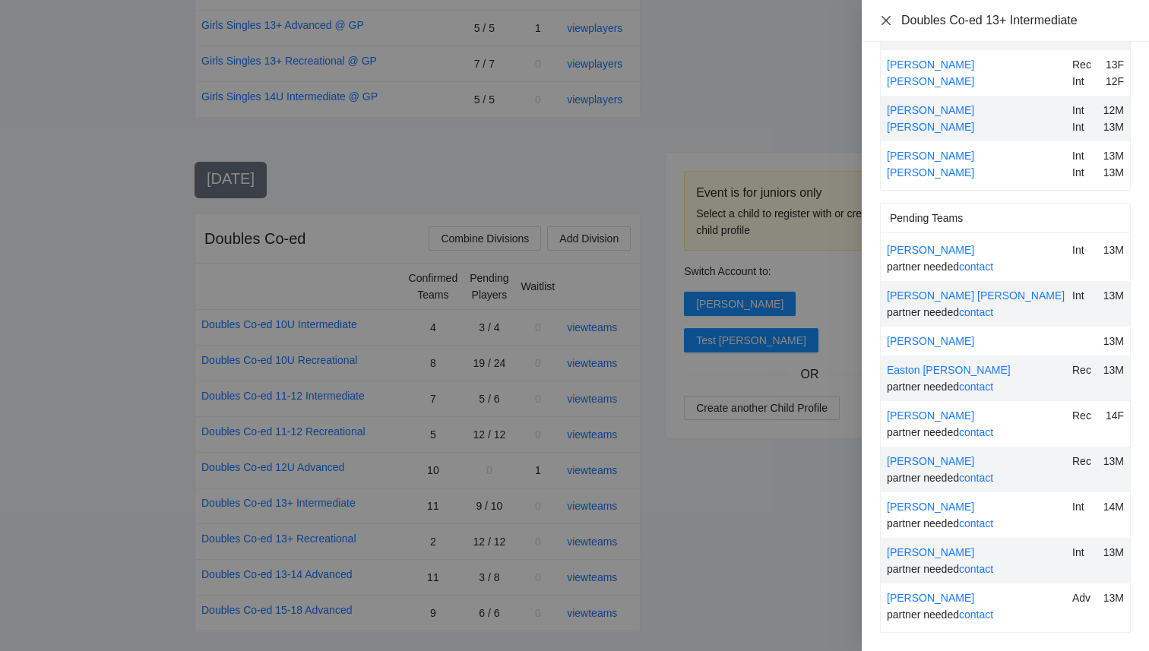
click at [884, 17] on icon "close" at bounding box center [886, 20] width 12 height 12
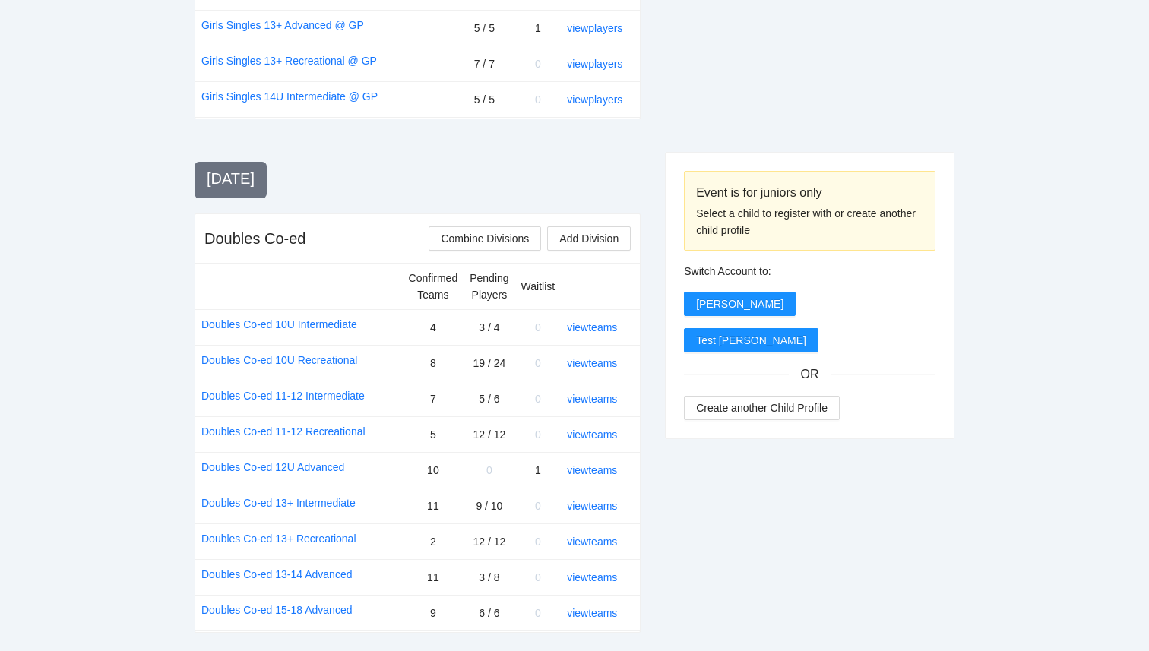
click at [600, 498] on div "view teams" at bounding box center [597, 506] width 61 height 17
click at [600, 500] on link "view teams" at bounding box center [592, 506] width 50 height 12
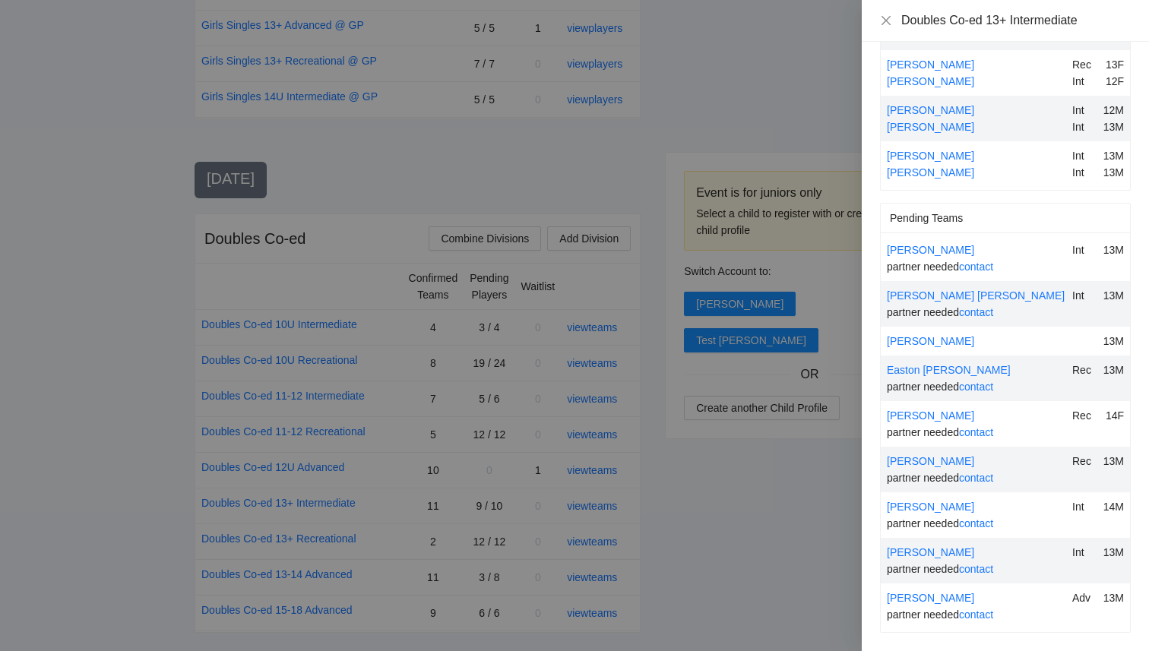
click at [825, 530] on div at bounding box center [574, 325] width 1149 height 651
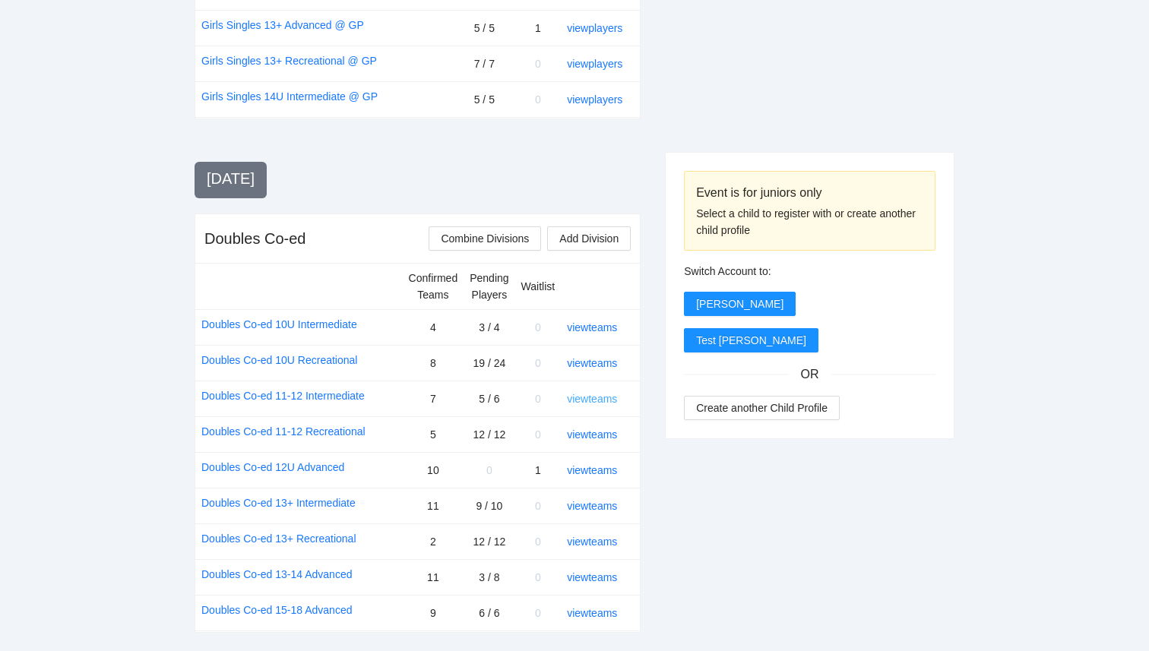
click at [594, 393] on link "view teams" at bounding box center [592, 399] width 50 height 12
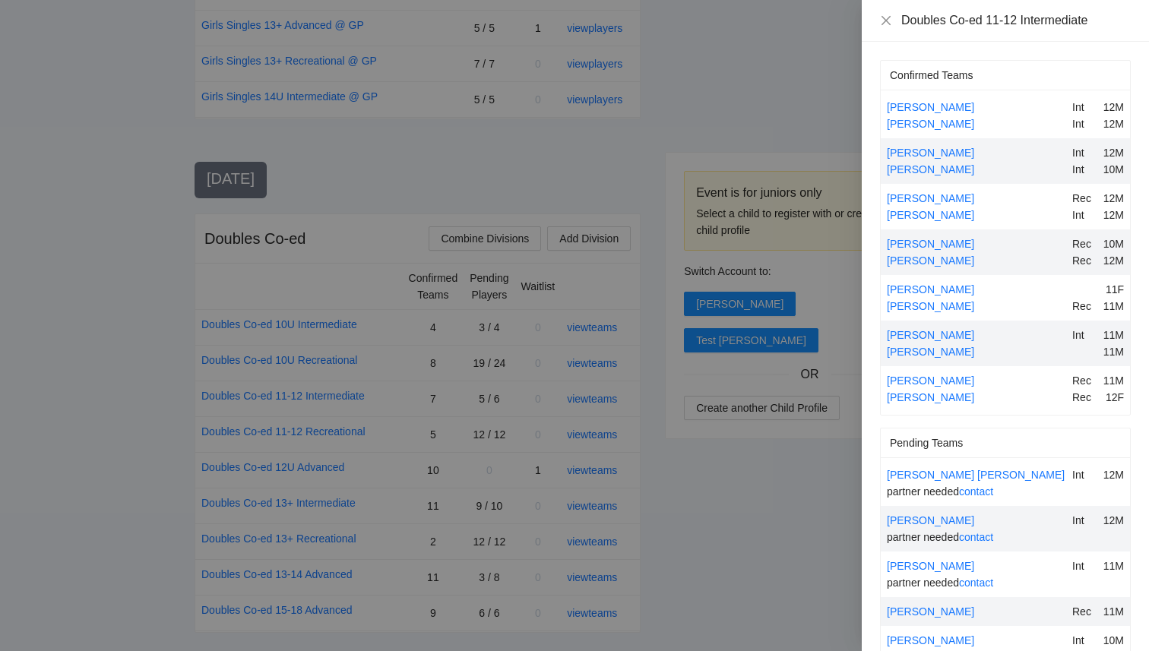
click at [721, 488] on div at bounding box center [574, 325] width 1149 height 651
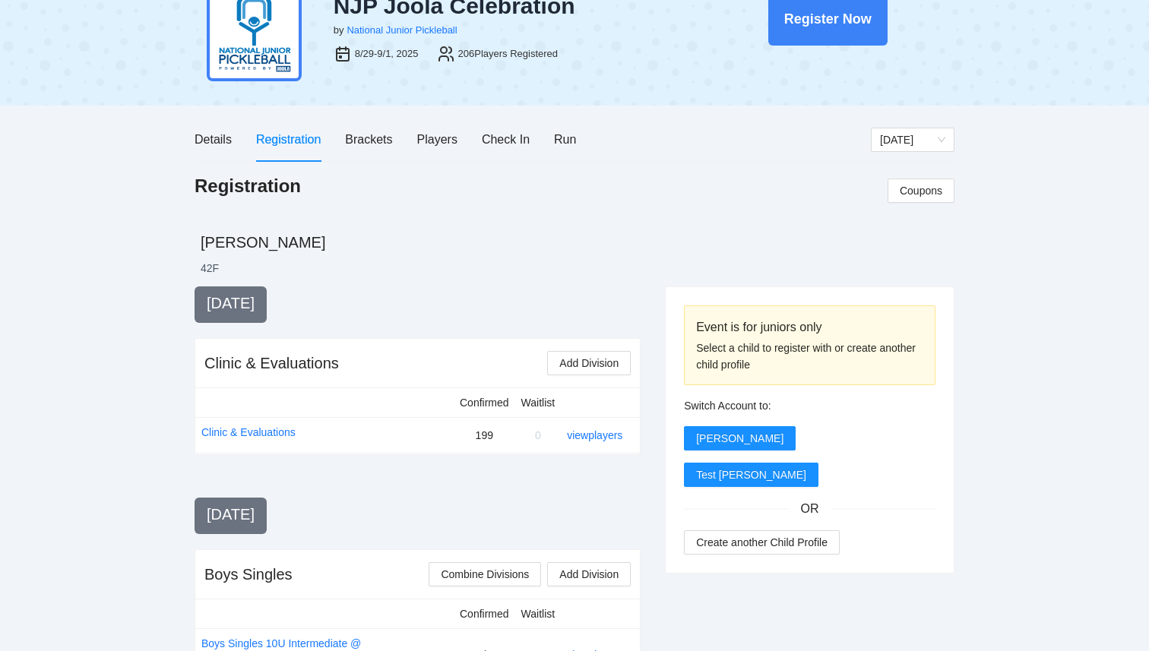
scroll to position [0, 0]
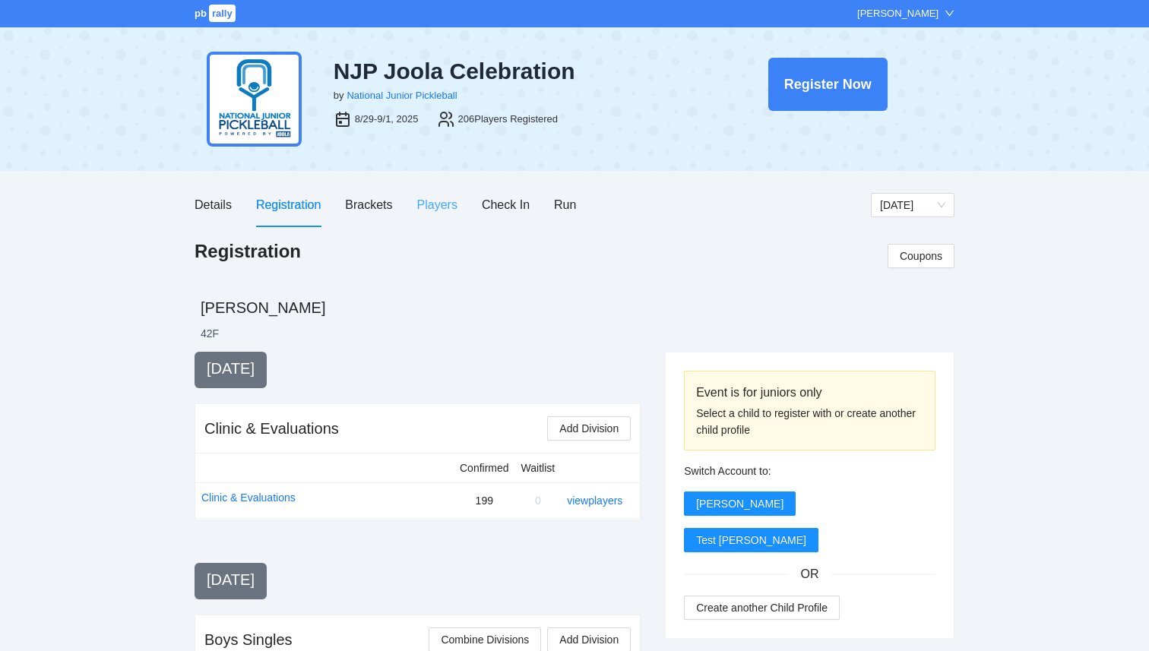
click at [448, 188] on div "Players" at bounding box center [437, 204] width 40 height 43
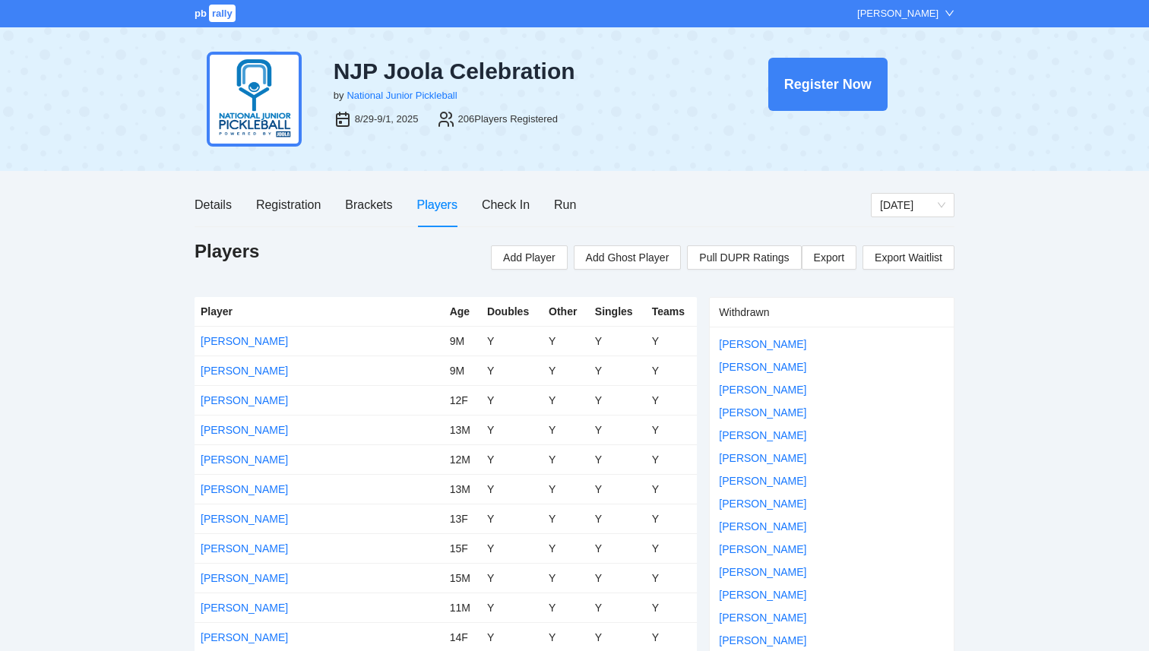
scroll to position [3543, 0]
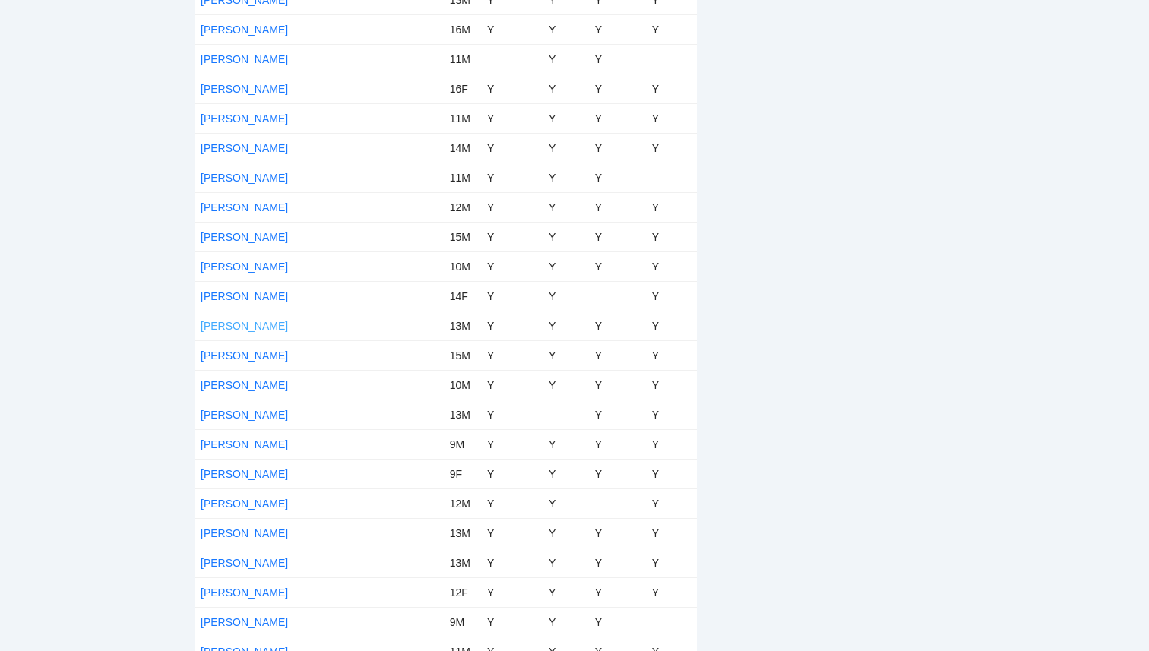
click at [212, 325] on link "[PERSON_NAME]" at bounding box center [244, 326] width 87 height 12
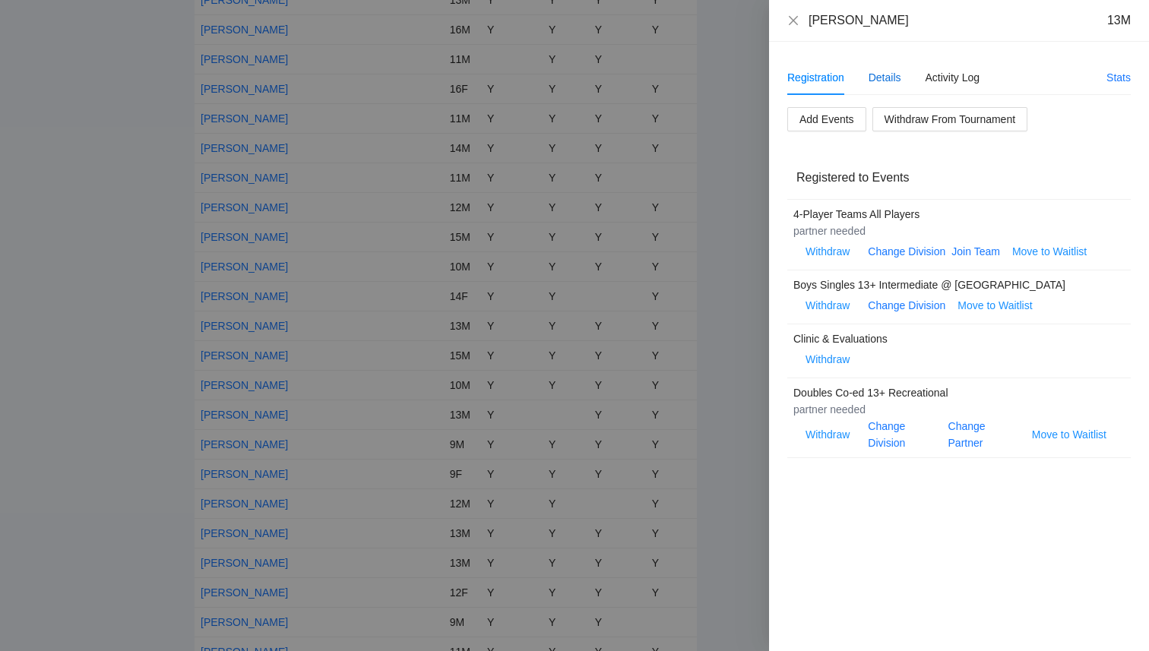
click at [888, 81] on div "Details" at bounding box center [885, 77] width 33 height 17
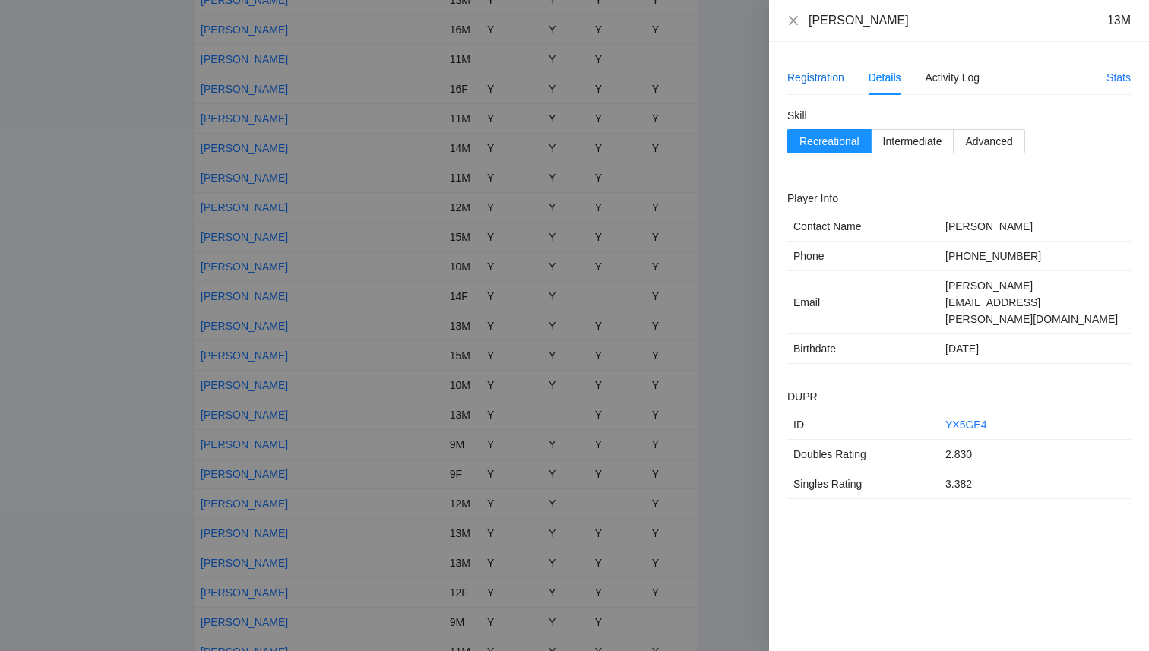
click at [820, 74] on div "Registration" at bounding box center [815, 77] width 57 height 17
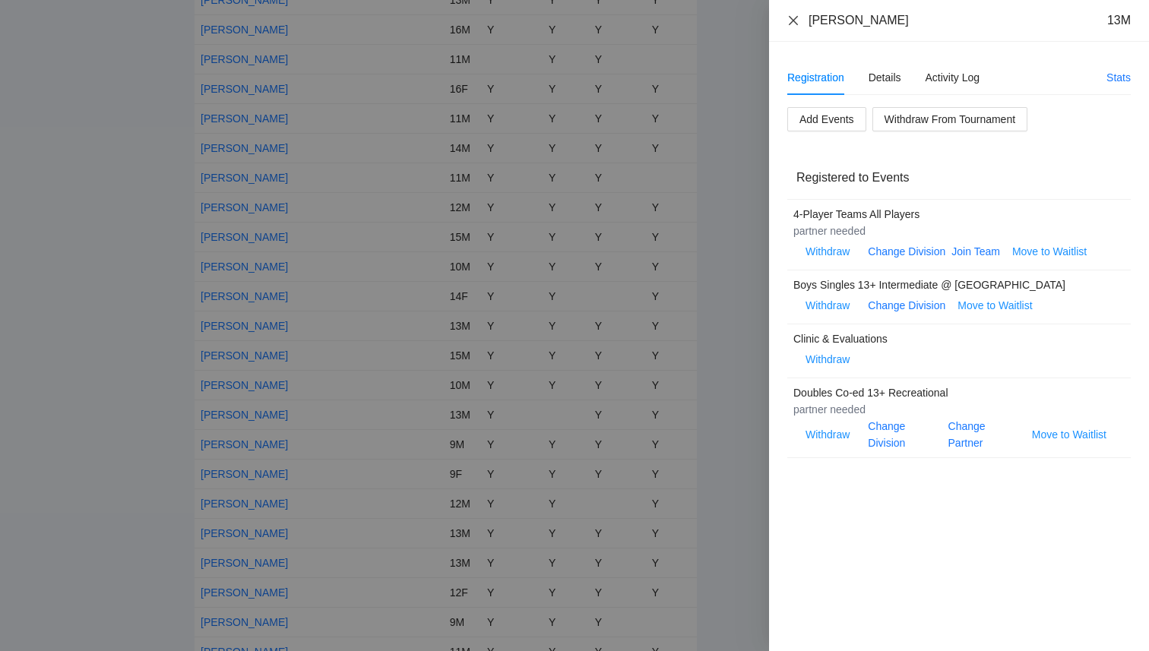
click at [794, 16] on icon "close" at bounding box center [793, 20] width 12 height 12
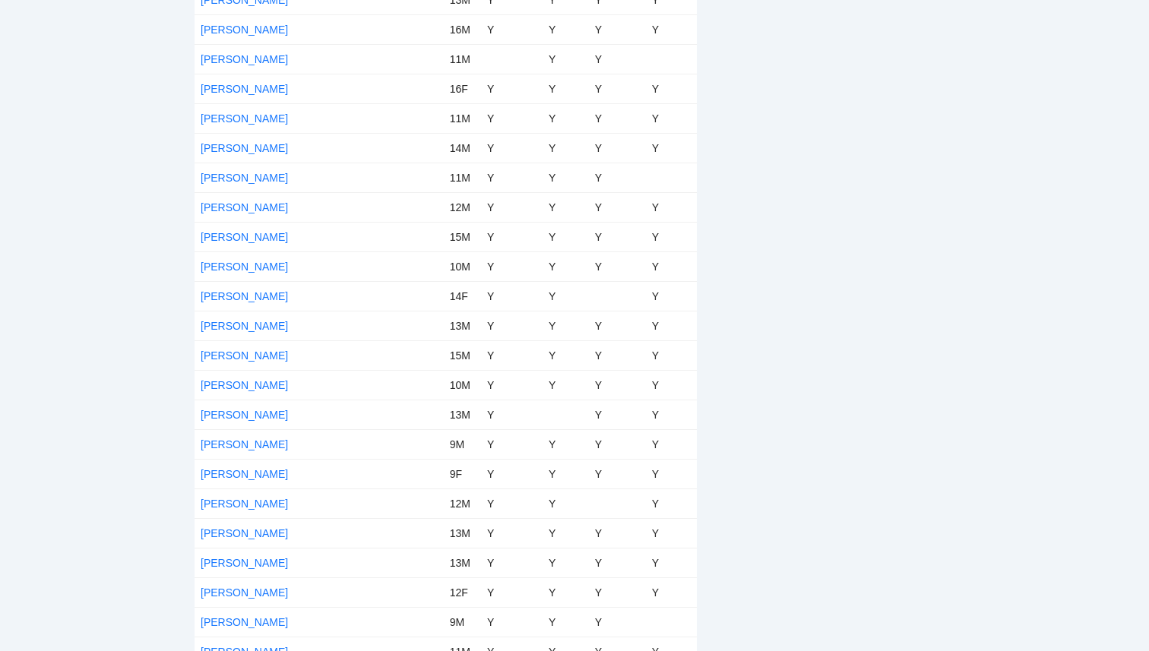
scroll to position [4432, 0]
click at [231, 322] on link "[PERSON_NAME]" at bounding box center [244, 326] width 87 height 12
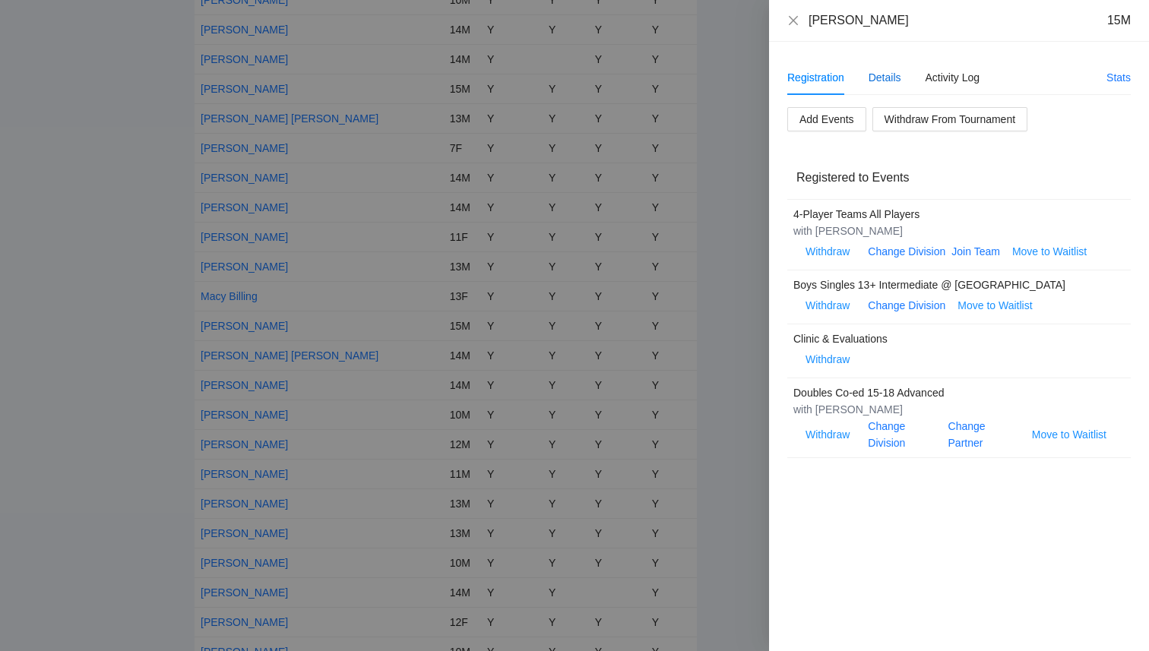
click at [882, 75] on div "Details" at bounding box center [885, 77] width 33 height 17
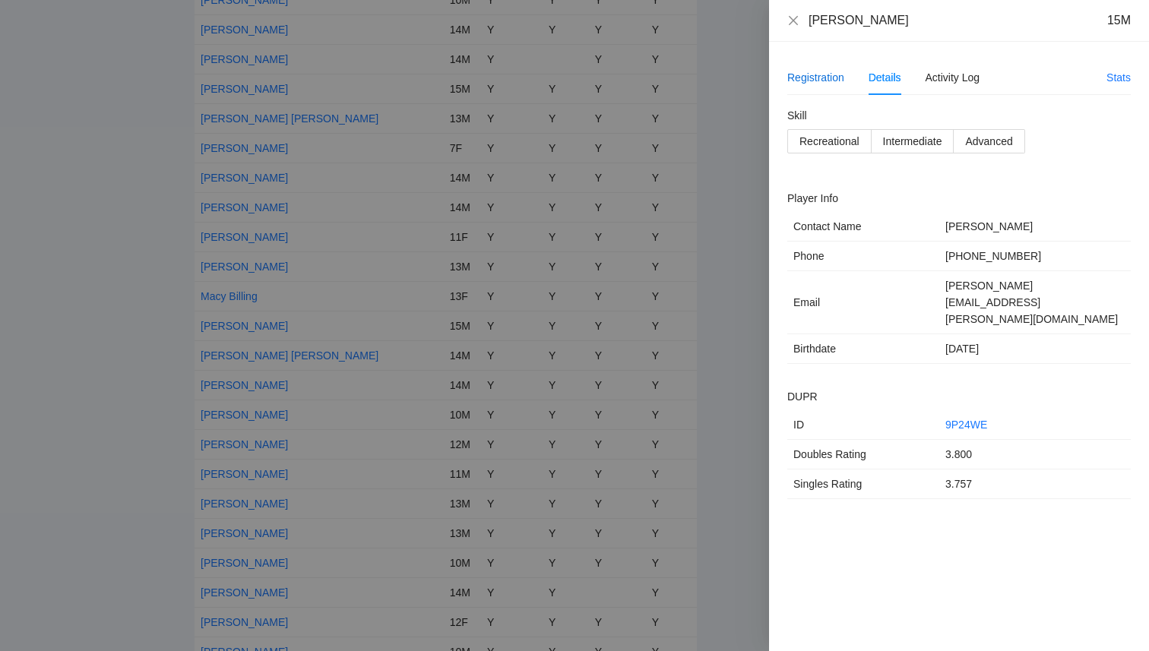
click at [803, 74] on div "Registration" at bounding box center [815, 77] width 57 height 17
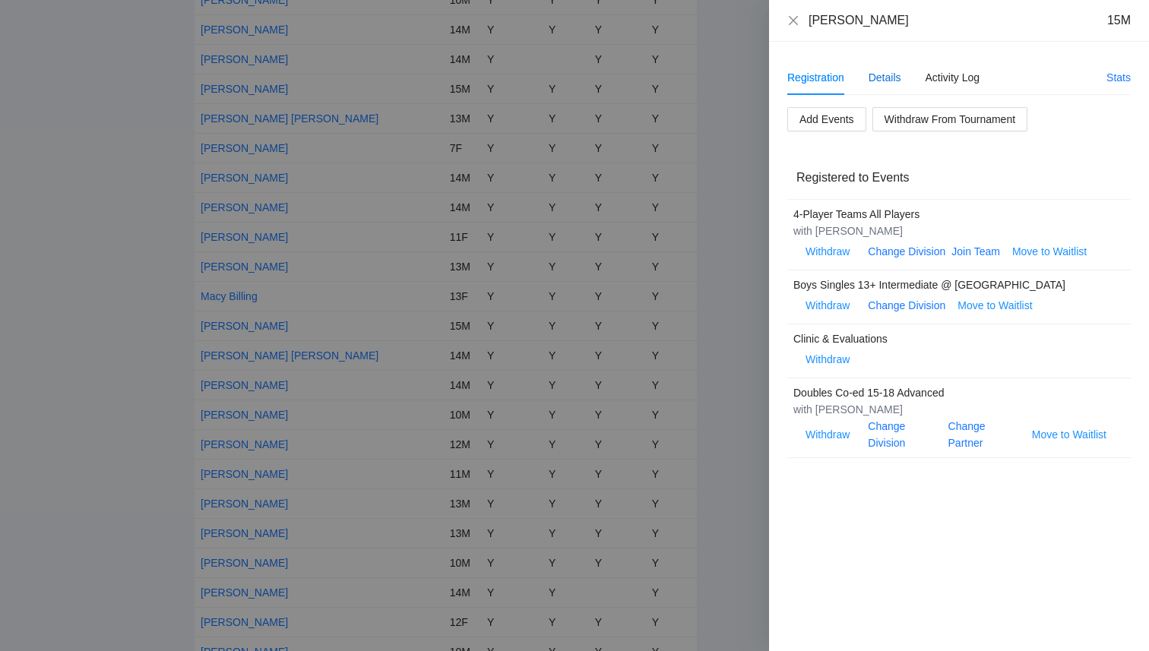
click at [873, 75] on div "Details" at bounding box center [885, 77] width 33 height 17
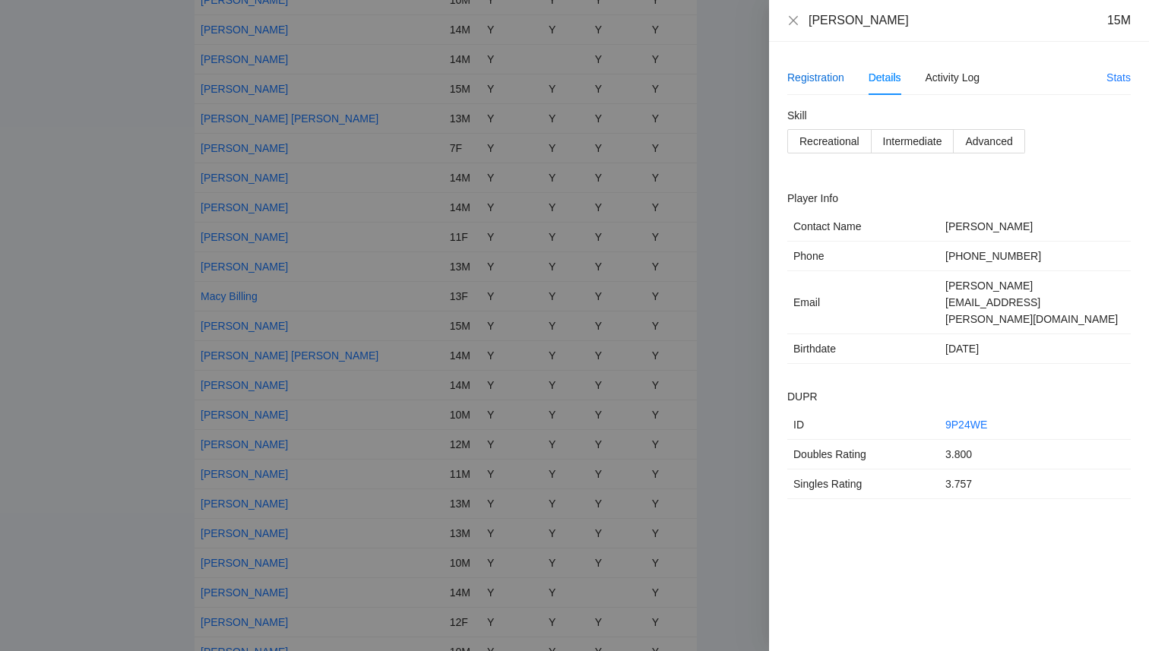
click at [822, 82] on div "Registration" at bounding box center [815, 77] width 57 height 17
